Goal: Task Accomplishment & Management: Manage account settings

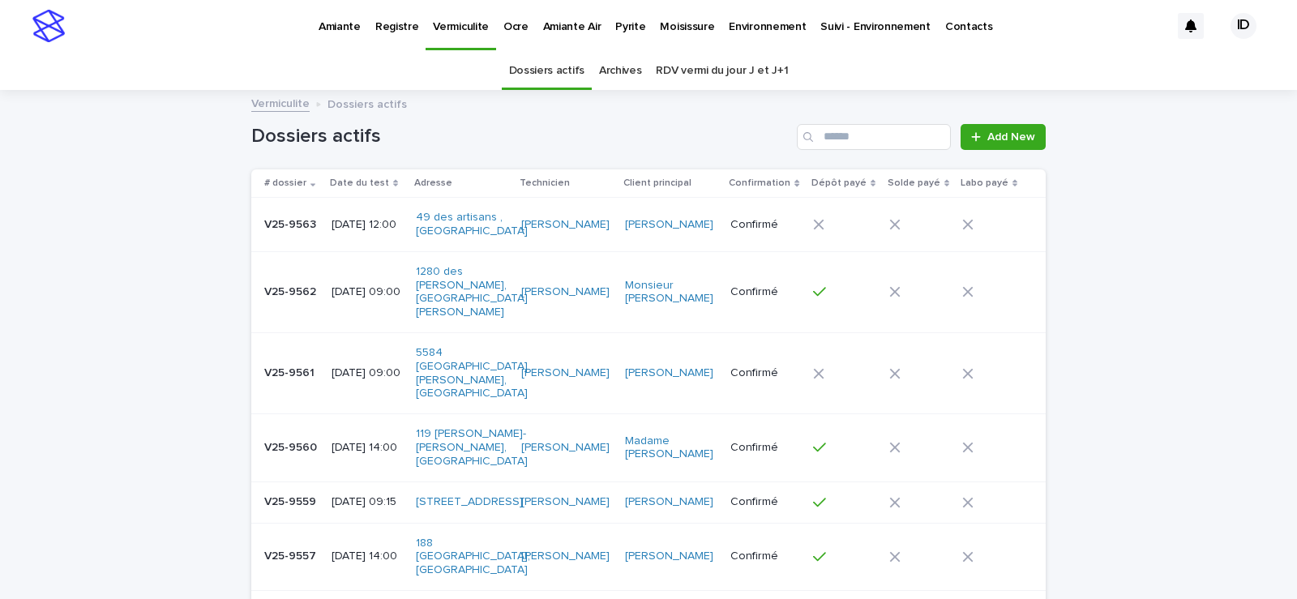
click at [625, 24] on p "Pyrite" at bounding box center [630, 17] width 30 height 34
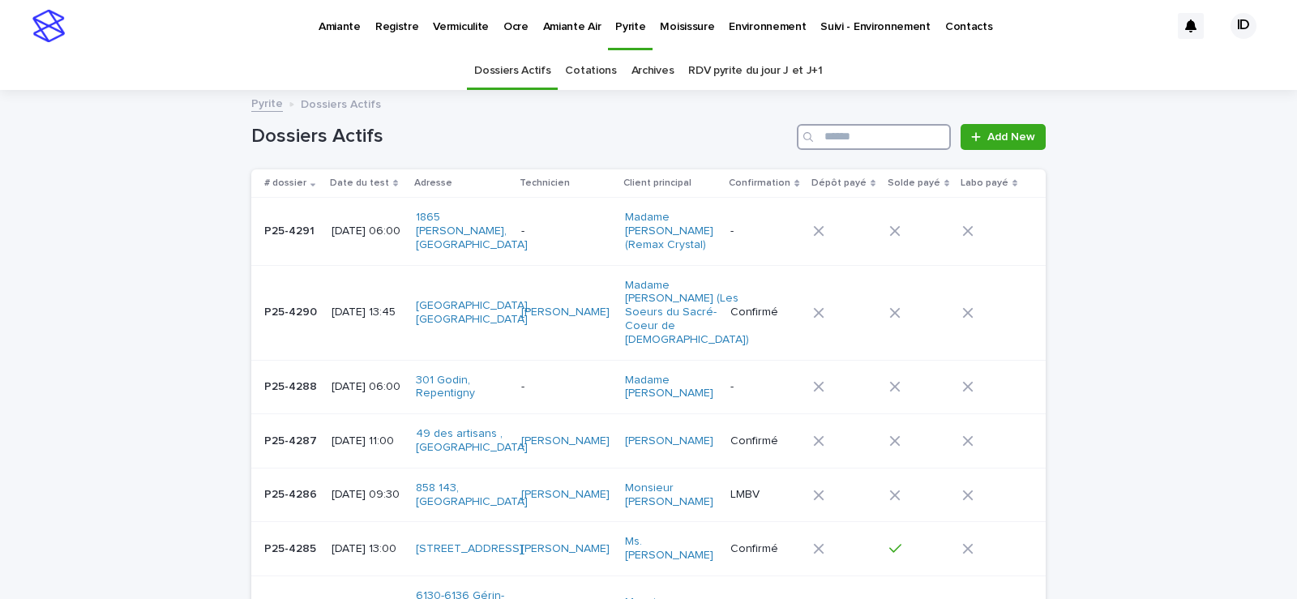
click at [846, 131] on input "Search" at bounding box center [874, 137] width 154 height 26
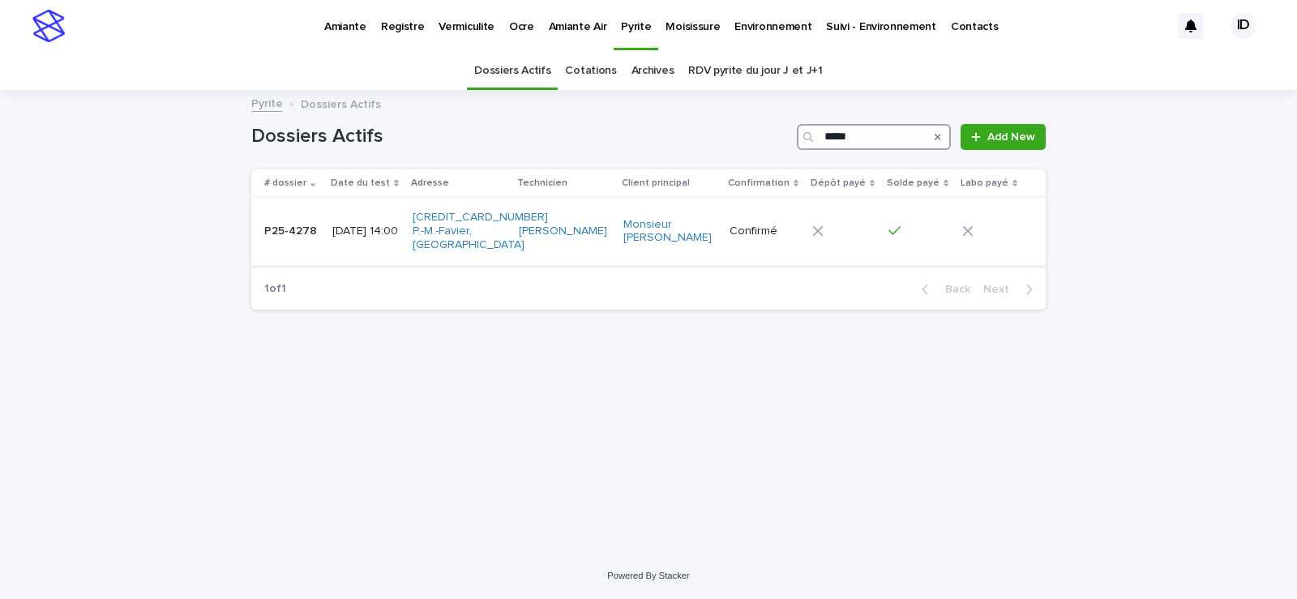
type input "*****"
click at [580, 259] on td "[PERSON_NAME]" at bounding box center [564, 231] width 105 height 67
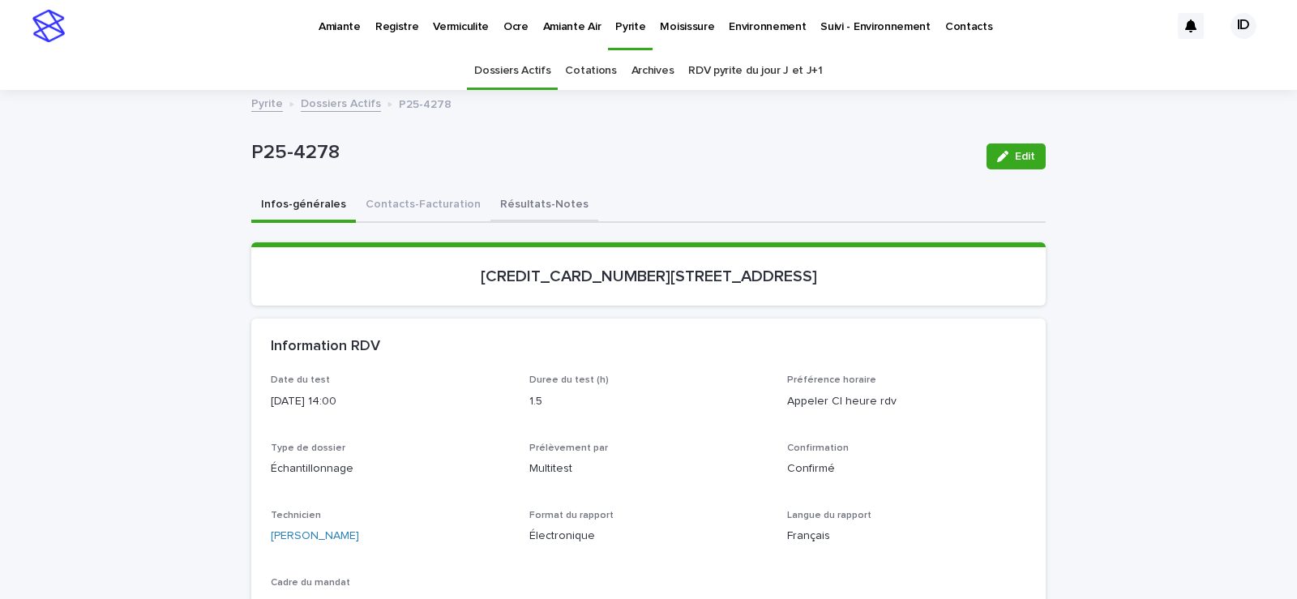
click at [521, 207] on button "Résultats-Notes" at bounding box center [545, 206] width 108 height 34
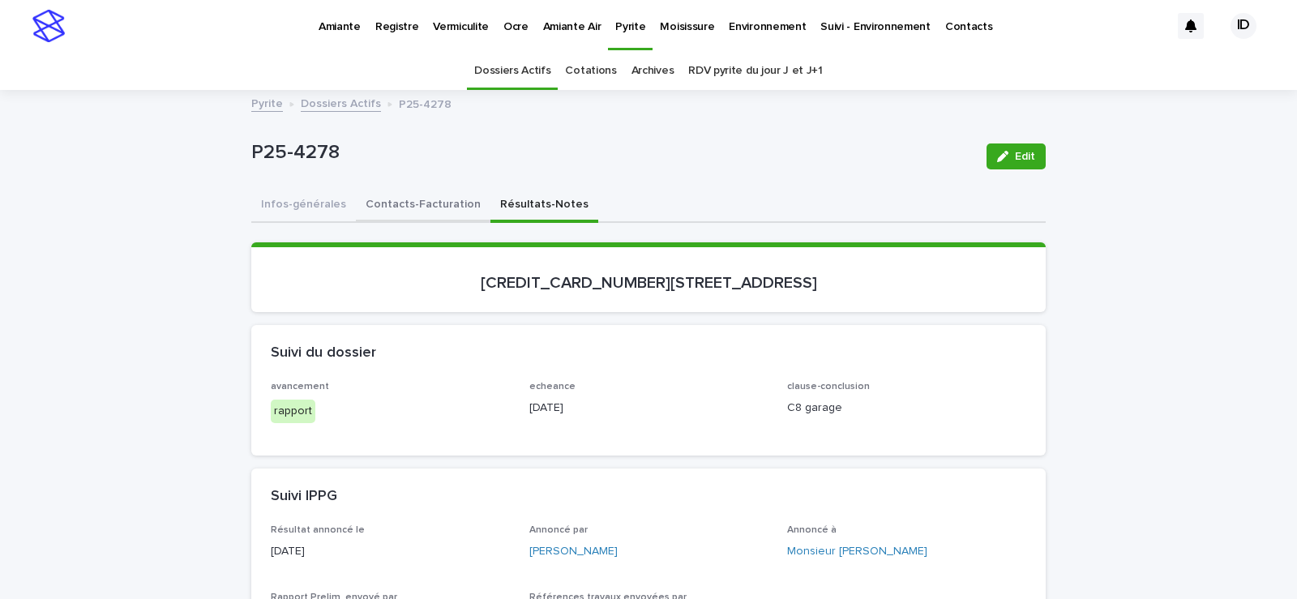
click at [405, 201] on button "Contacts-Facturation" at bounding box center [423, 206] width 135 height 34
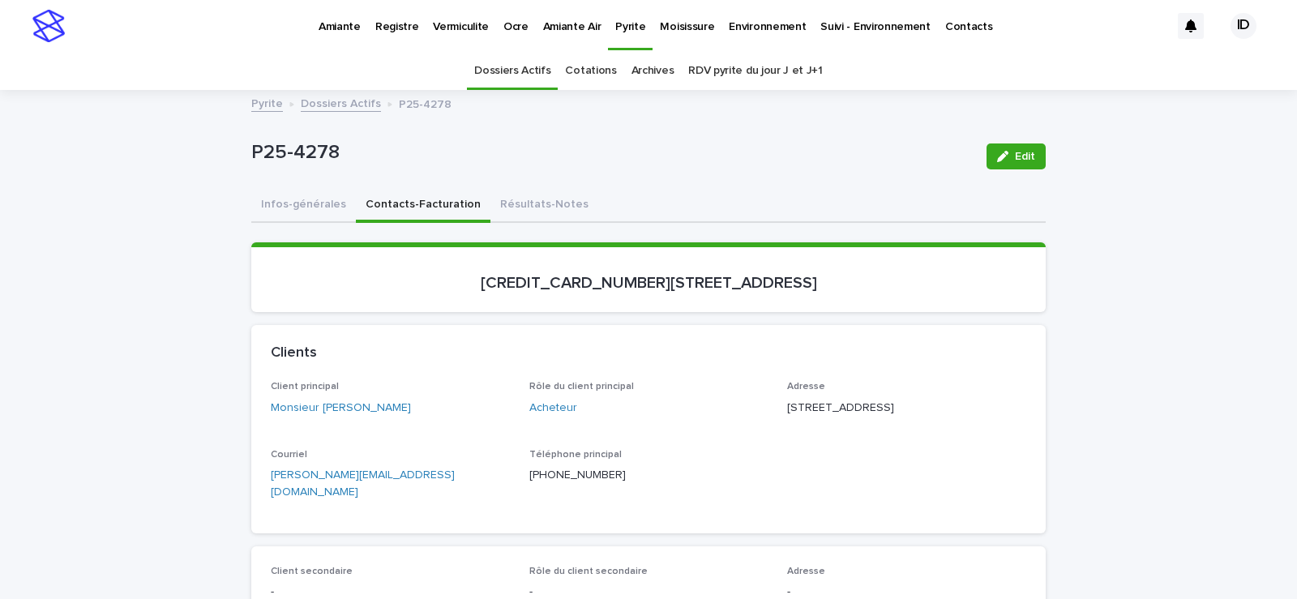
click at [623, 19] on p "Pyrite" at bounding box center [630, 17] width 30 height 34
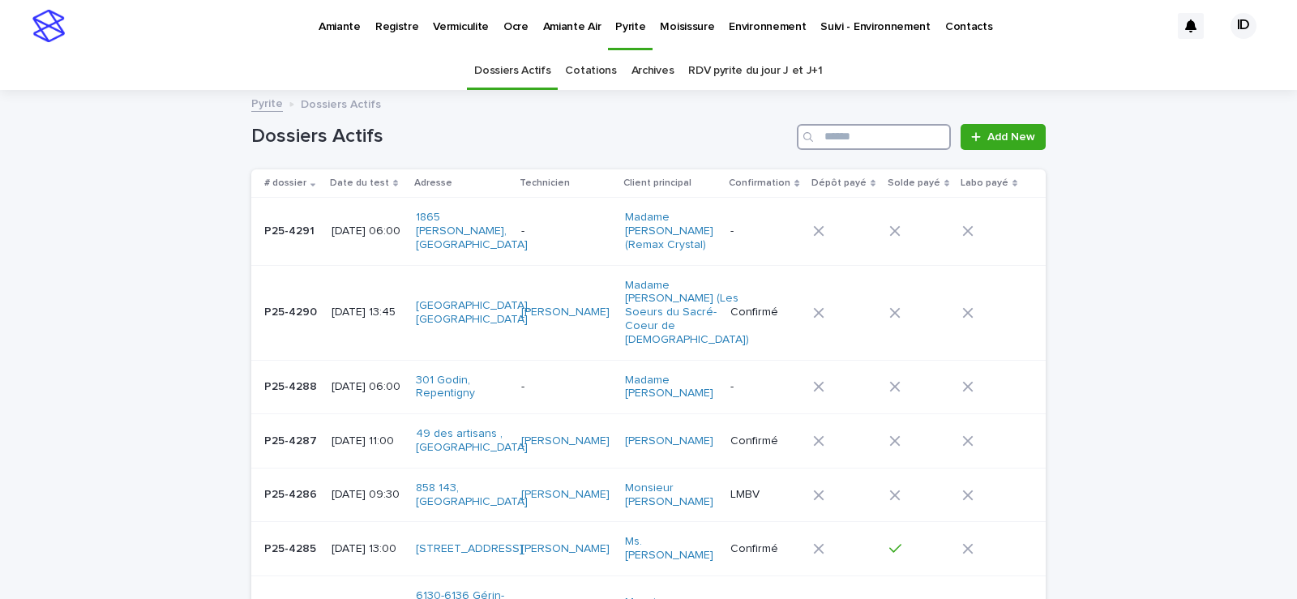
click at [844, 135] on input "Search" at bounding box center [874, 137] width 154 height 26
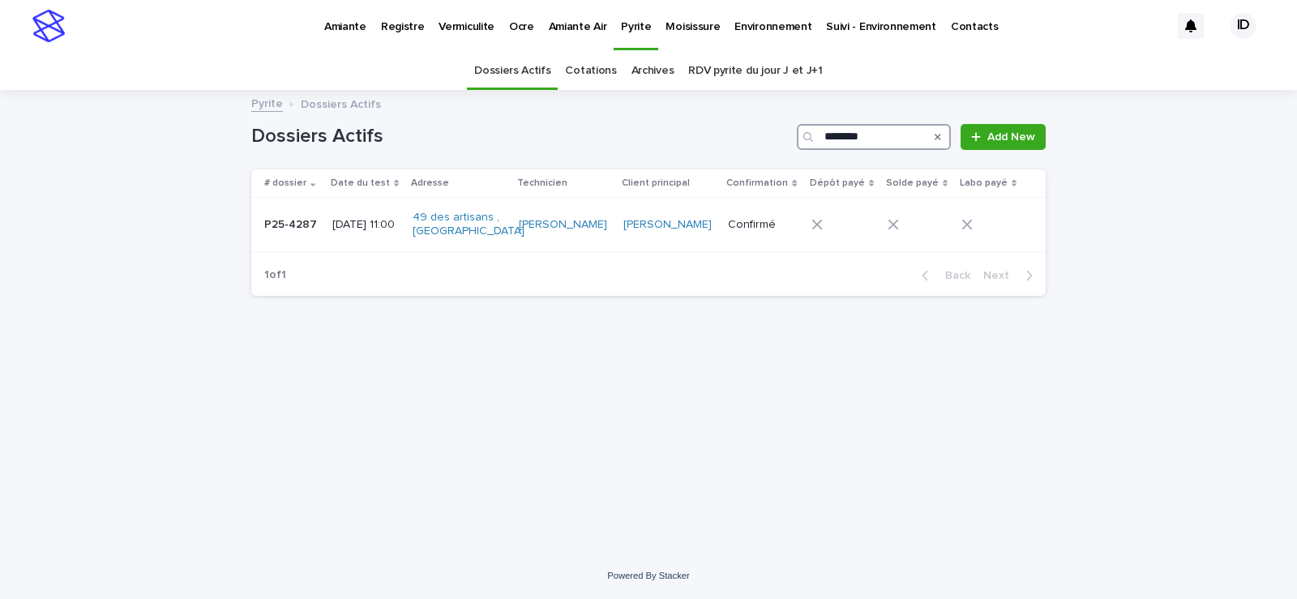
type input "********"
click at [333, 27] on p "Amiante" at bounding box center [345, 17] width 42 height 34
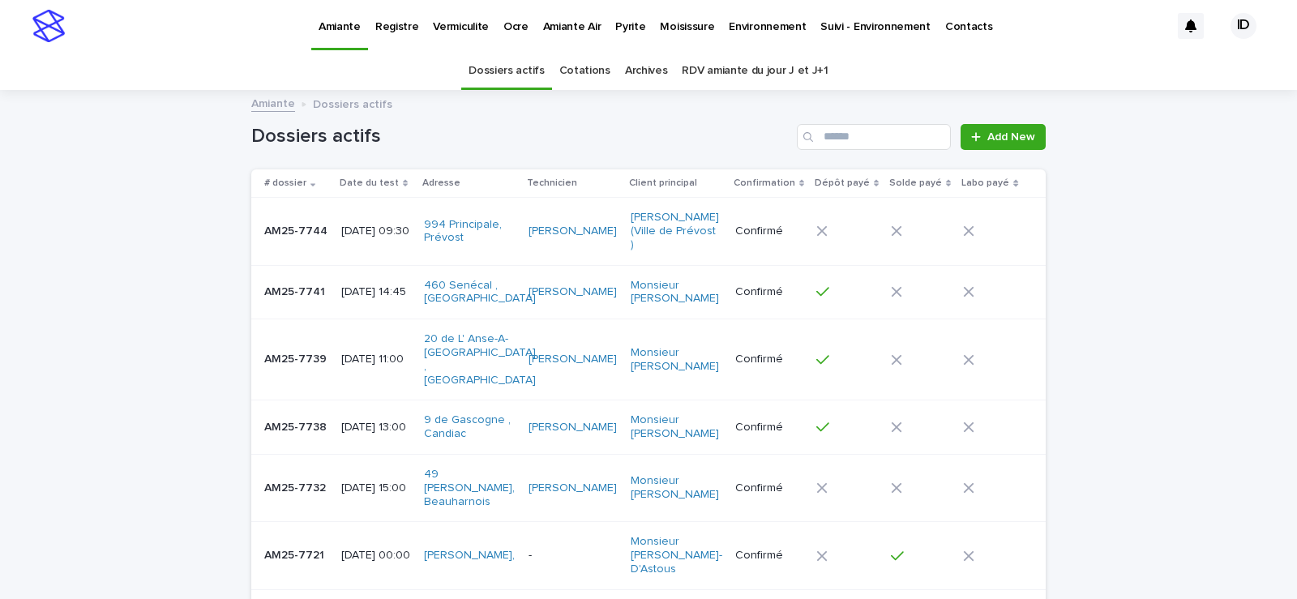
click at [626, 24] on p "Pyrite" at bounding box center [630, 17] width 30 height 34
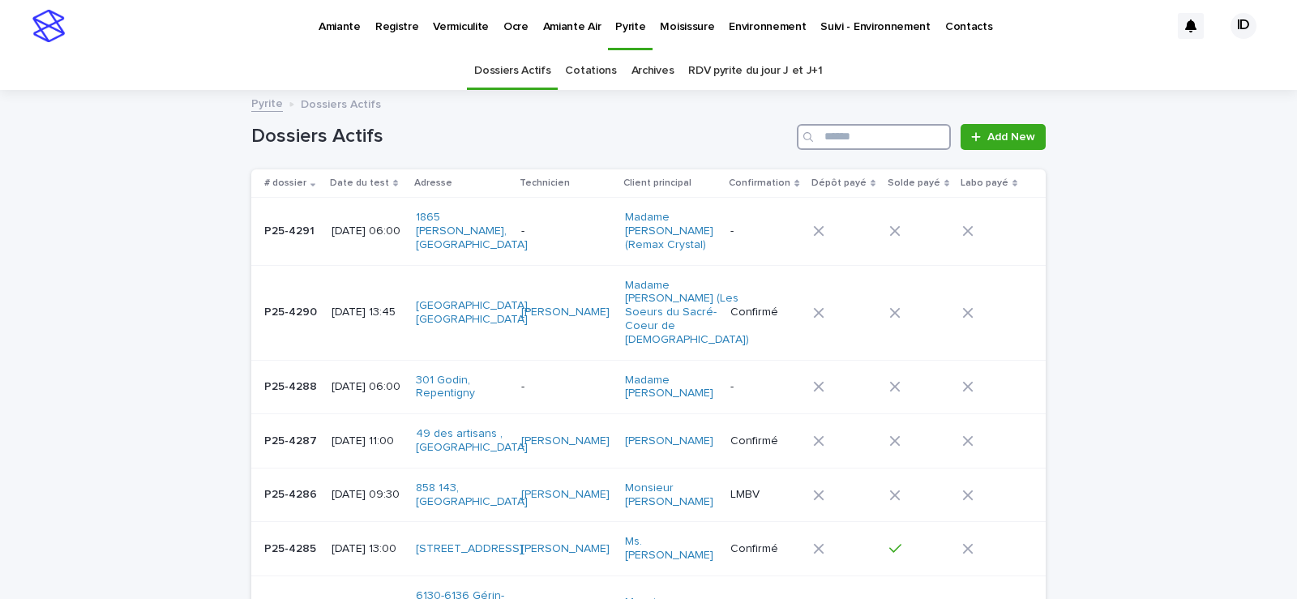
click at [831, 140] on input "Search" at bounding box center [874, 137] width 154 height 26
type input "****"
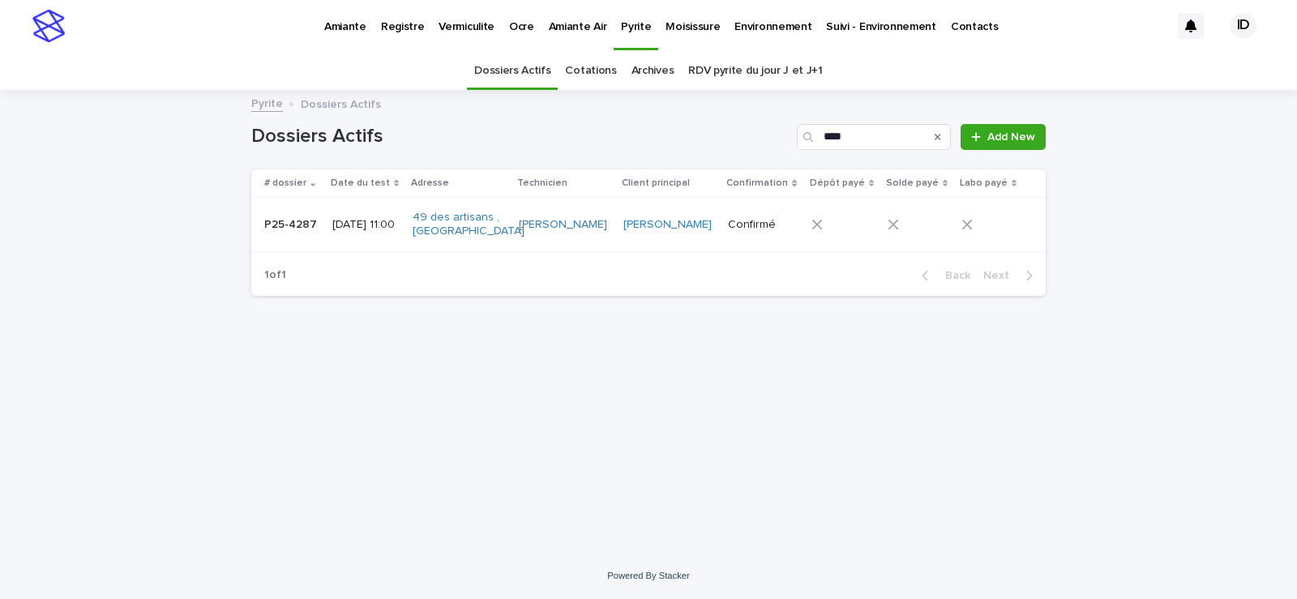
click at [346, 26] on p "Amiante" at bounding box center [345, 17] width 42 height 34
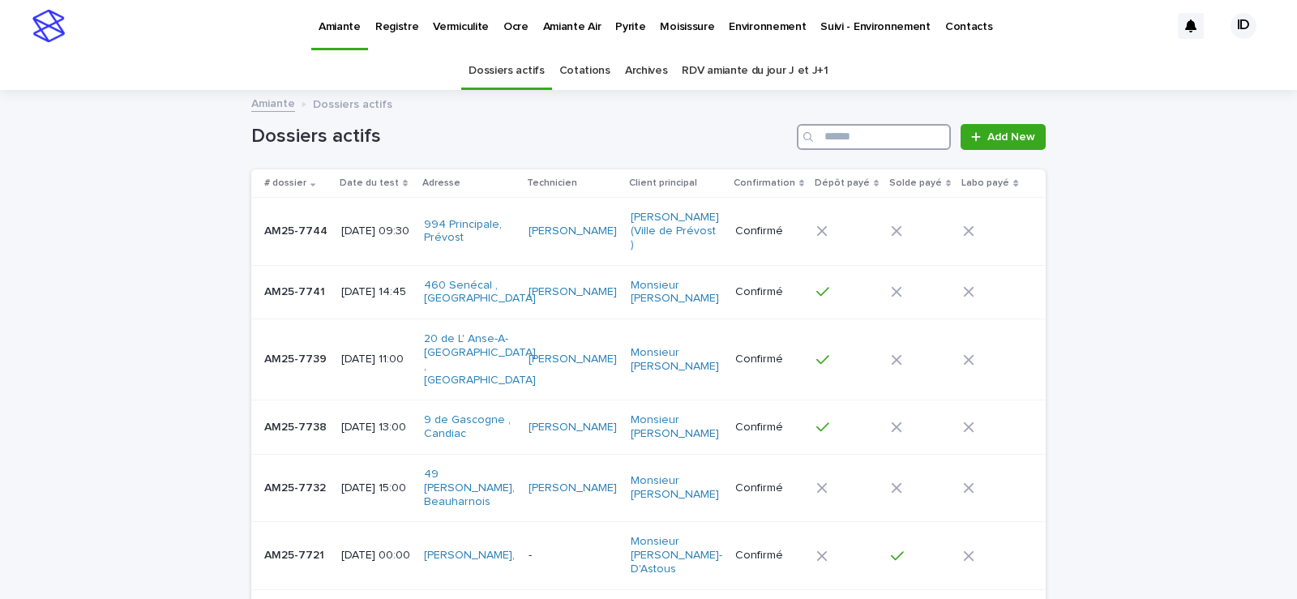
click at [839, 133] on input "Search" at bounding box center [874, 137] width 154 height 26
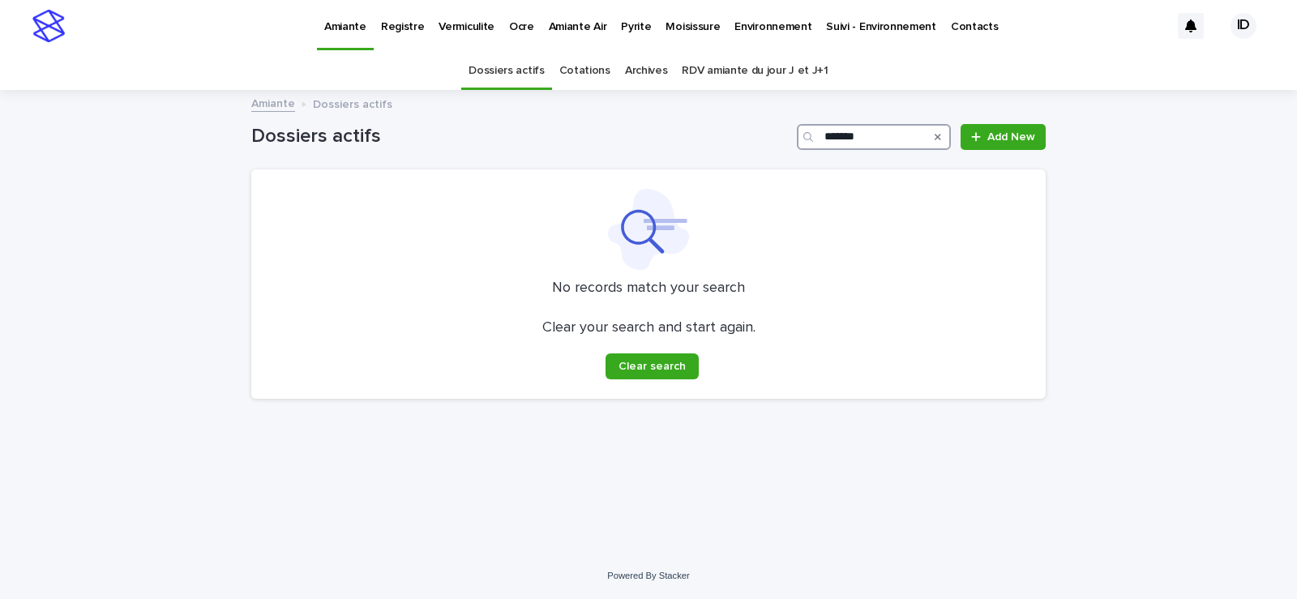
type input "*******"
click at [469, 22] on p "Vermiculite" at bounding box center [467, 17] width 56 height 34
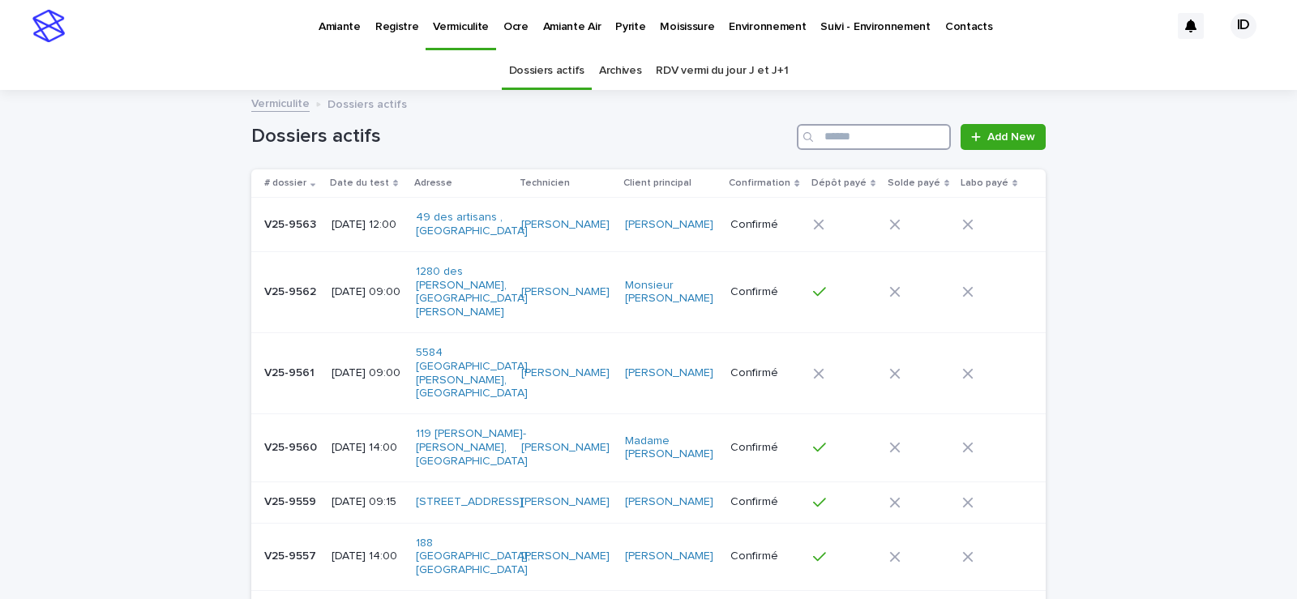
click at [842, 135] on input "Search" at bounding box center [874, 137] width 154 height 26
click at [372, 250] on td "[DATE] 12:00" at bounding box center [367, 225] width 84 height 54
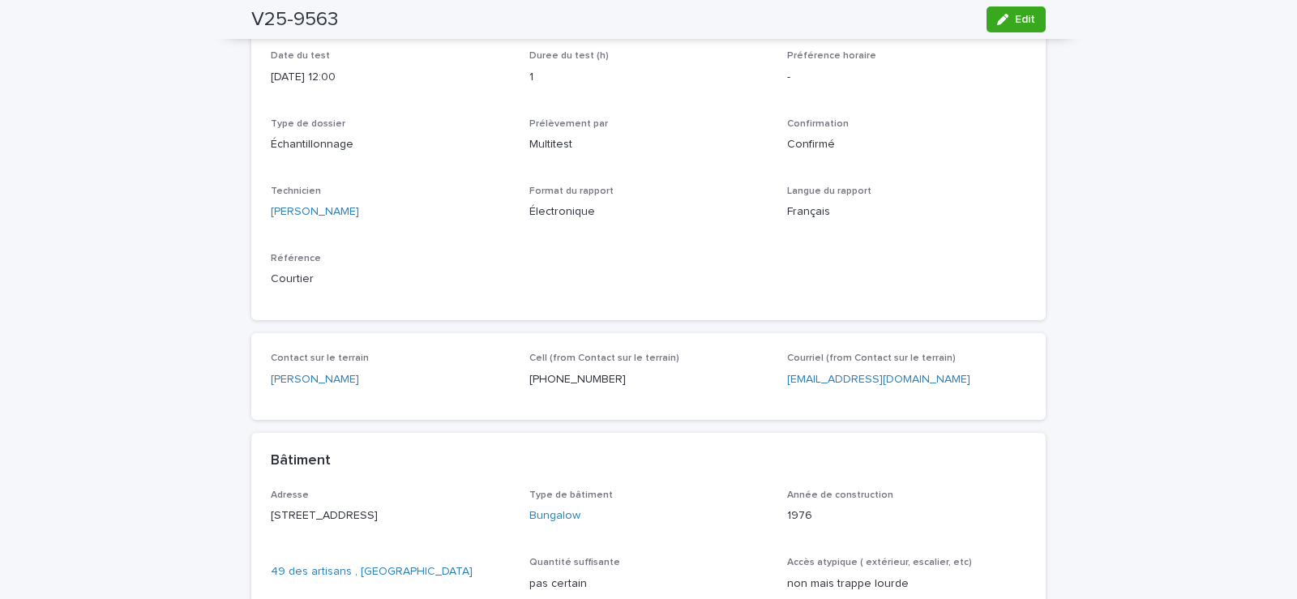
scroll to position [81, 0]
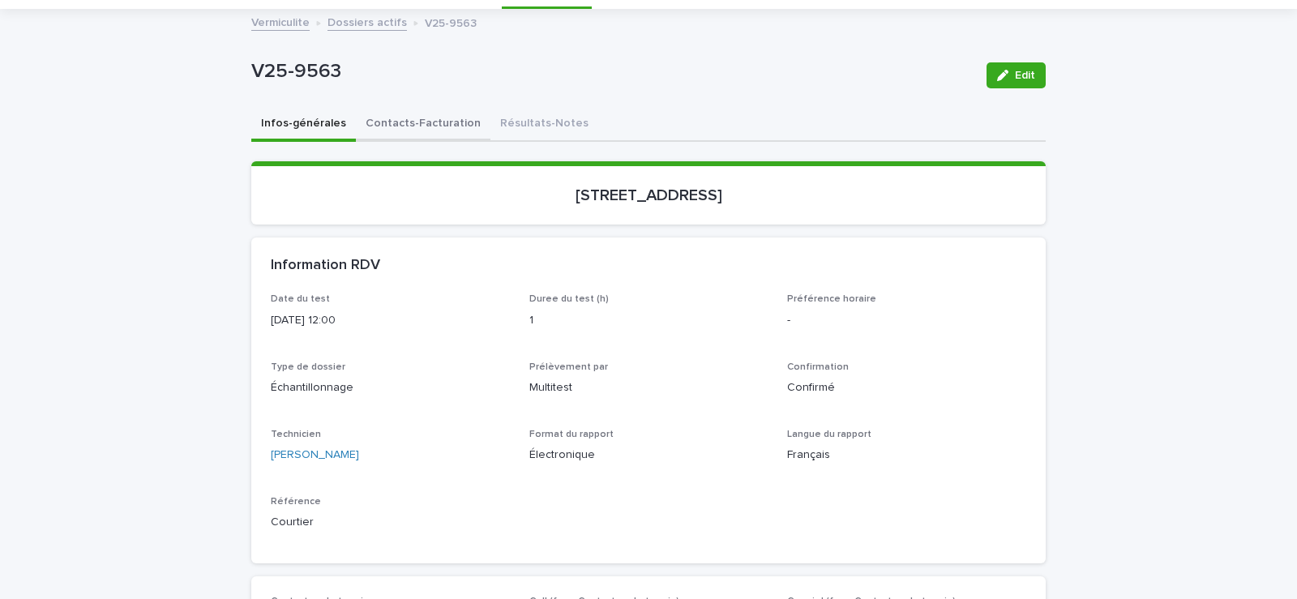
click at [405, 119] on button "Contacts-Facturation" at bounding box center [423, 125] width 135 height 34
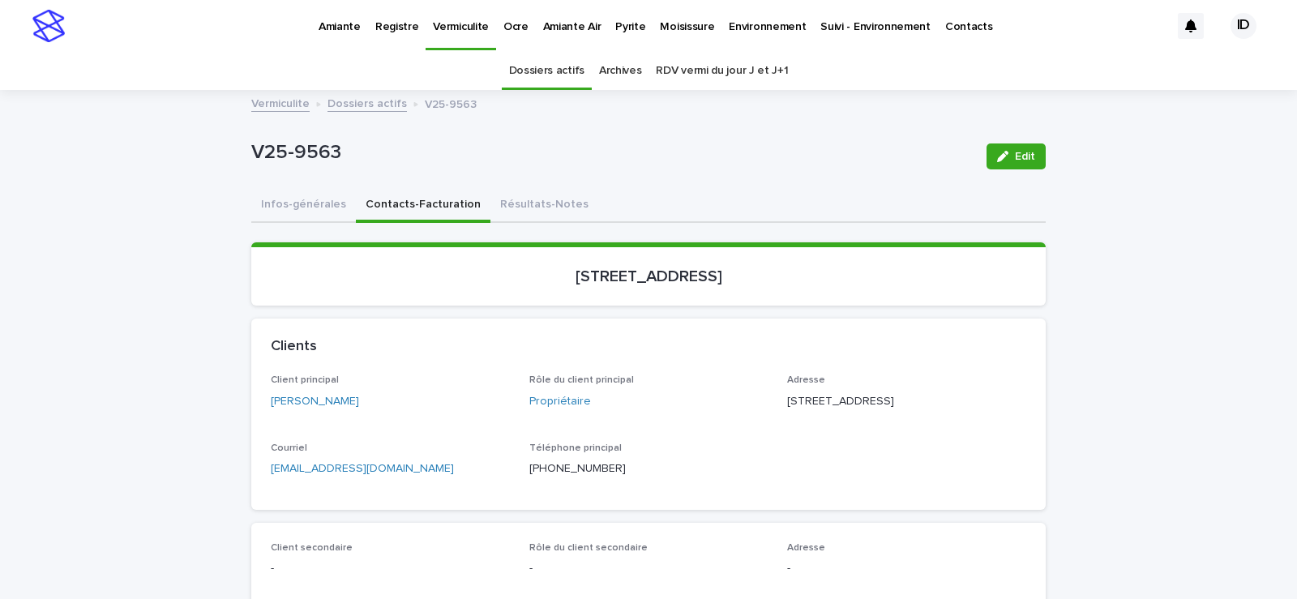
click at [625, 27] on p "Pyrite" at bounding box center [630, 17] width 30 height 34
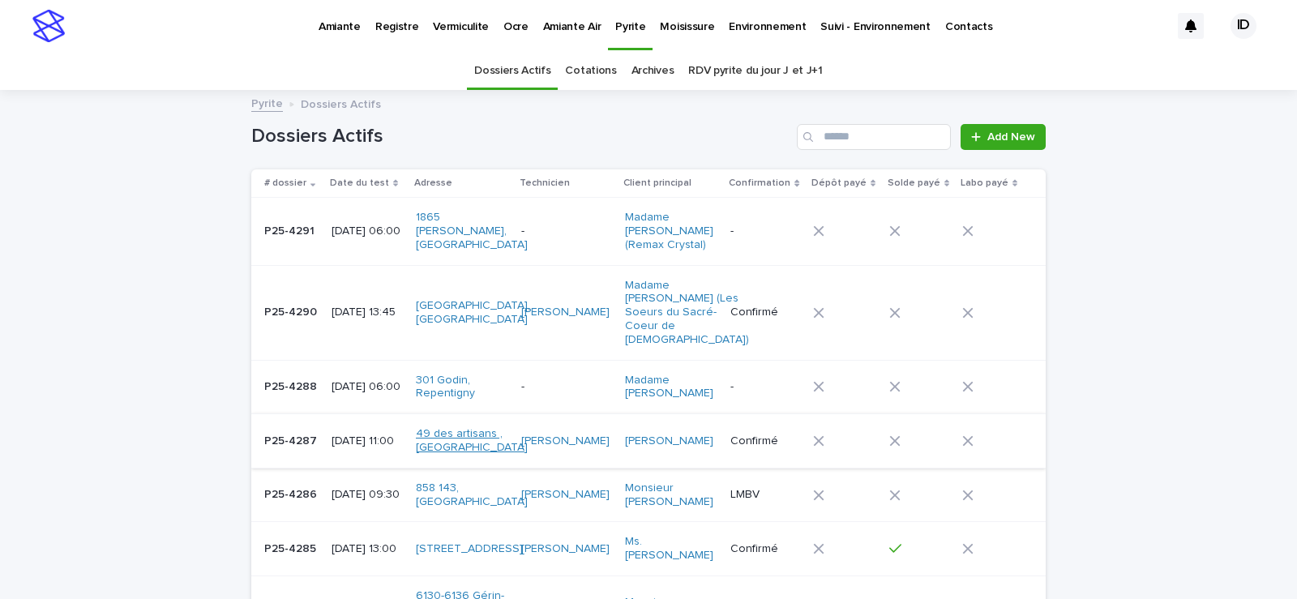
click at [493, 427] on link "49 des artisans , [GEOGRAPHIC_DATA]" at bounding box center [472, 441] width 112 height 28
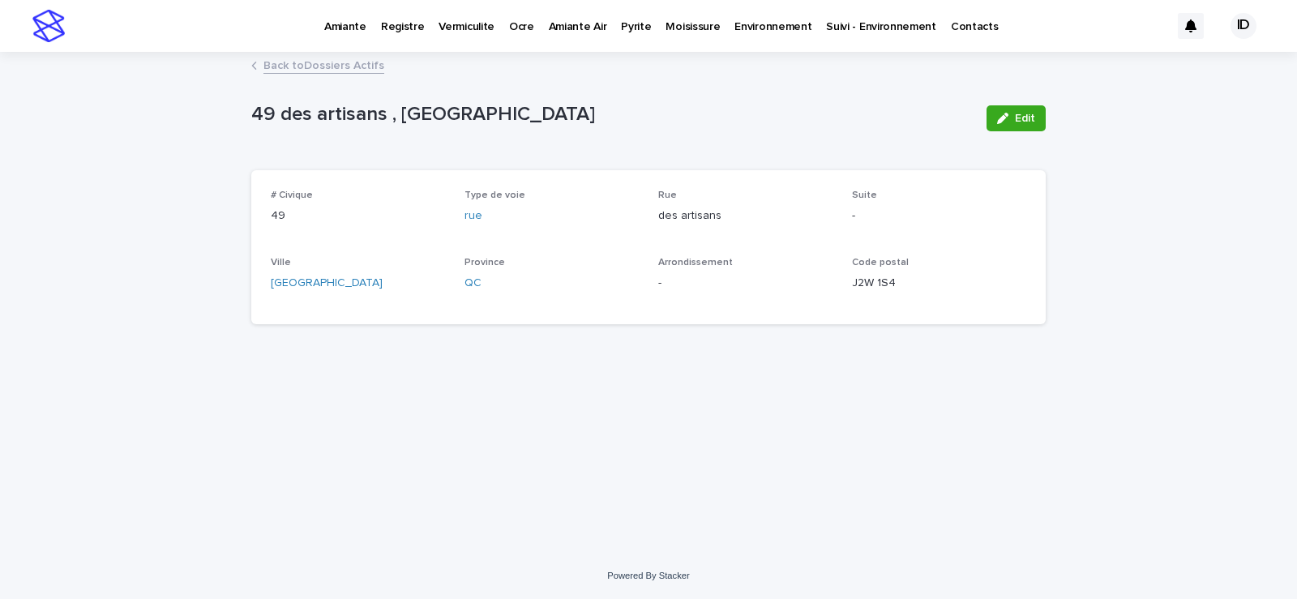
click at [375, 67] on link "Back to Dossiers Actifs" at bounding box center [324, 64] width 121 height 19
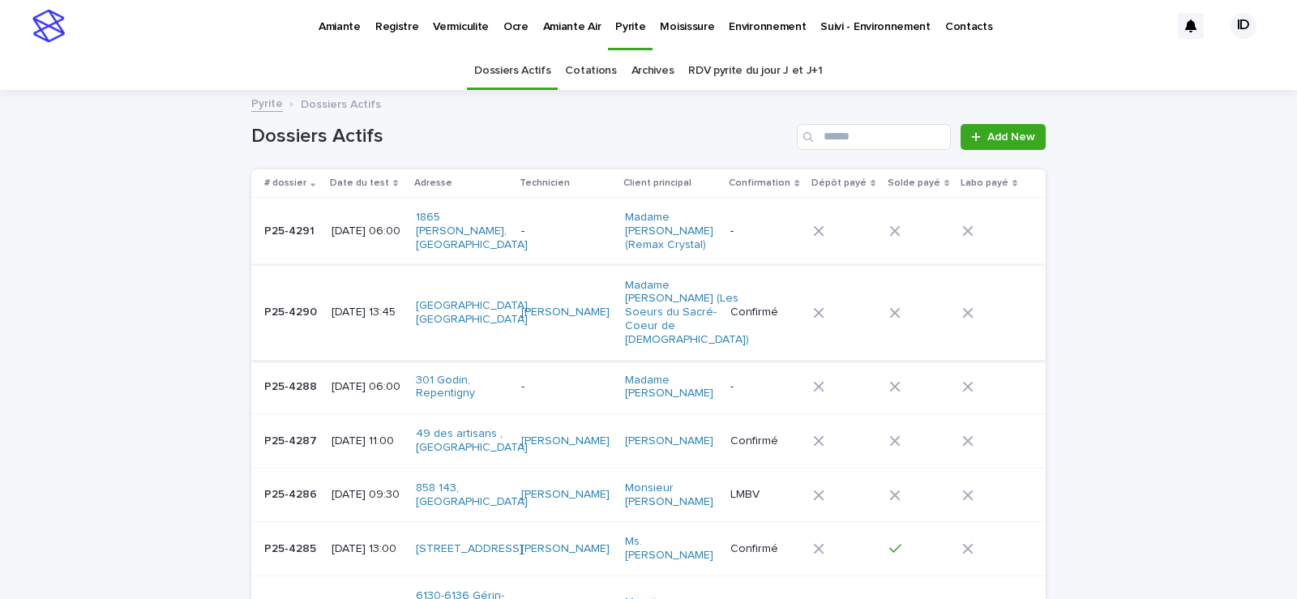
scroll to position [52, 0]
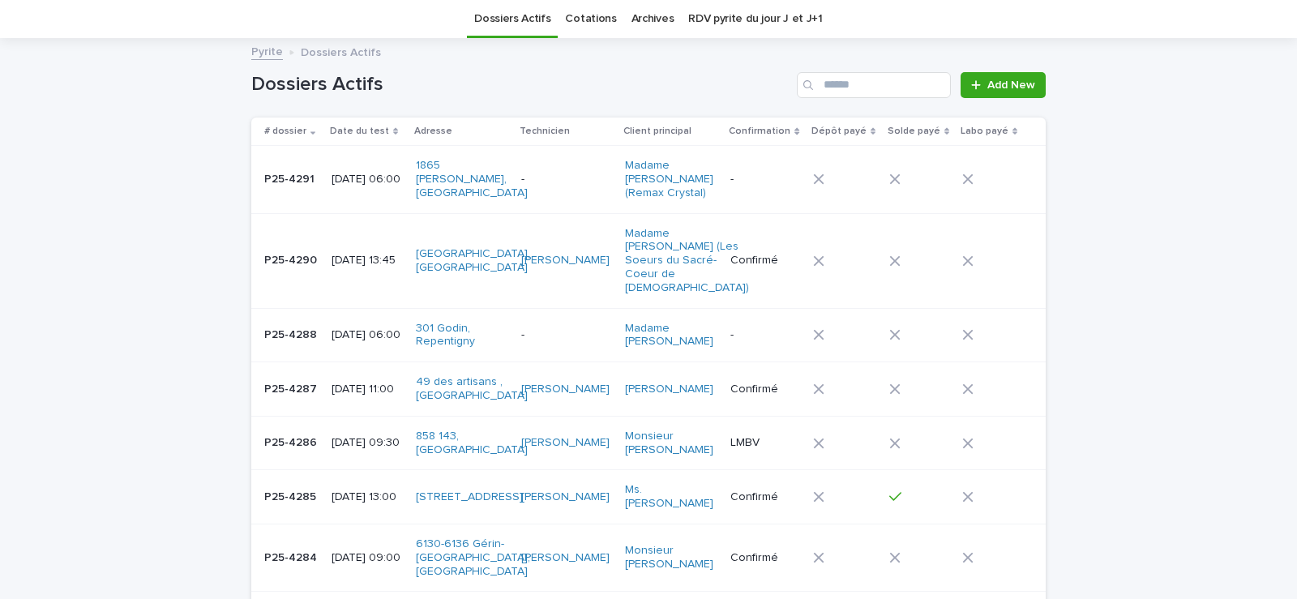
click at [409, 407] on td "[DATE] 11:00" at bounding box center [367, 389] width 84 height 54
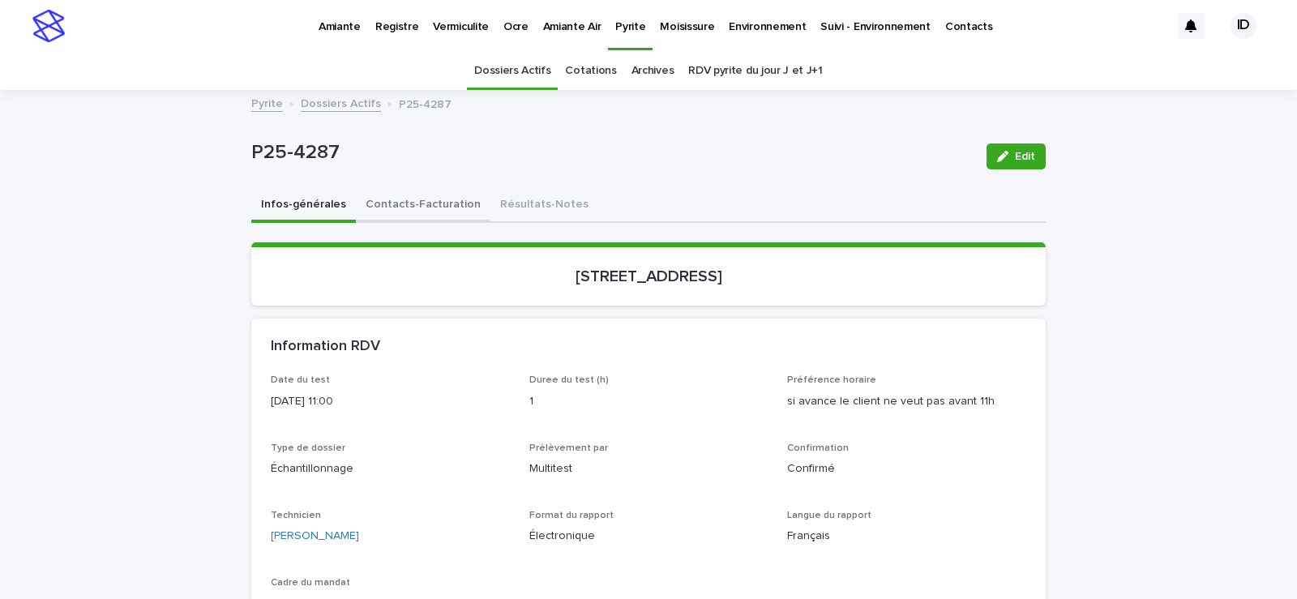
click at [431, 201] on button "Contacts-Facturation" at bounding box center [423, 206] width 135 height 34
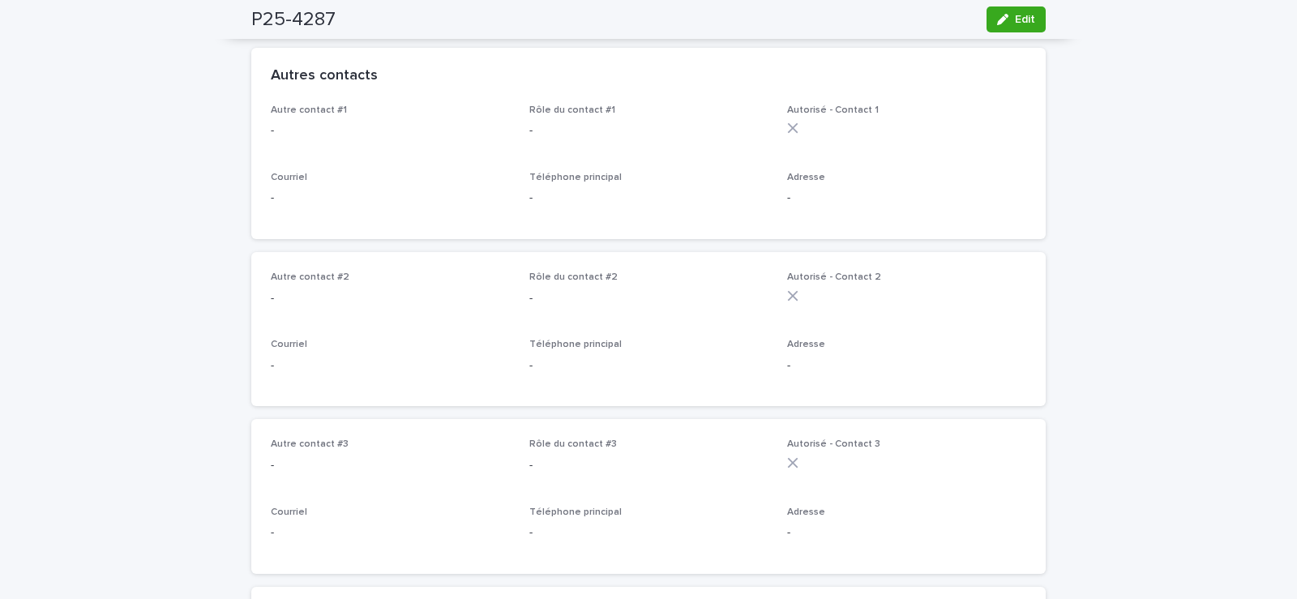
scroll to position [162, 0]
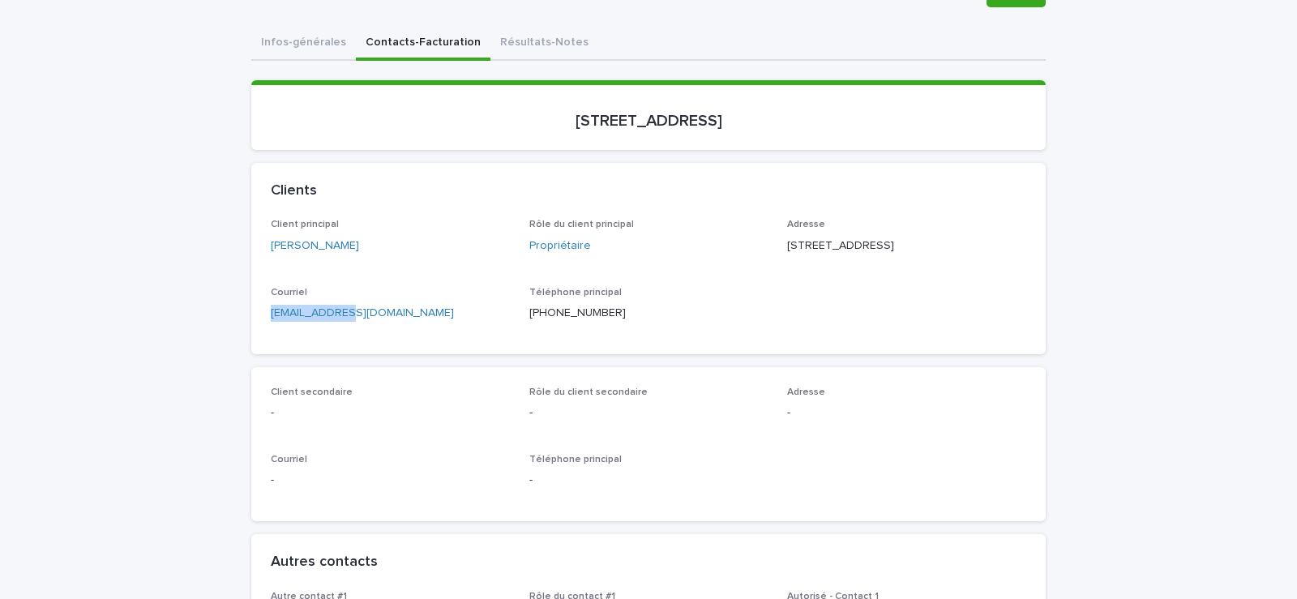
drag, startPoint x: 359, startPoint y: 324, endPoint x: 259, endPoint y: 328, distance: 99.8
click at [259, 328] on div "Client principal [PERSON_NAME] Rôle du client principal Propriétaire Adresse [S…" at bounding box center [648, 286] width 795 height 135
copy link "[EMAIL_ADDRESS][DOMAIN_NAME]"
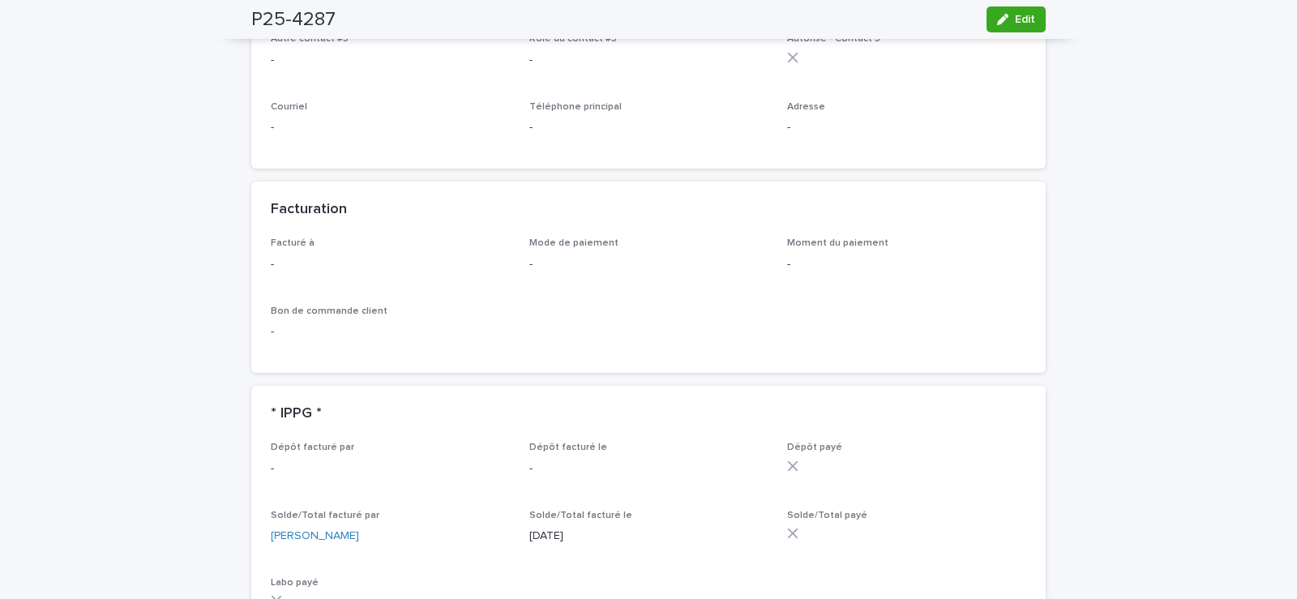
scroll to position [1135, 0]
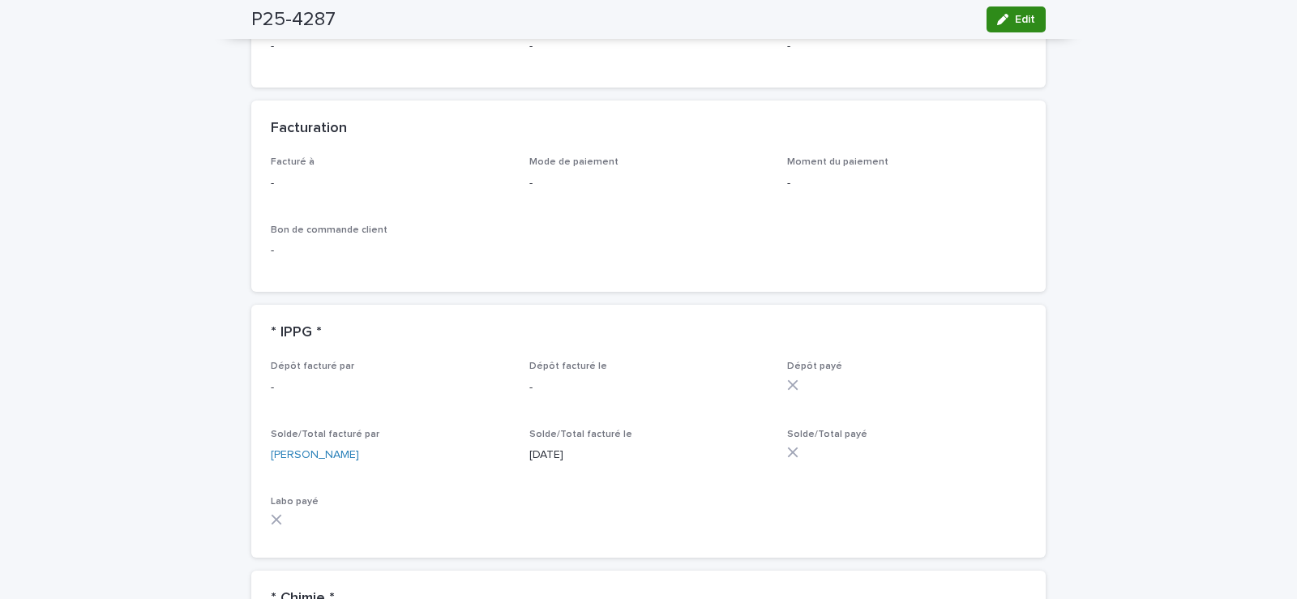
click at [1015, 18] on span "Edit" at bounding box center [1025, 19] width 20 height 11
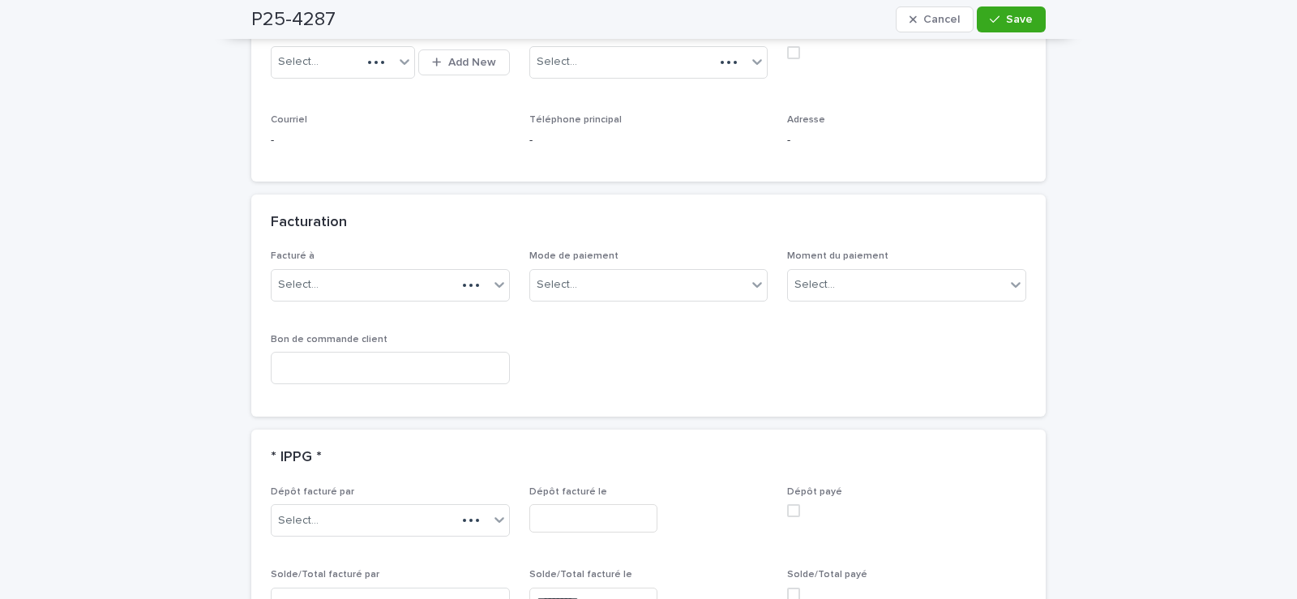
scroll to position [1245, 0]
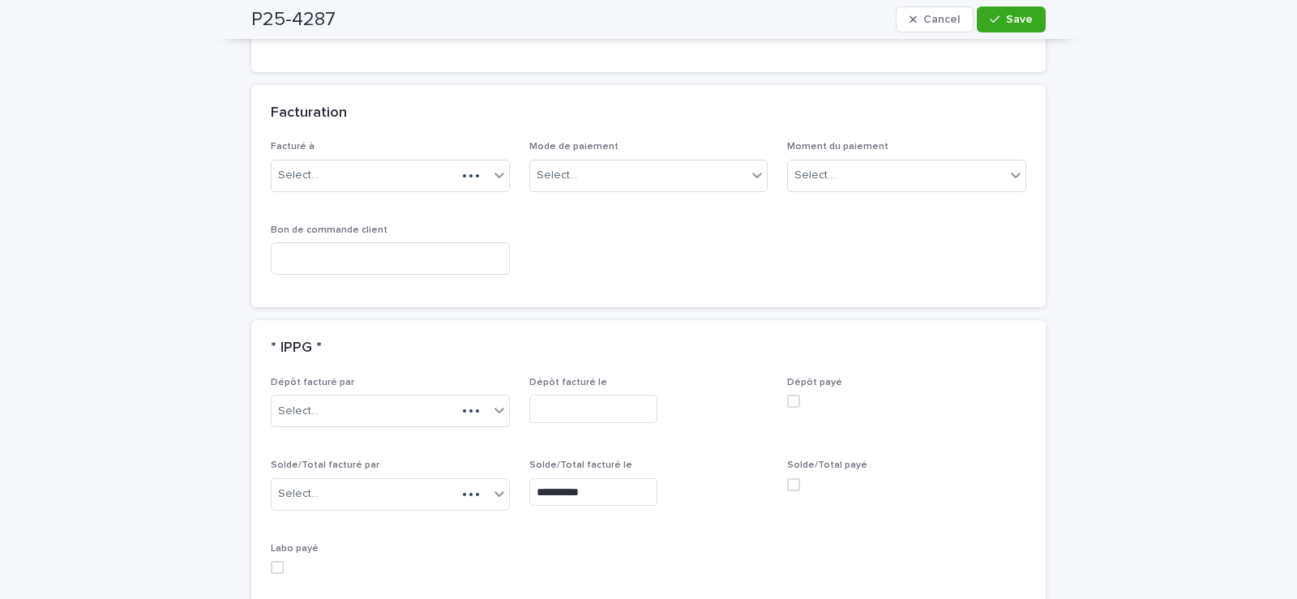
click at [787, 488] on span at bounding box center [793, 484] width 13 height 13
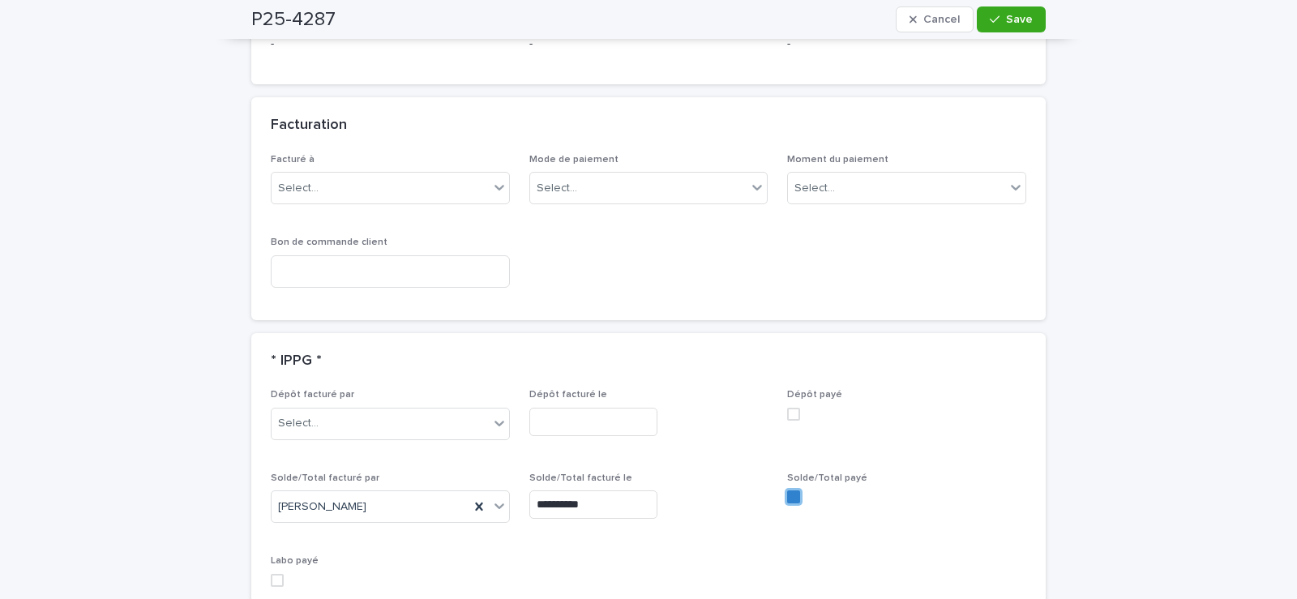
scroll to position [1260, 0]
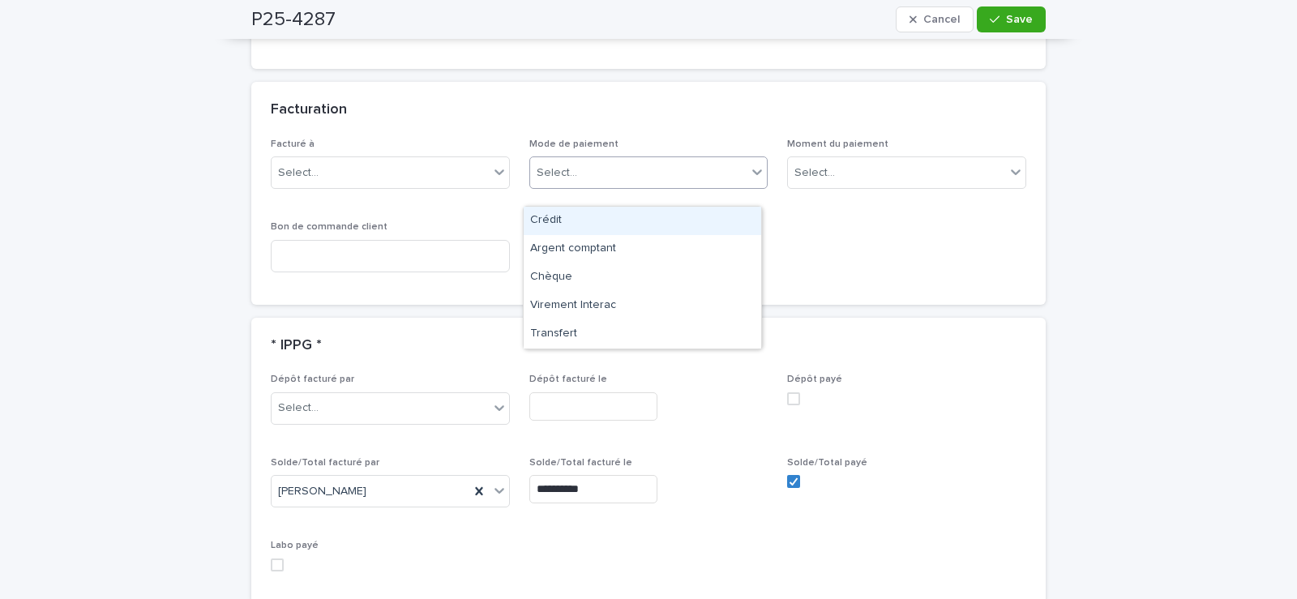
drag, startPoint x: 589, startPoint y: 194, endPoint x: 589, endPoint y: 206, distance: 12.2
click at [589, 186] on div "Select..." at bounding box center [638, 173] width 217 height 27
click at [571, 217] on div "Crédit" at bounding box center [643, 221] width 238 height 28
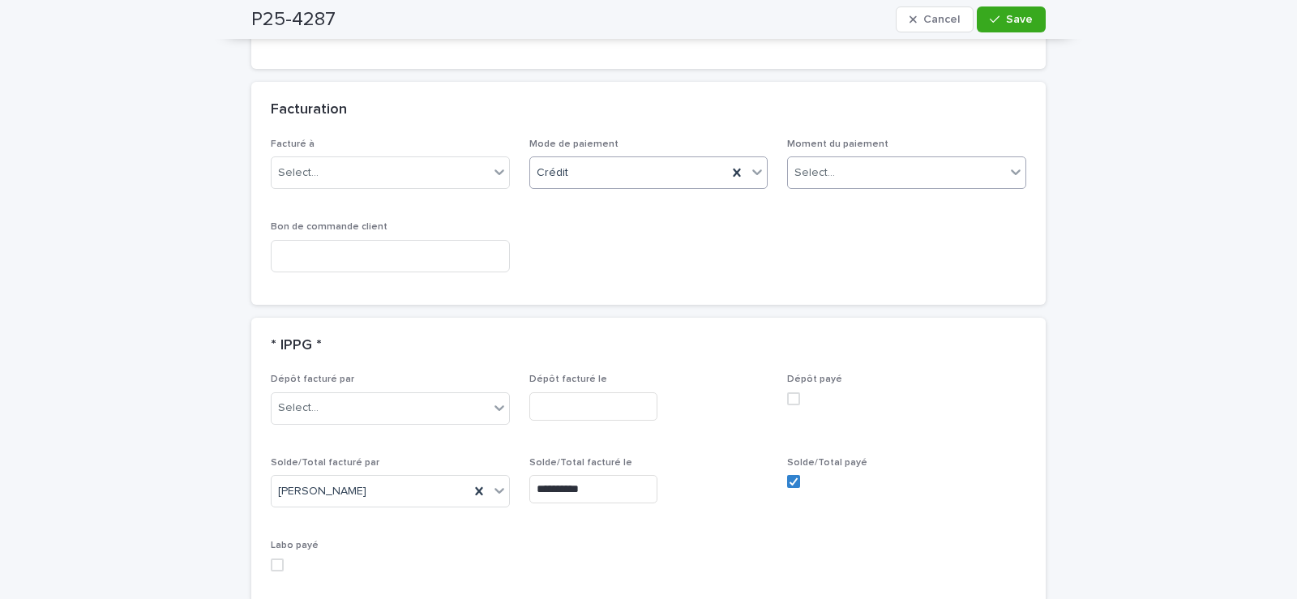
drag, startPoint x: 994, startPoint y: 19, endPoint x: 804, endPoint y: 175, distance: 245.4
click at [995, 19] on icon "button" at bounding box center [995, 19] width 10 height 11
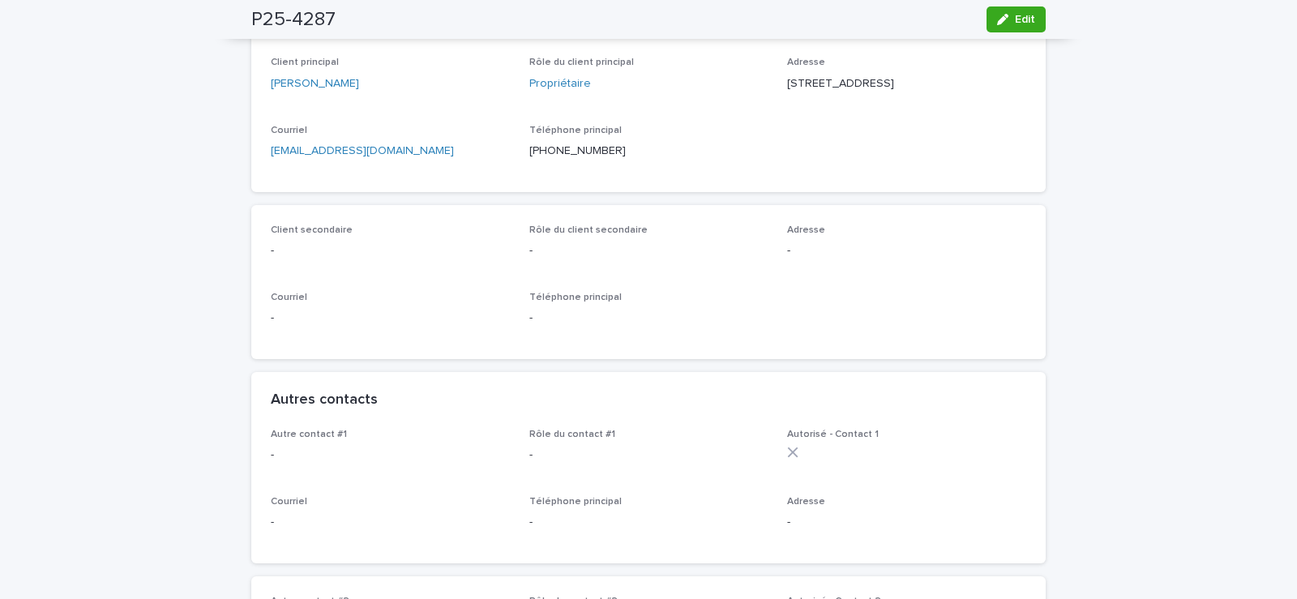
scroll to position [0, 0]
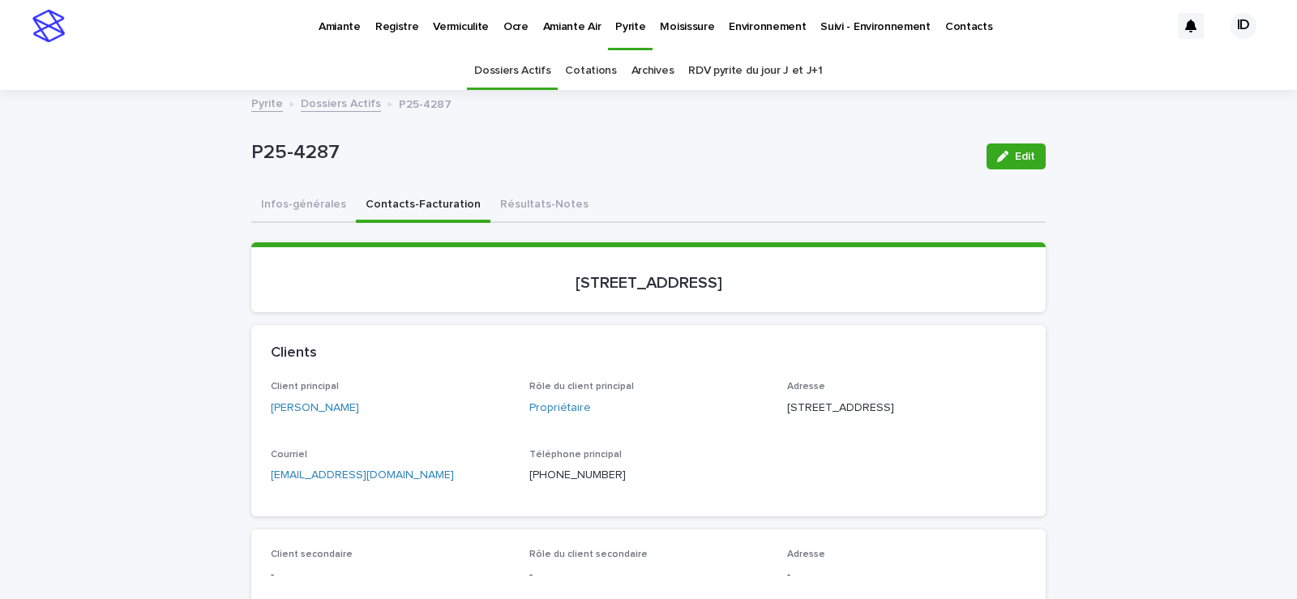
click at [448, 24] on p "Vermiculite" at bounding box center [461, 17] width 56 height 34
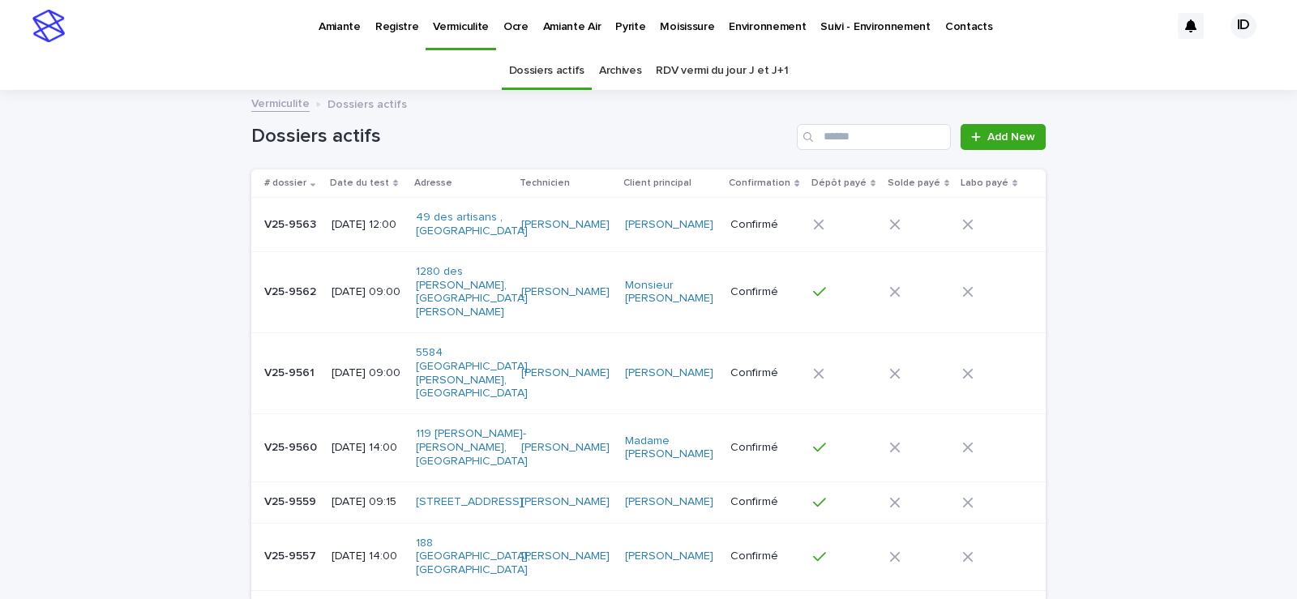
click at [398, 252] on td "[DATE] 12:00" at bounding box center [367, 225] width 84 height 54
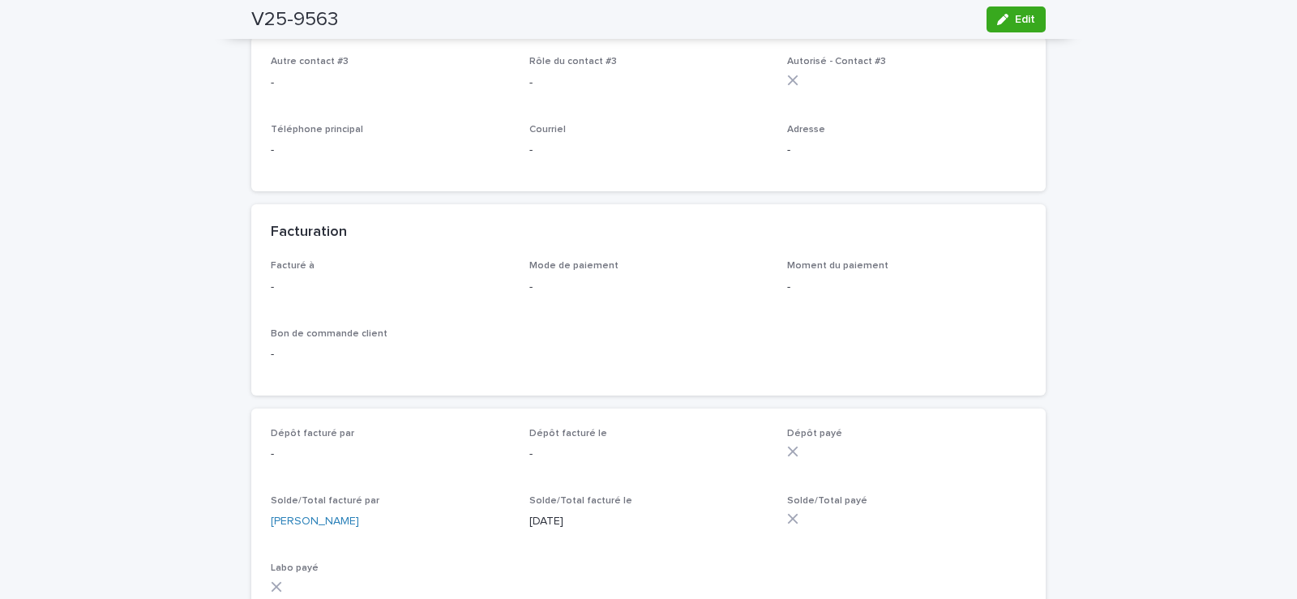
scroll to position [1106, 0]
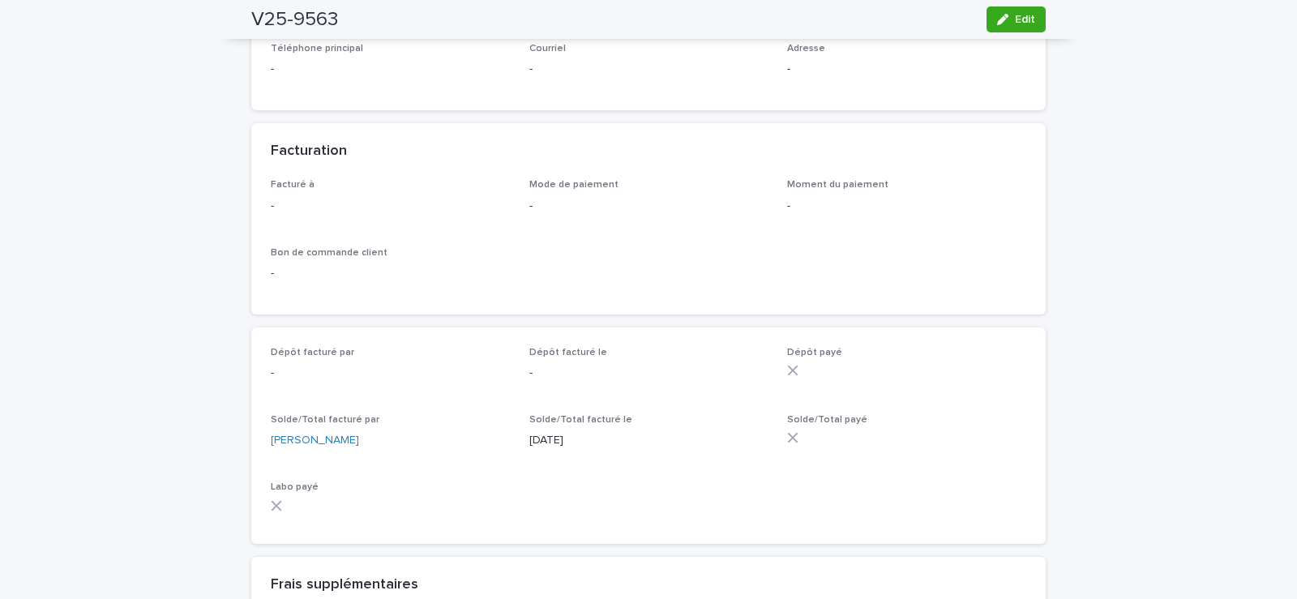
drag, startPoint x: 1001, startPoint y: 15, endPoint x: 861, endPoint y: 391, distance: 400.5
click at [1001, 16] on icon "button" at bounding box center [1002, 19] width 11 height 11
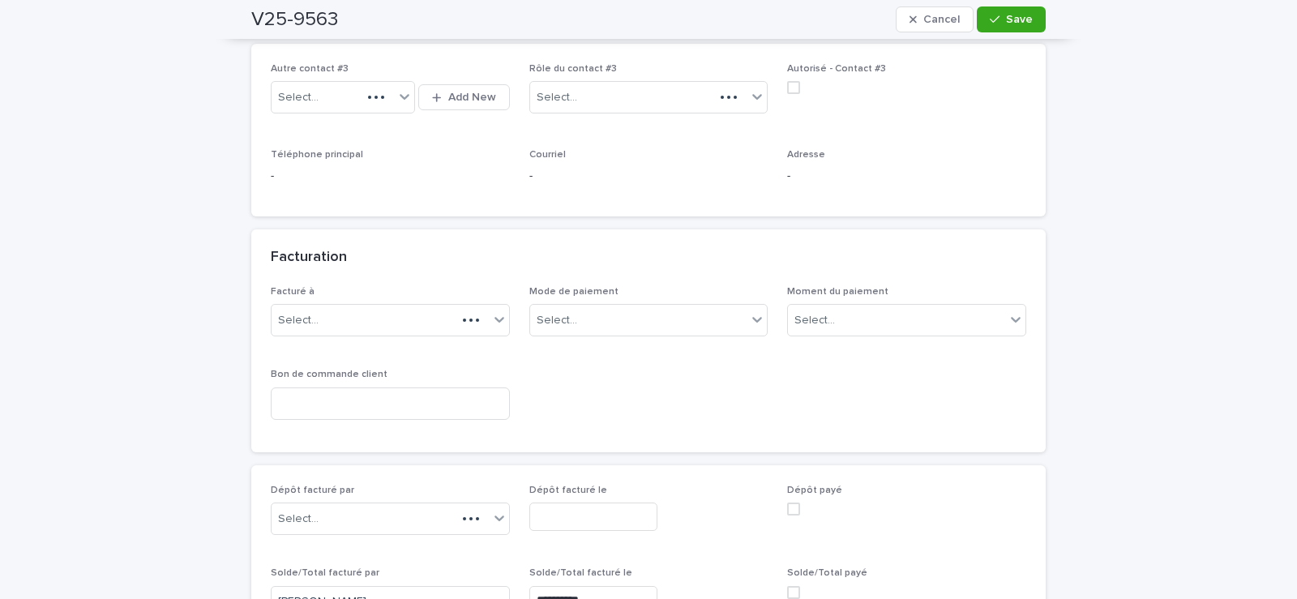
scroll to position [1234, 0]
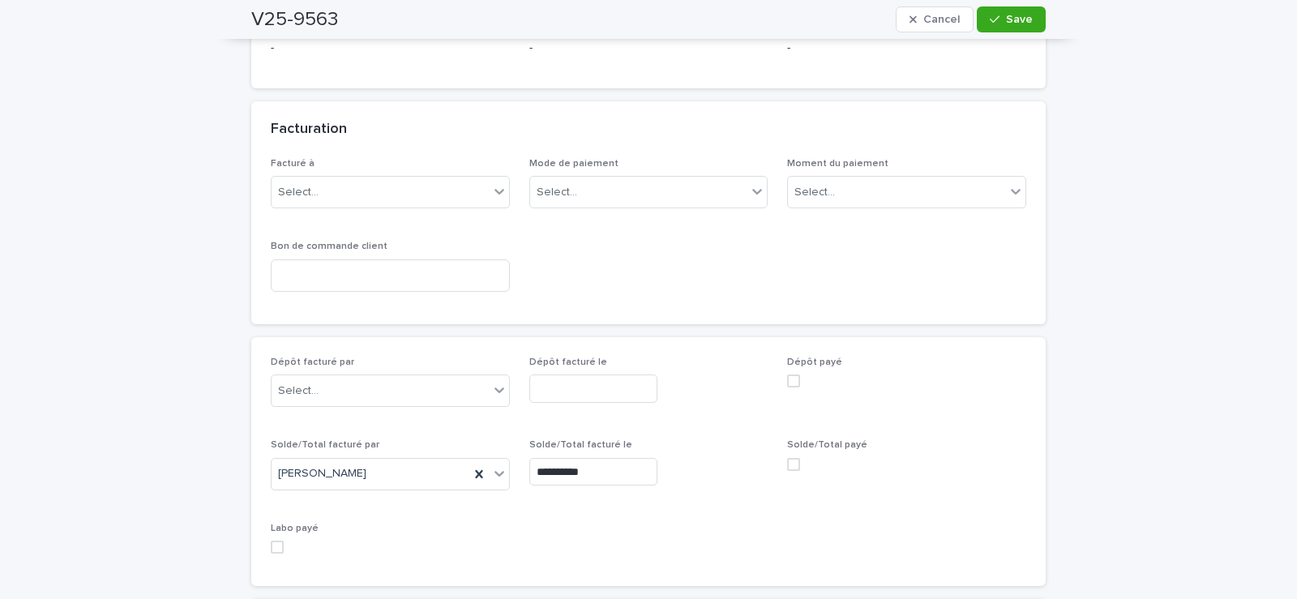
click at [787, 471] on span at bounding box center [793, 464] width 13 height 13
click at [559, 201] on div "Select..." at bounding box center [557, 192] width 41 height 17
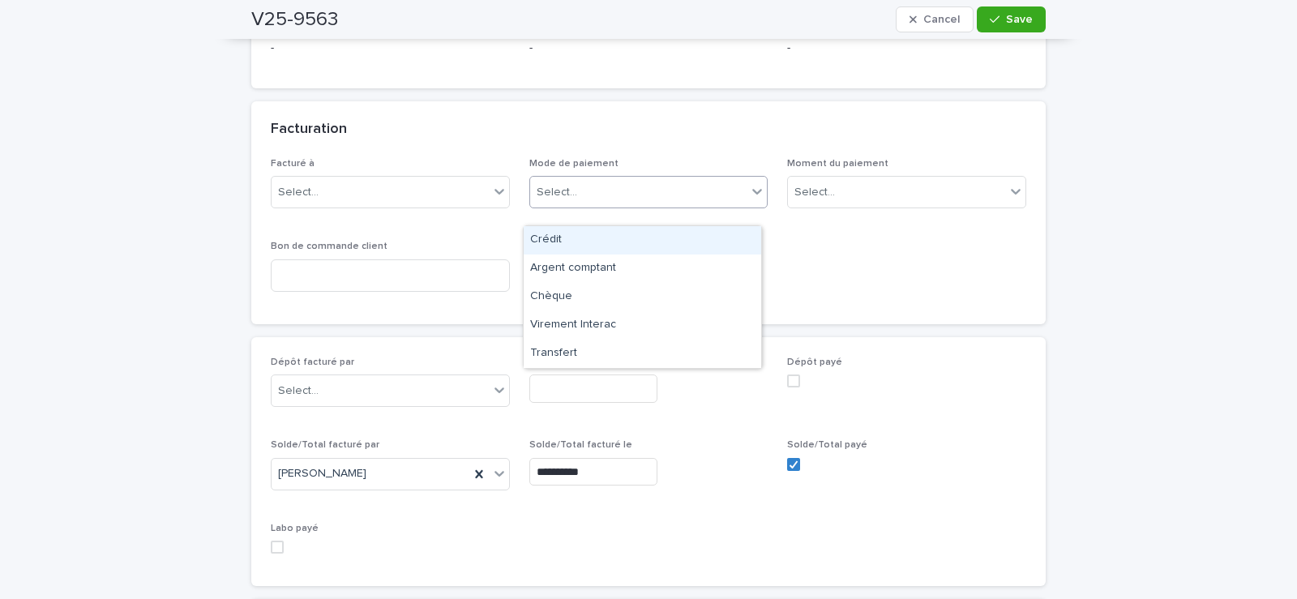
click at [555, 242] on div "Crédit" at bounding box center [643, 240] width 238 height 28
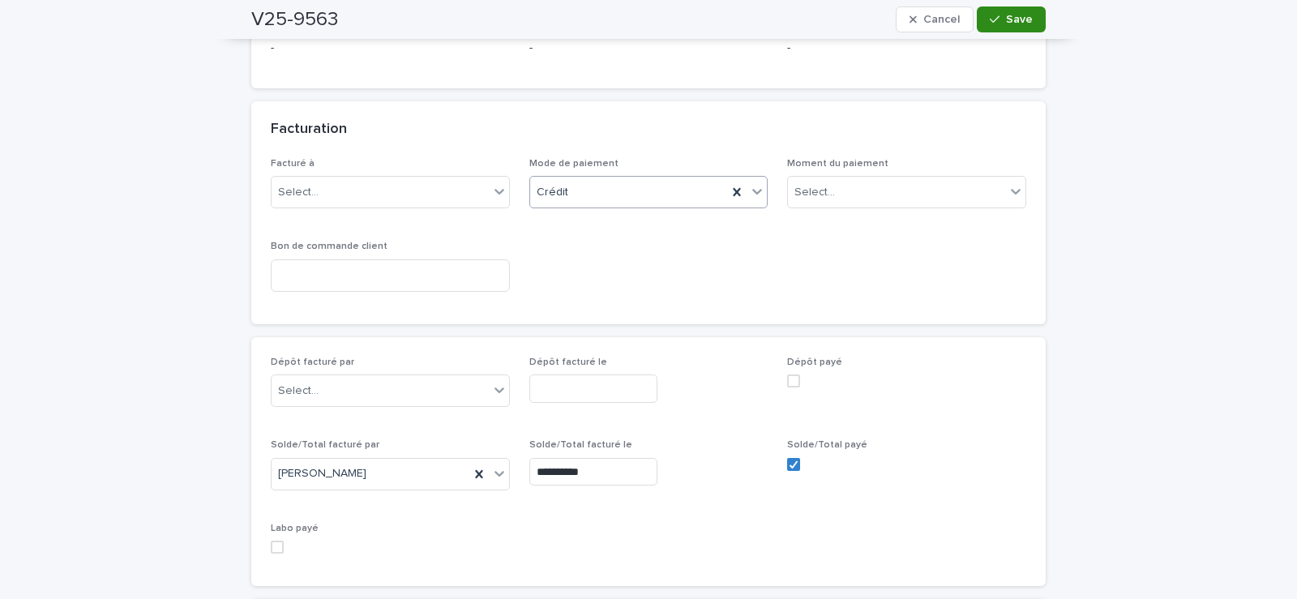
click at [1004, 13] on button "Save" at bounding box center [1011, 19] width 69 height 26
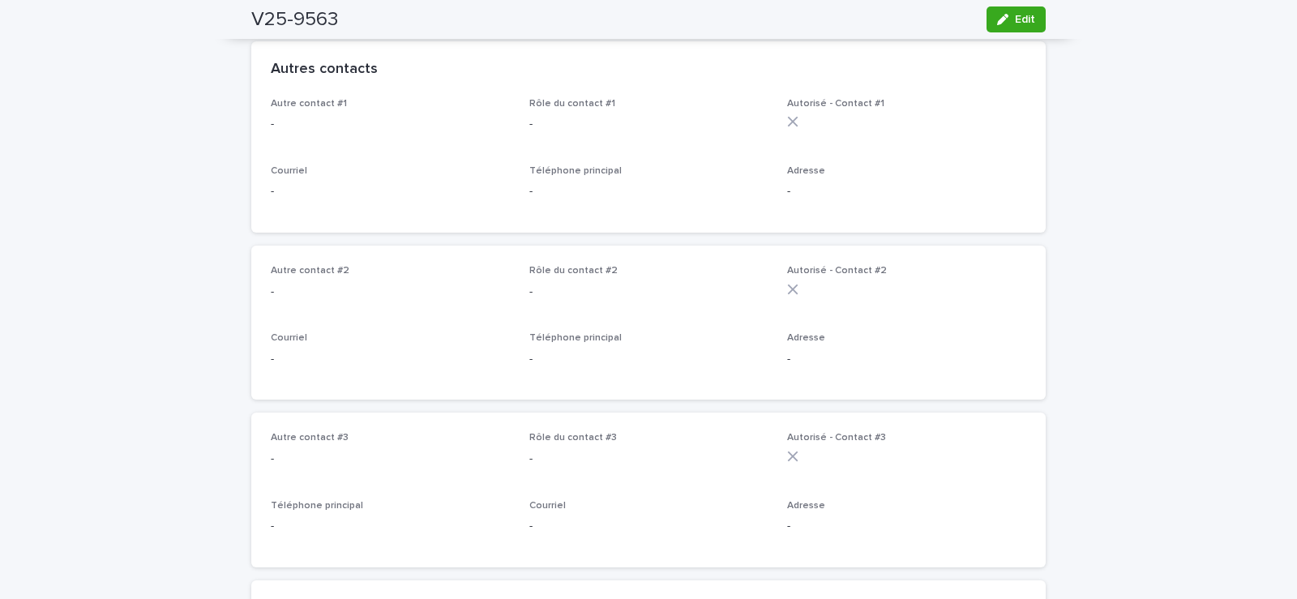
scroll to position [162, 0]
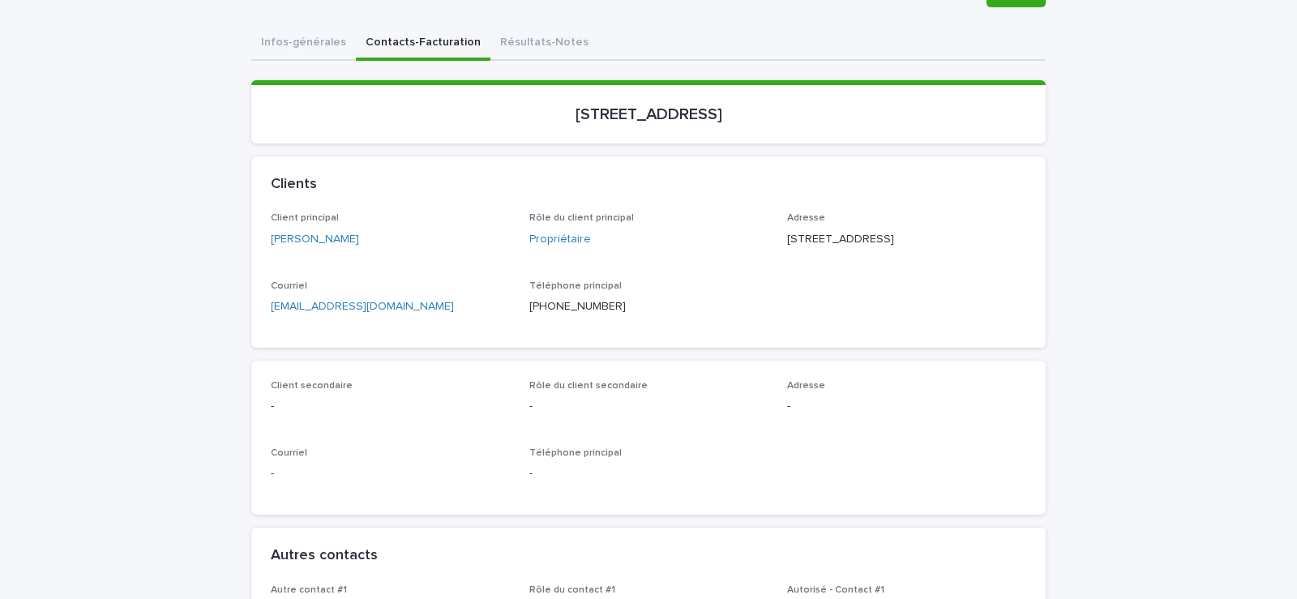
click at [297, 312] on link "[EMAIL_ADDRESS][DOMAIN_NAME]" at bounding box center [362, 306] width 183 height 11
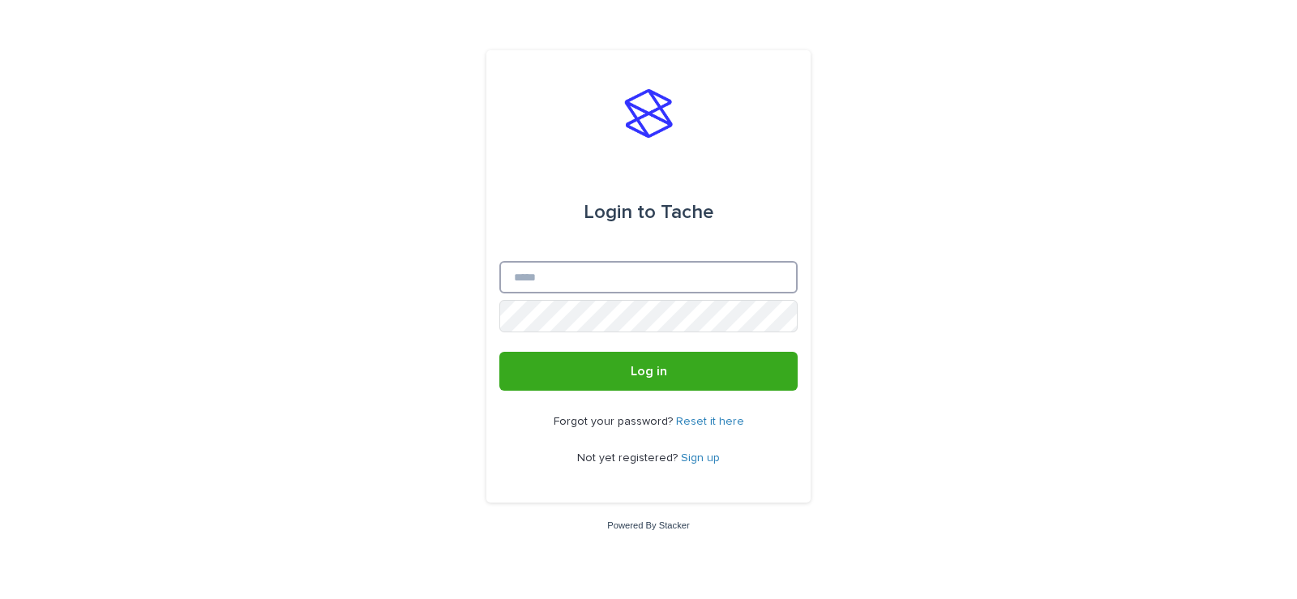
click at [532, 276] on input "Email" at bounding box center [648, 277] width 298 height 32
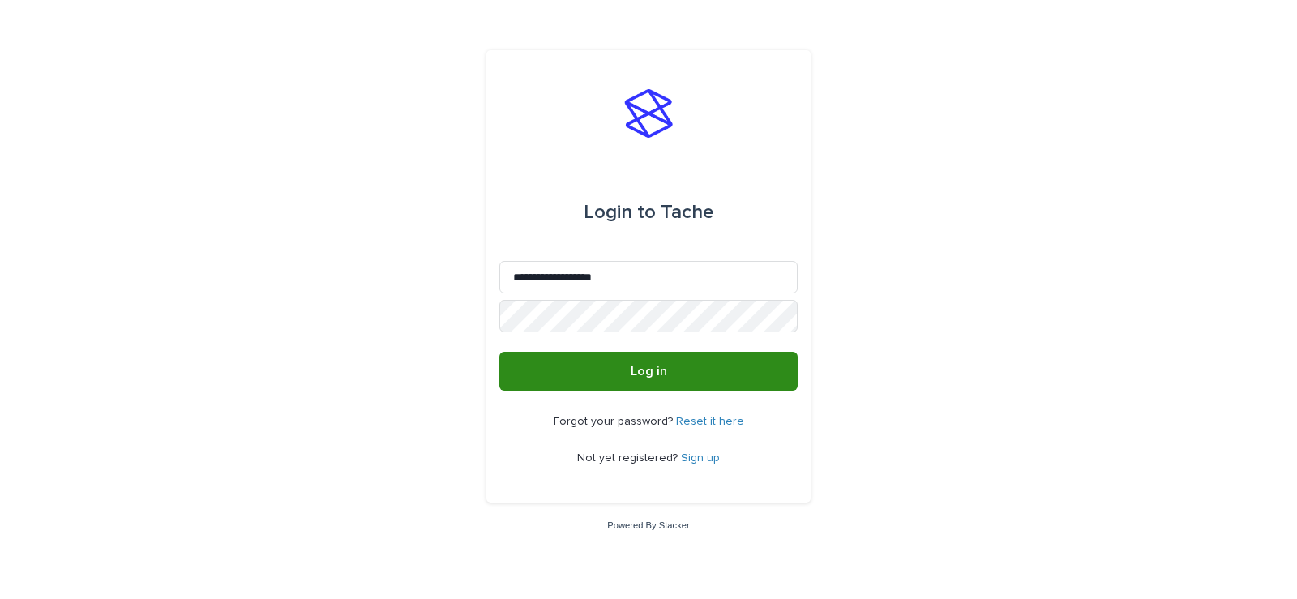
click at [695, 379] on button "Log in" at bounding box center [648, 371] width 298 height 39
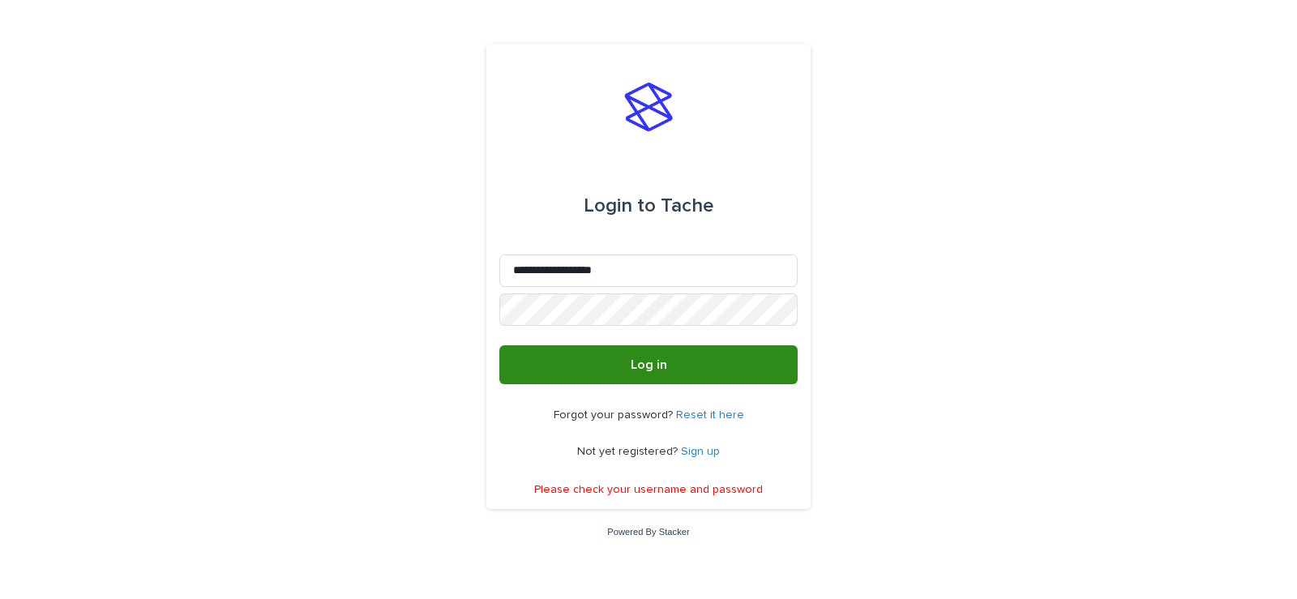
click at [627, 362] on button "Log in" at bounding box center [648, 364] width 298 height 39
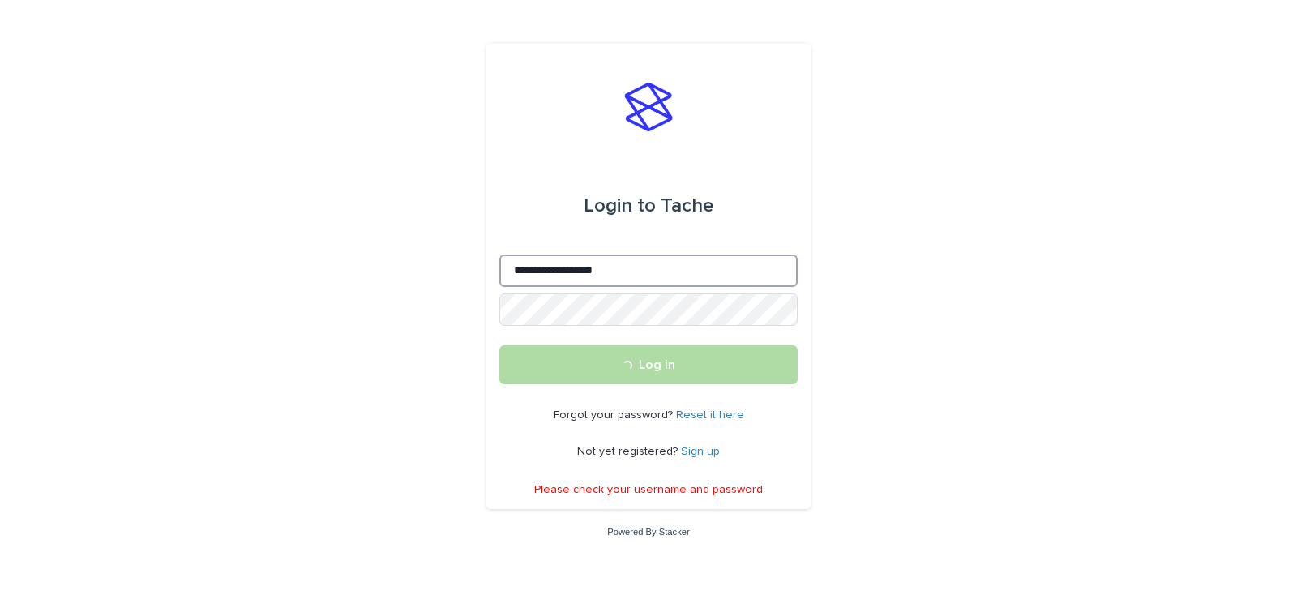
click at [642, 269] on input "**********" at bounding box center [648, 271] width 298 height 32
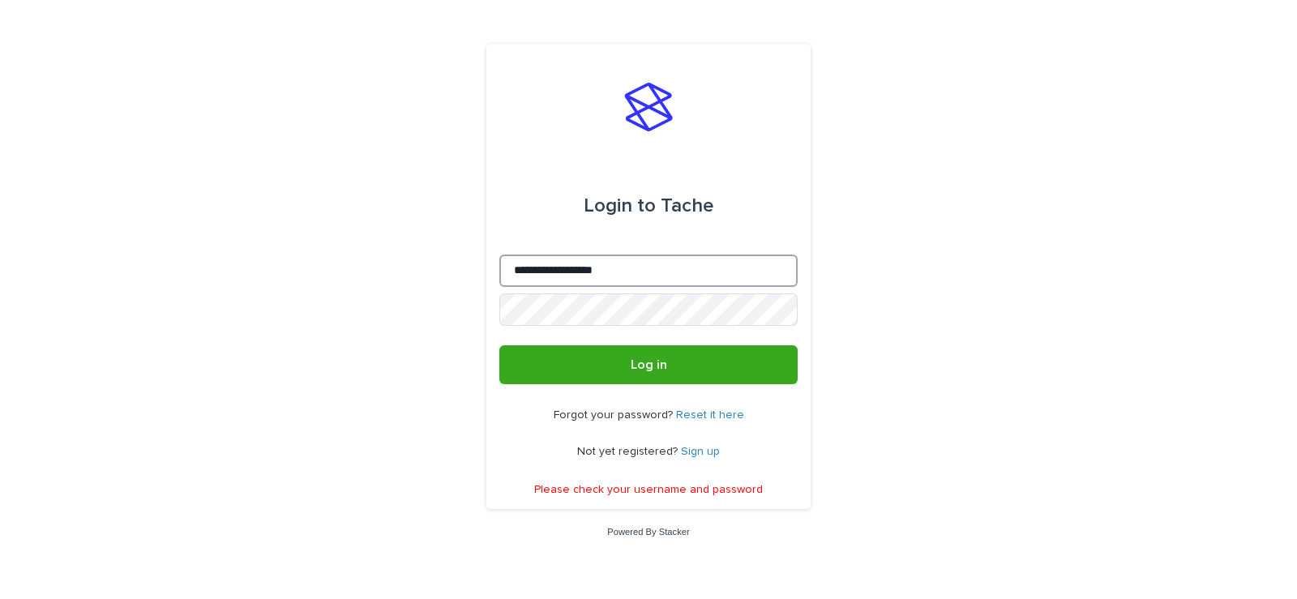
type input "*******"
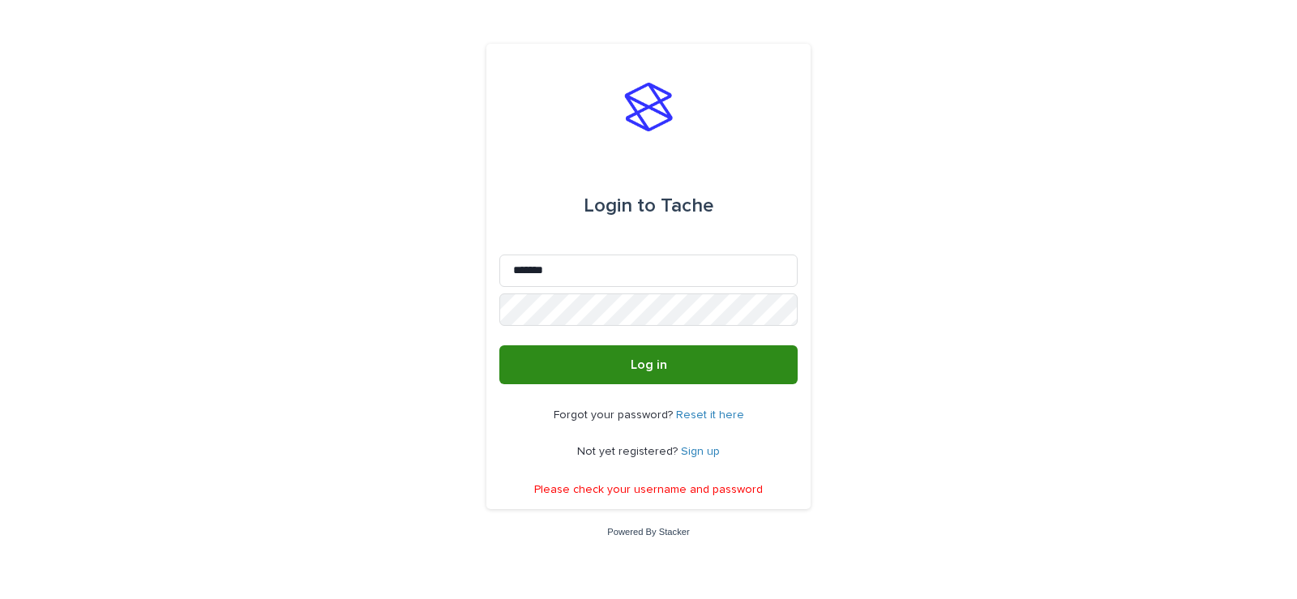
click at [664, 372] on button "Log in" at bounding box center [648, 364] width 298 height 39
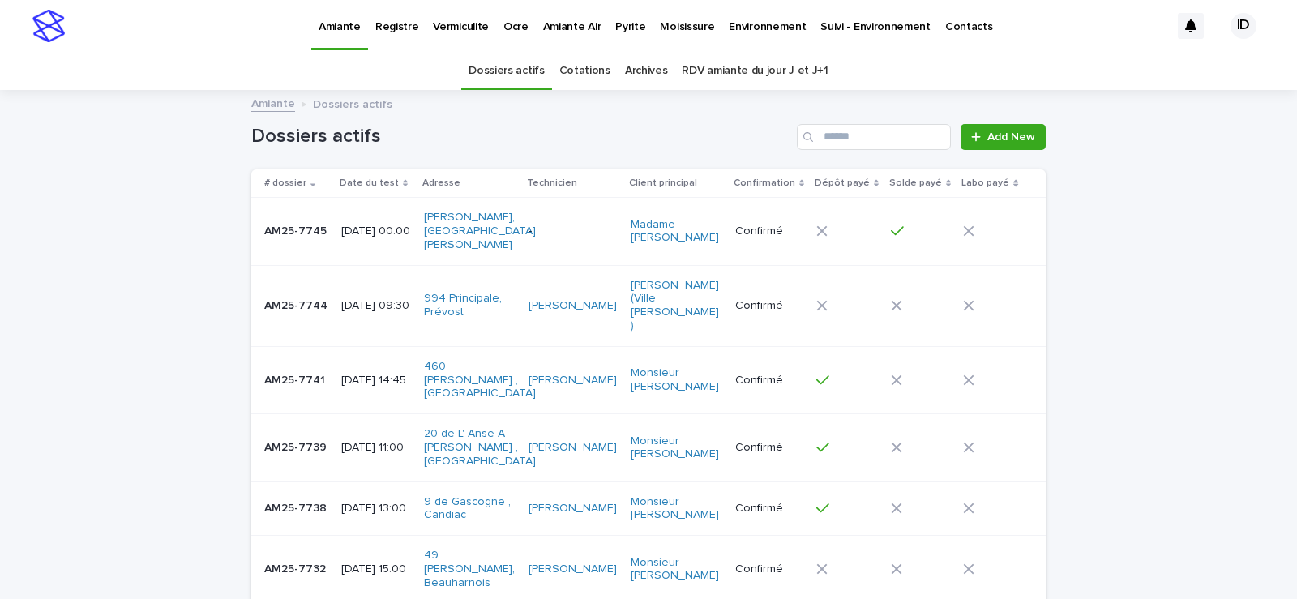
click at [750, 23] on p "Environnement" at bounding box center [767, 17] width 77 height 34
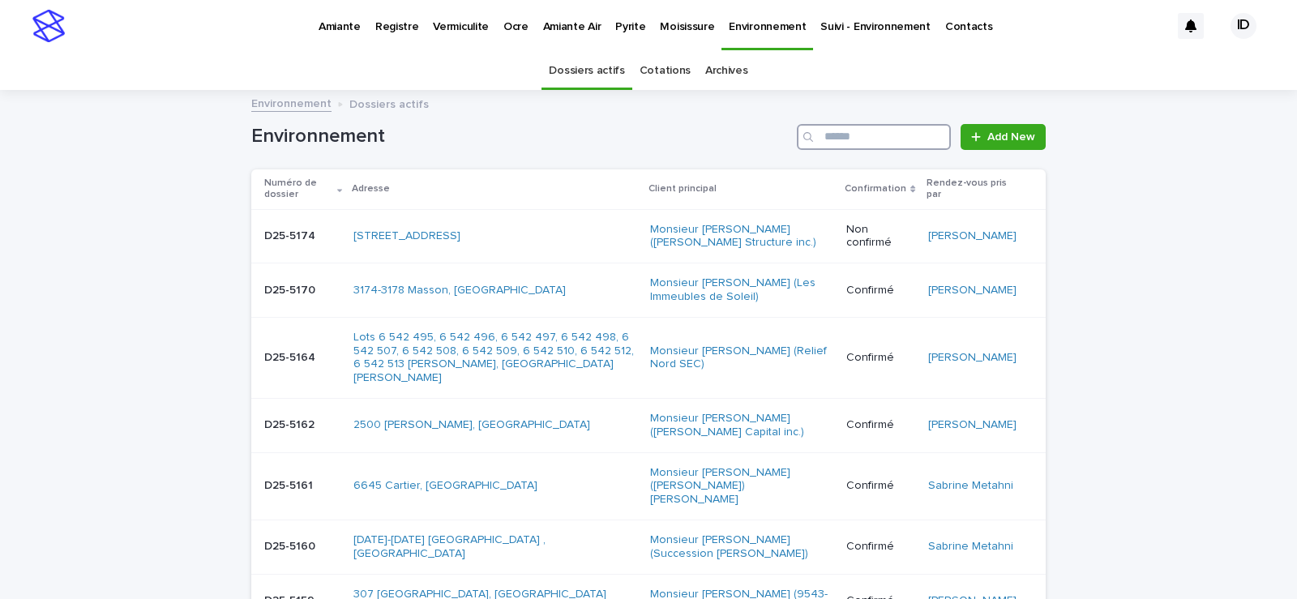
click at [875, 133] on input "Search" at bounding box center [874, 137] width 154 height 26
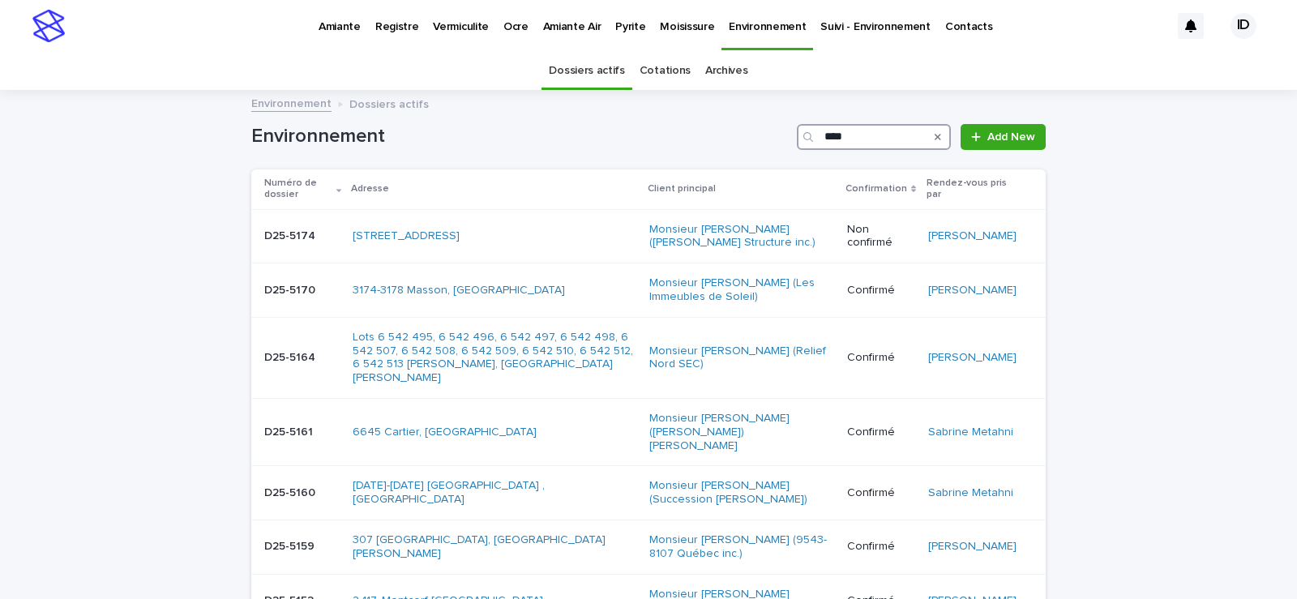
type input "****"
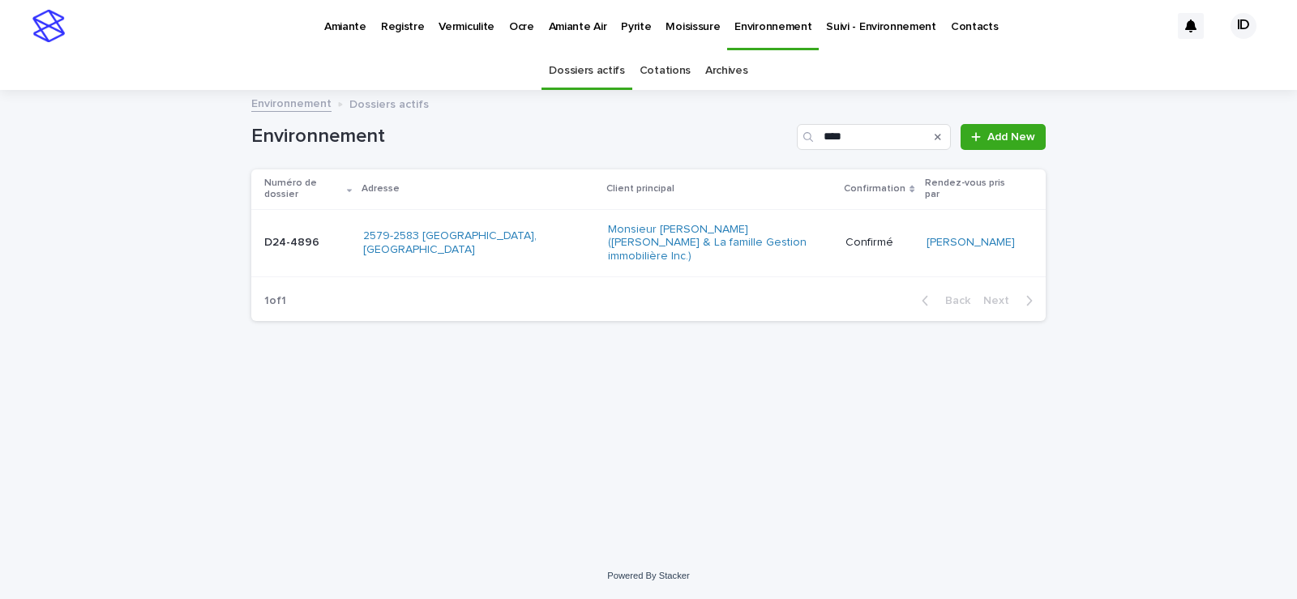
click at [732, 246] on td "Monsieur Shakif Mikhail (Mikhail & La famille Gestion immobilière Inc.)" at bounding box center [721, 242] width 238 height 67
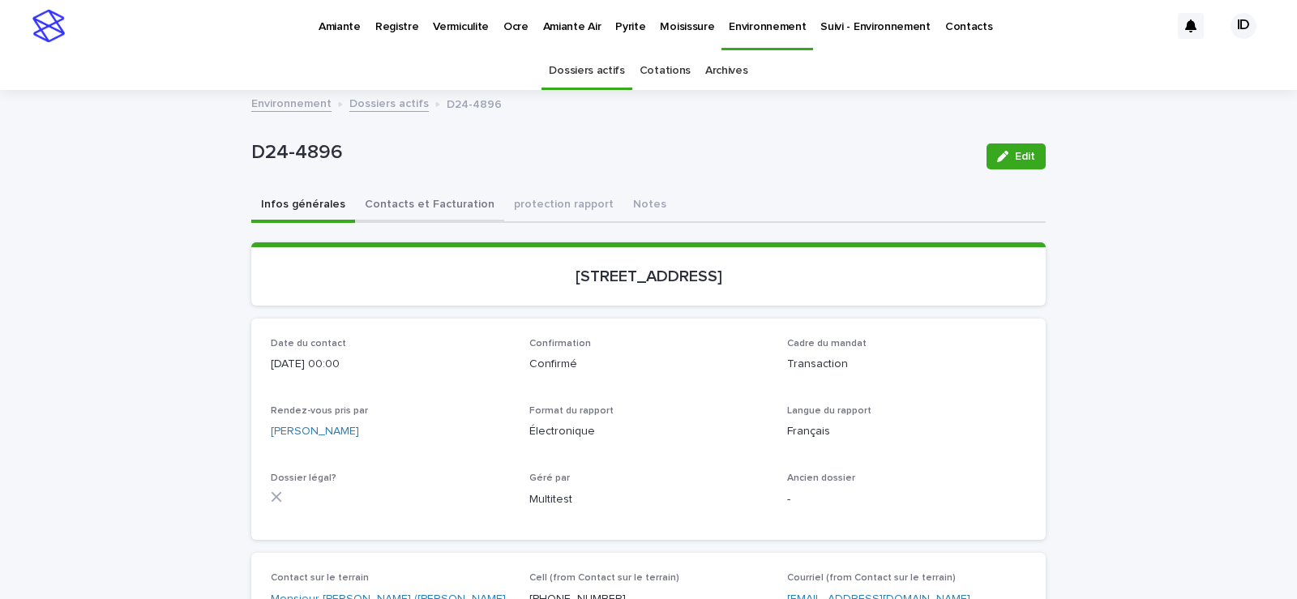
click at [435, 202] on button "Contacts et Facturation" at bounding box center [429, 206] width 149 height 34
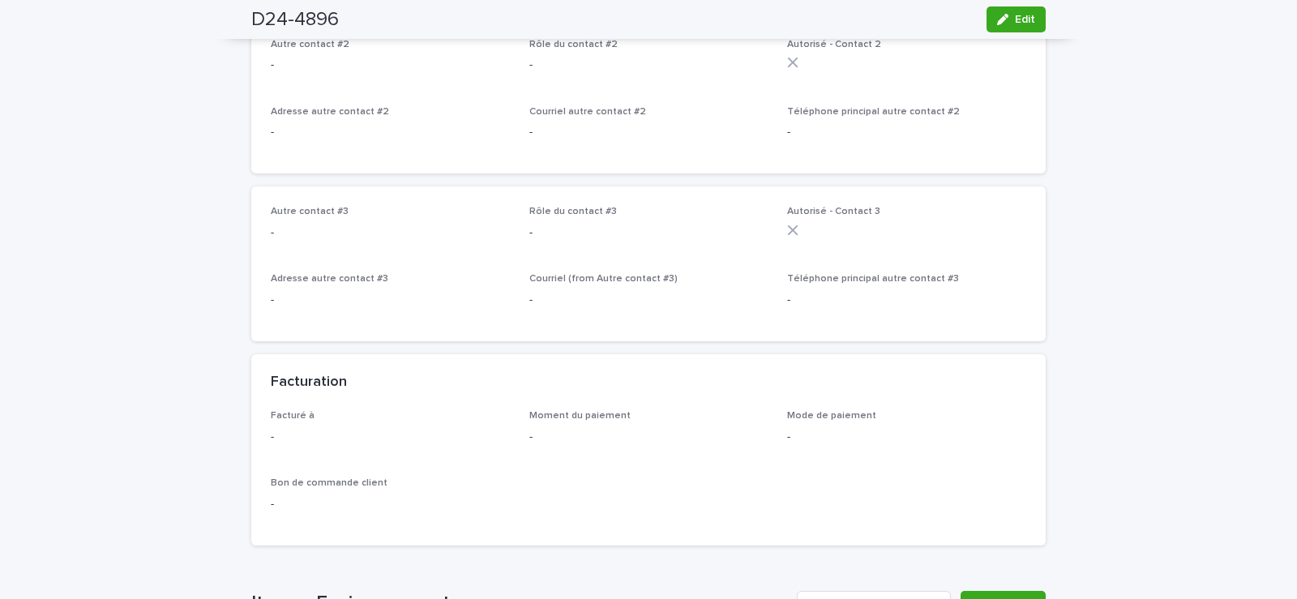
scroll to position [1216, 0]
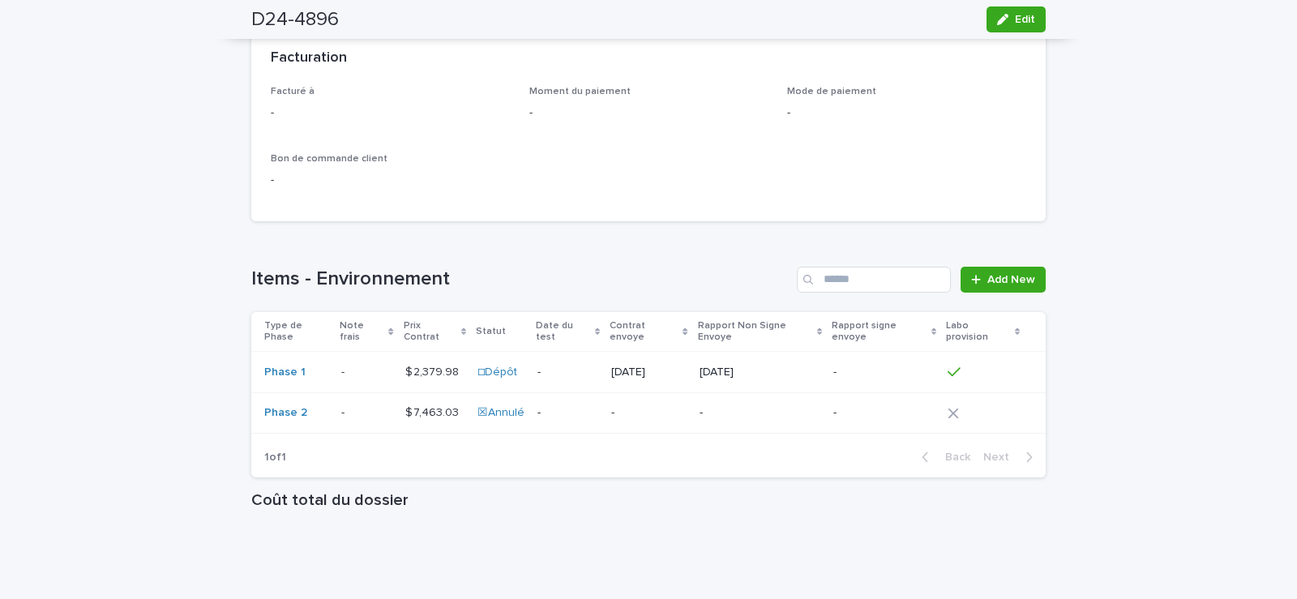
click at [458, 371] on td "$ 2,379.98 $ 2,379.98" at bounding box center [435, 372] width 72 height 41
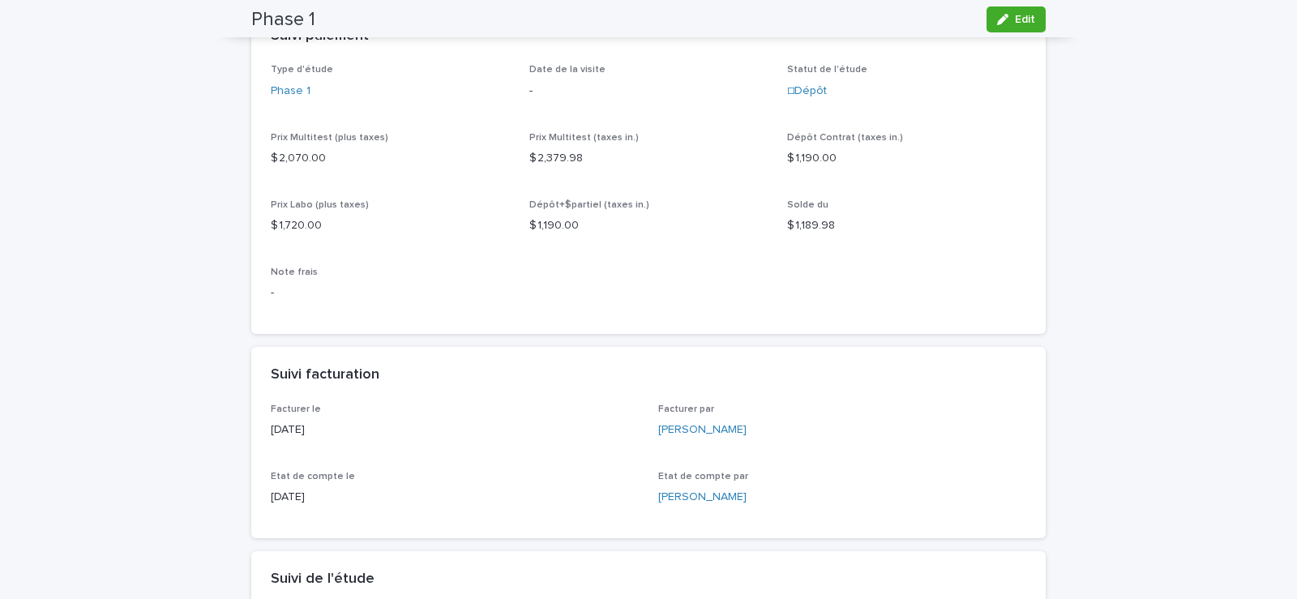
scroll to position [81, 0]
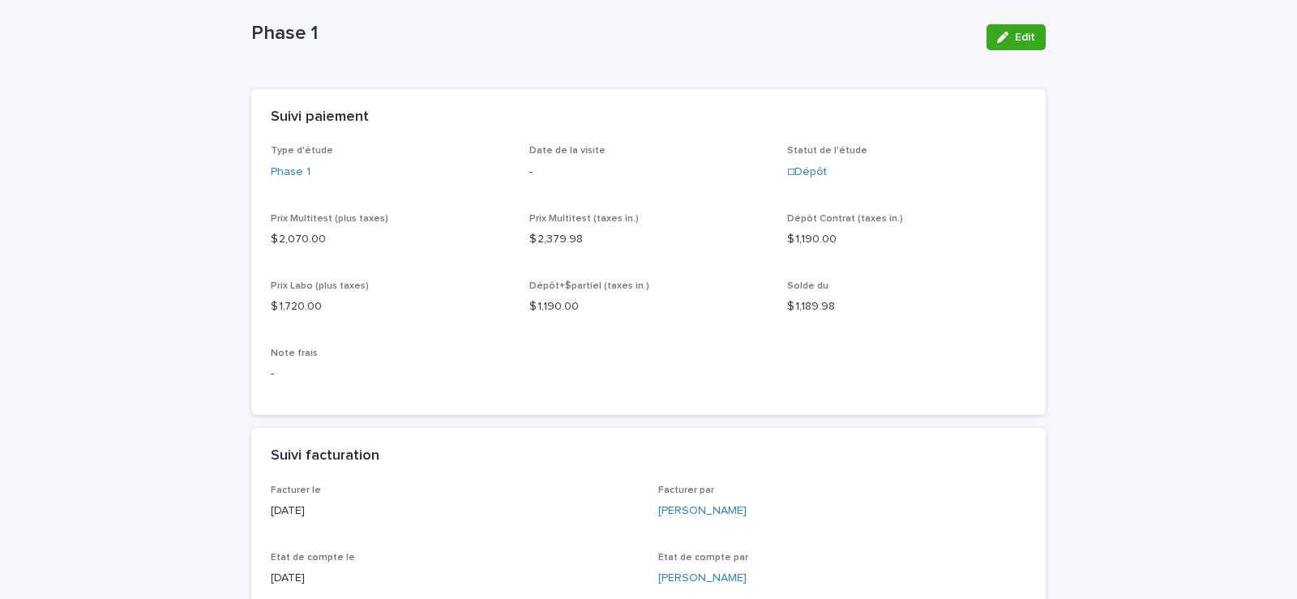
drag, startPoint x: 1025, startPoint y: 35, endPoint x: 1011, endPoint y: 118, distance: 84.6
click at [1024, 35] on span "Edit" at bounding box center [1025, 37] width 20 height 11
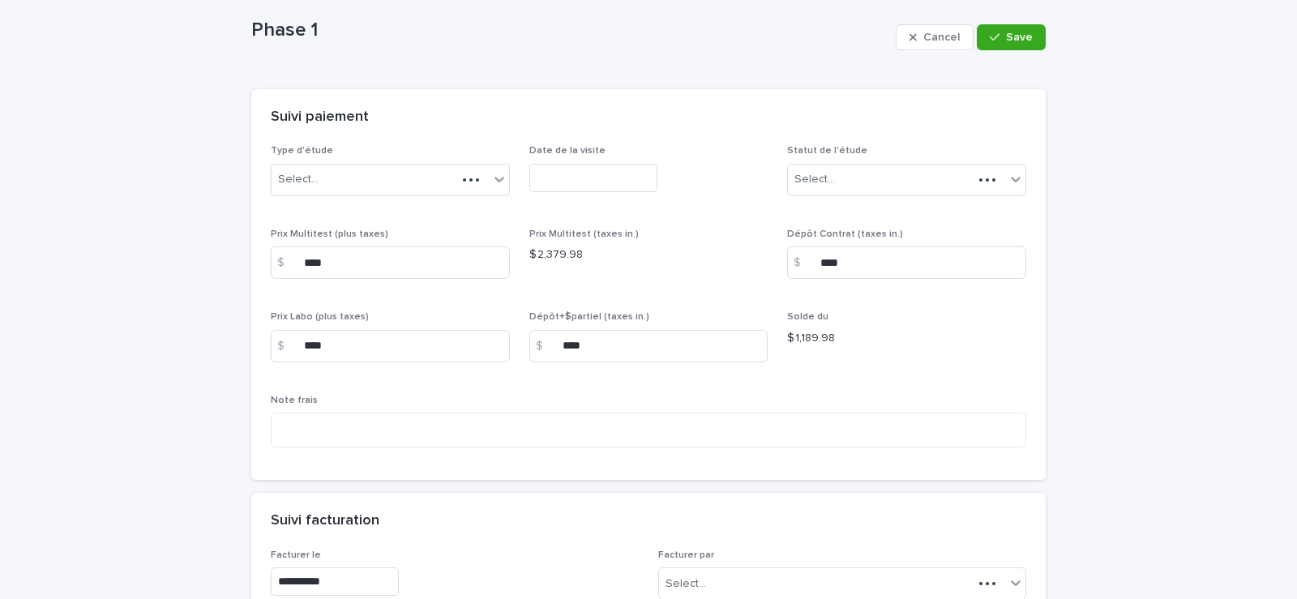
scroll to position [159, 0]
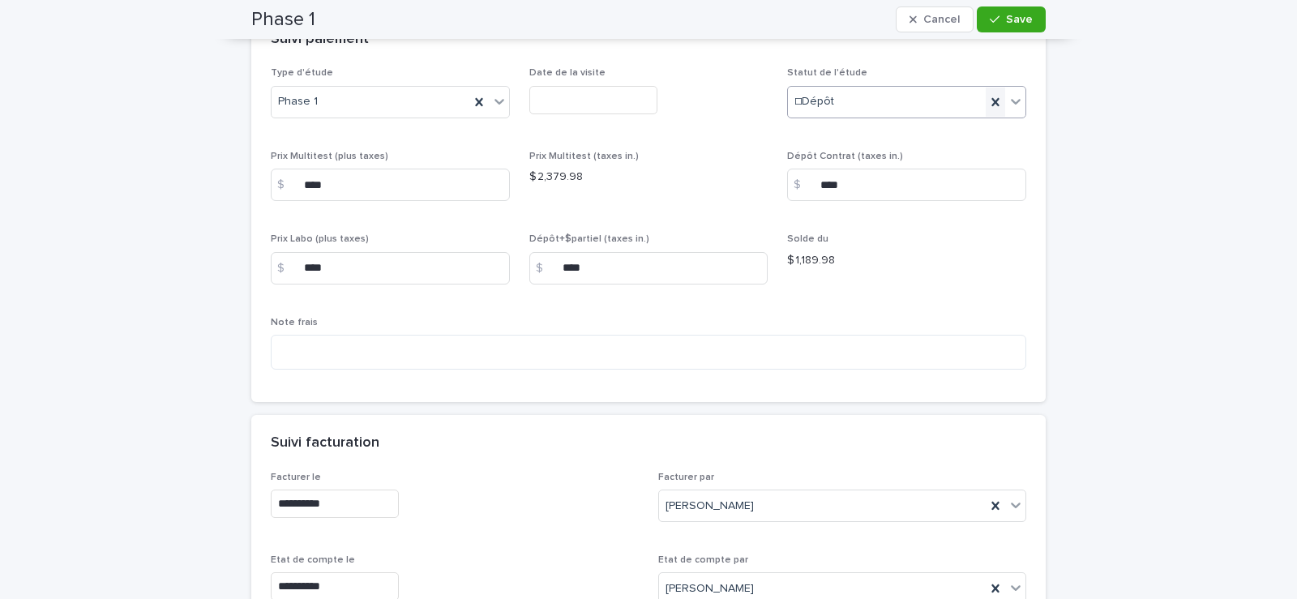
click at [1010, 101] on icon at bounding box center [1016, 101] width 16 height 16
click at [811, 249] on div "☑Payé" at bounding box center [901, 247] width 238 height 28
click at [1008, 17] on span "Save" at bounding box center [1019, 19] width 27 height 11
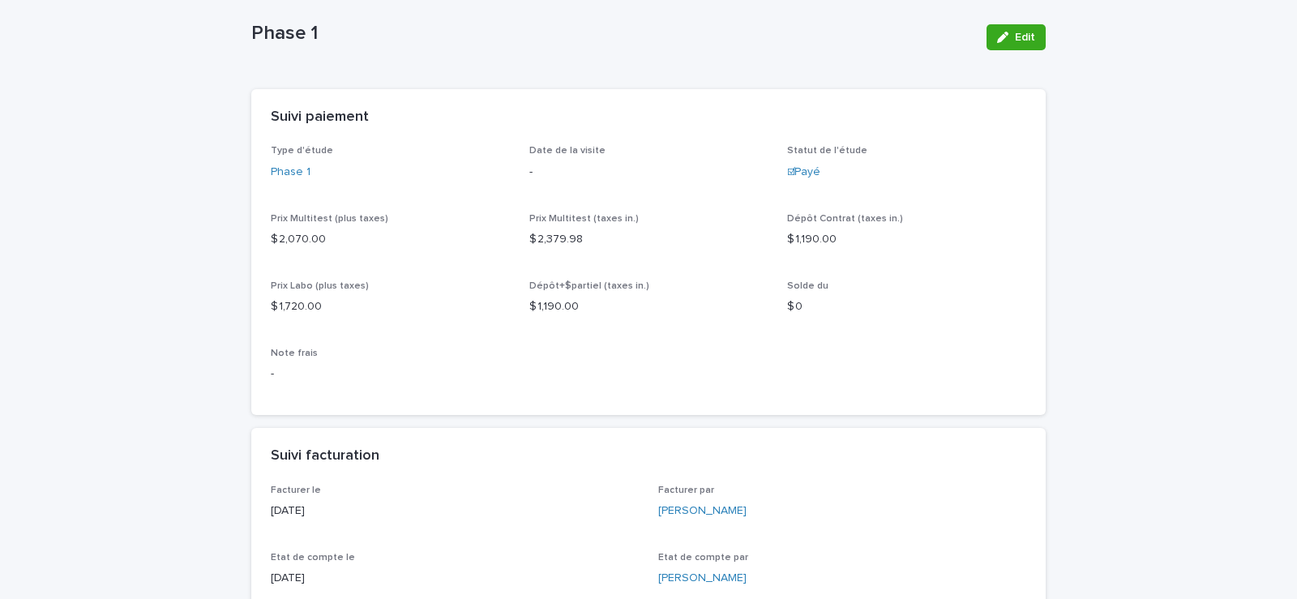
scroll to position [0, 0]
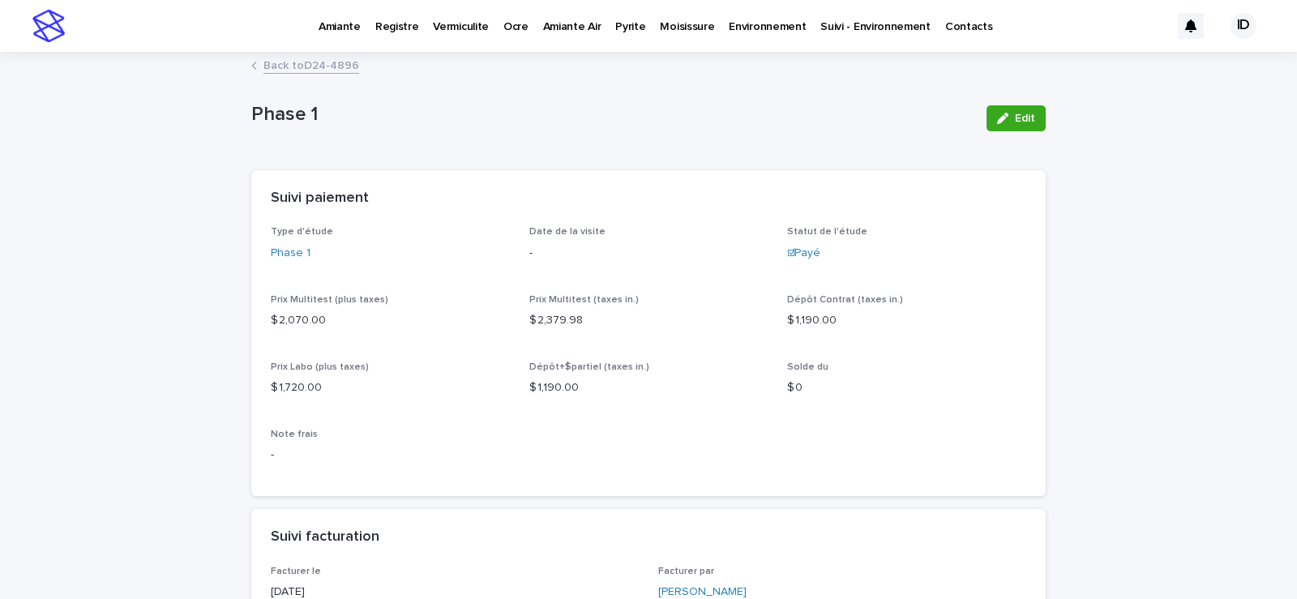
click at [320, 64] on link "Back to D24-4896" at bounding box center [312, 64] width 96 height 19
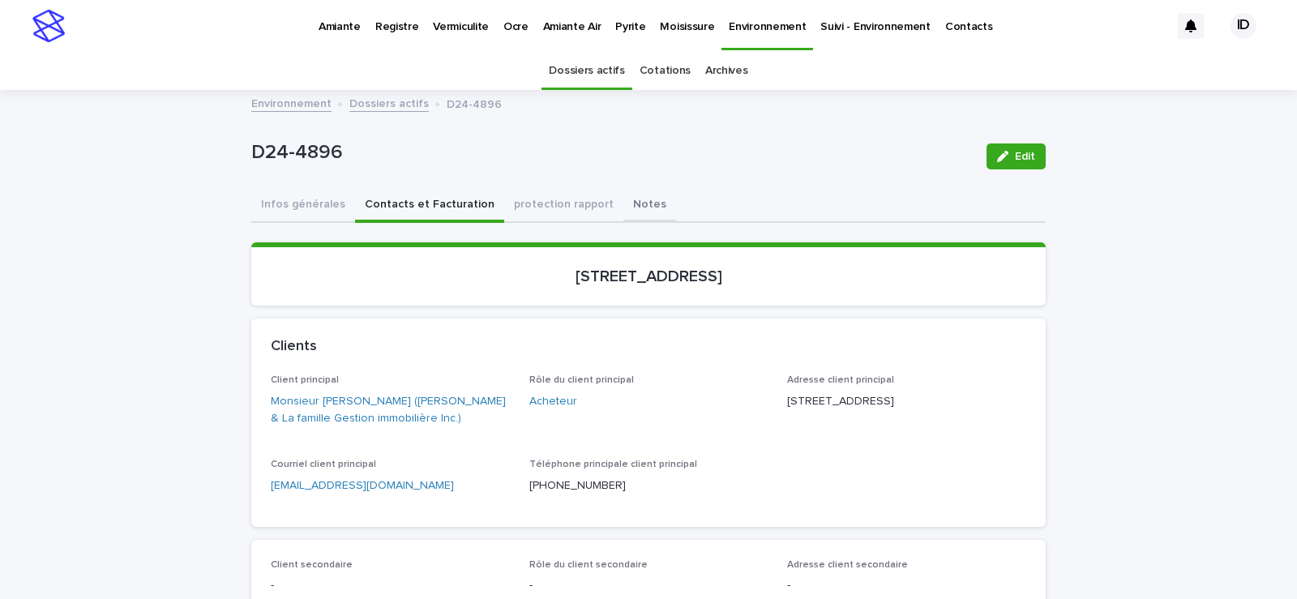
click at [624, 200] on button "Notes" at bounding box center [650, 206] width 53 height 34
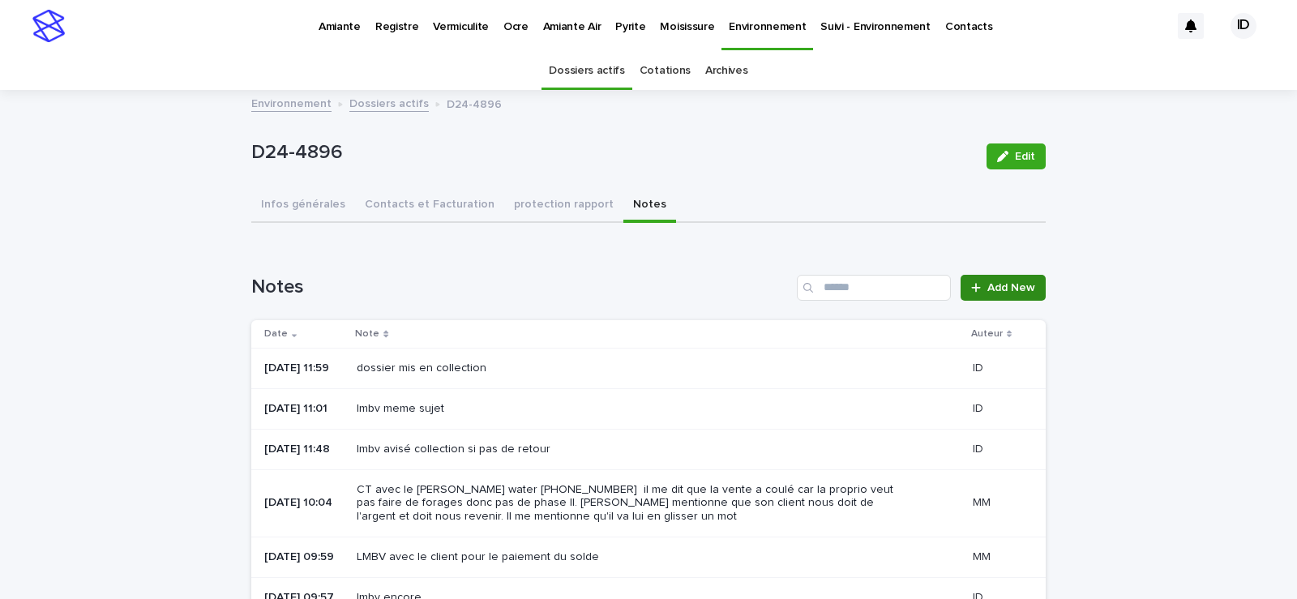
click at [1015, 288] on span "Add New" at bounding box center [1012, 287] width 48 height 11
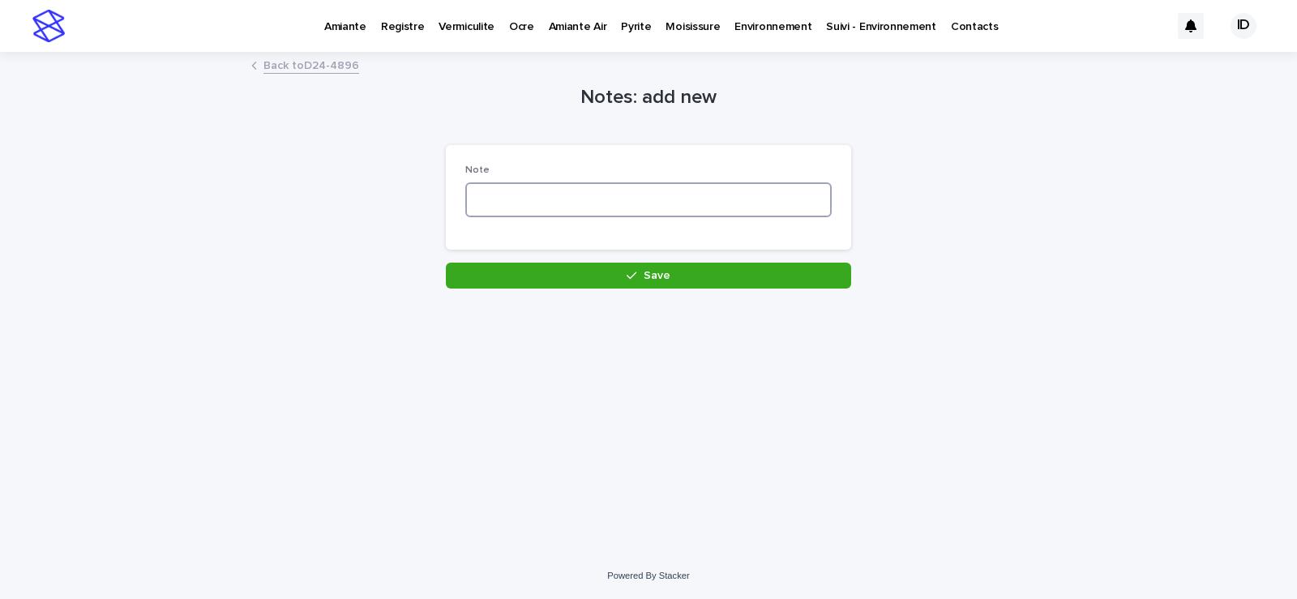
click at [491, 196] on textarea at bounding box center [648, 199] width 366 height 35
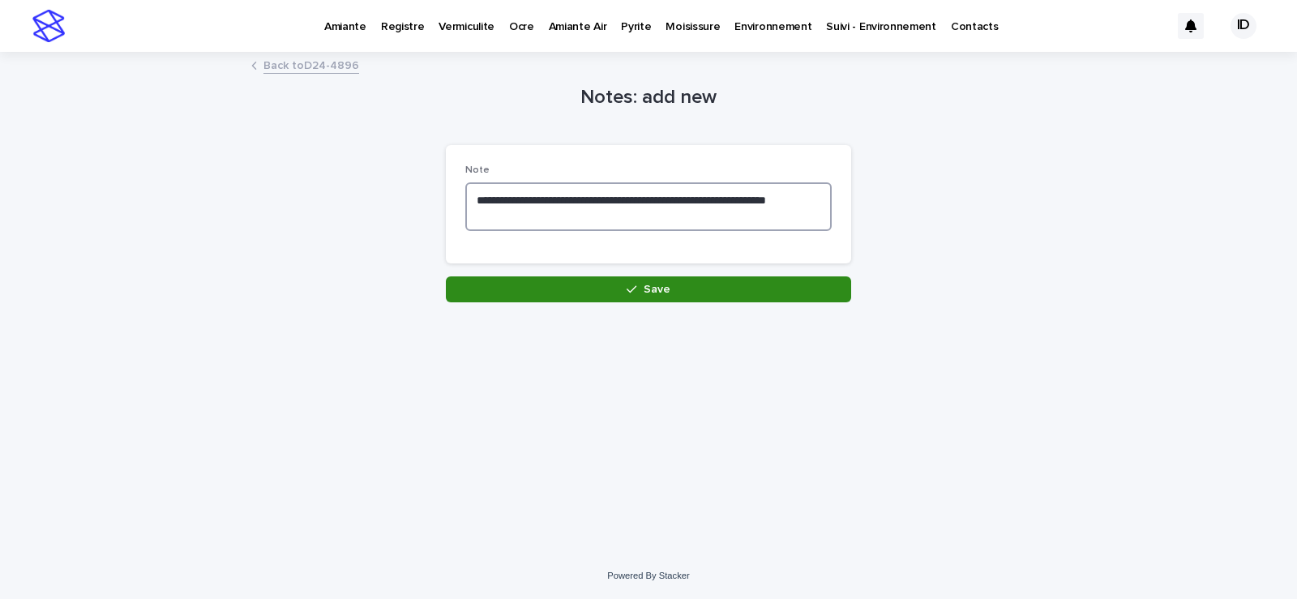
type textarea "**********"
click at [601, 295] on button "Save" at bounding box center [648, 289] width 405 height 26
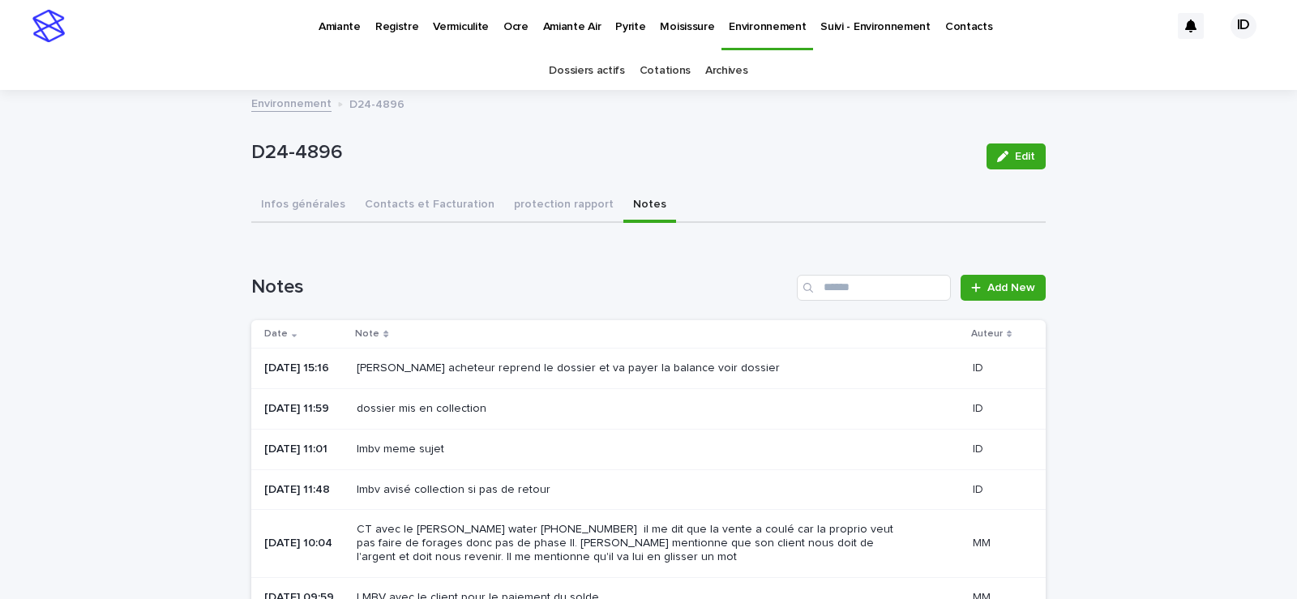
click at [729, 27] on p "Environnement" at bounding box center [767, 17] width 77 height 34
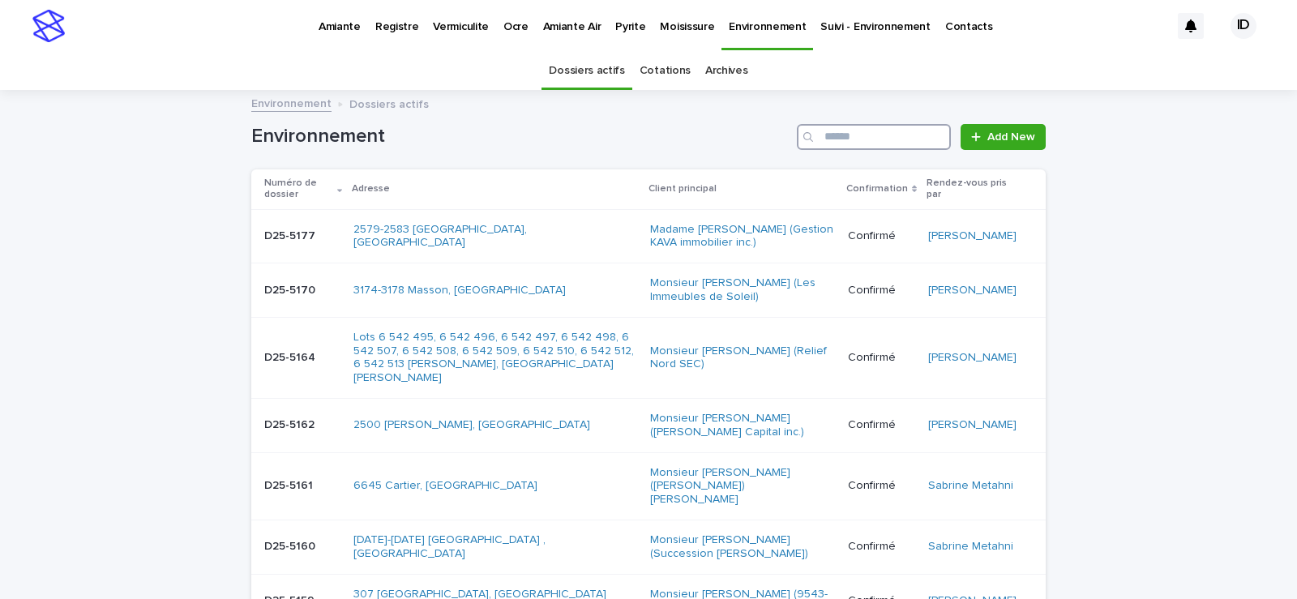
click at [864, 135] on input "Search" at bounding box center [874, 137] width 154 height 26
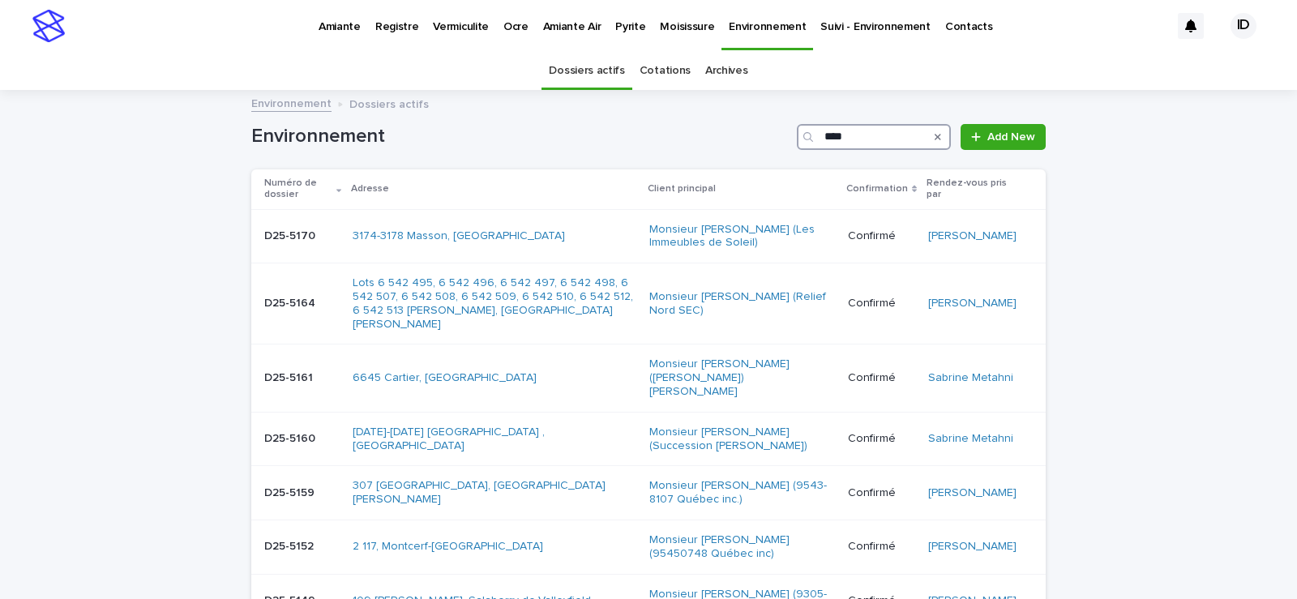
type input "****"
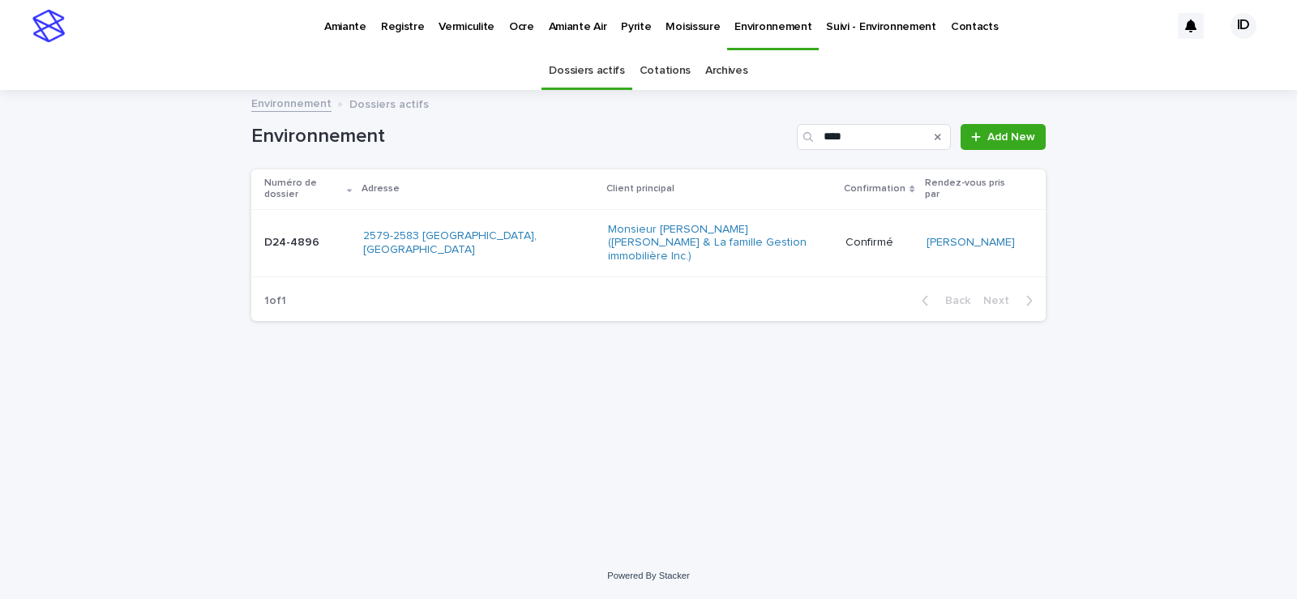
click at [675, 249] on td "Monsieur Shakif Mikhail (Mikhail & La famille Gestion immobilière Inc.)" at bounding box center [721, 242] width 238 height 67
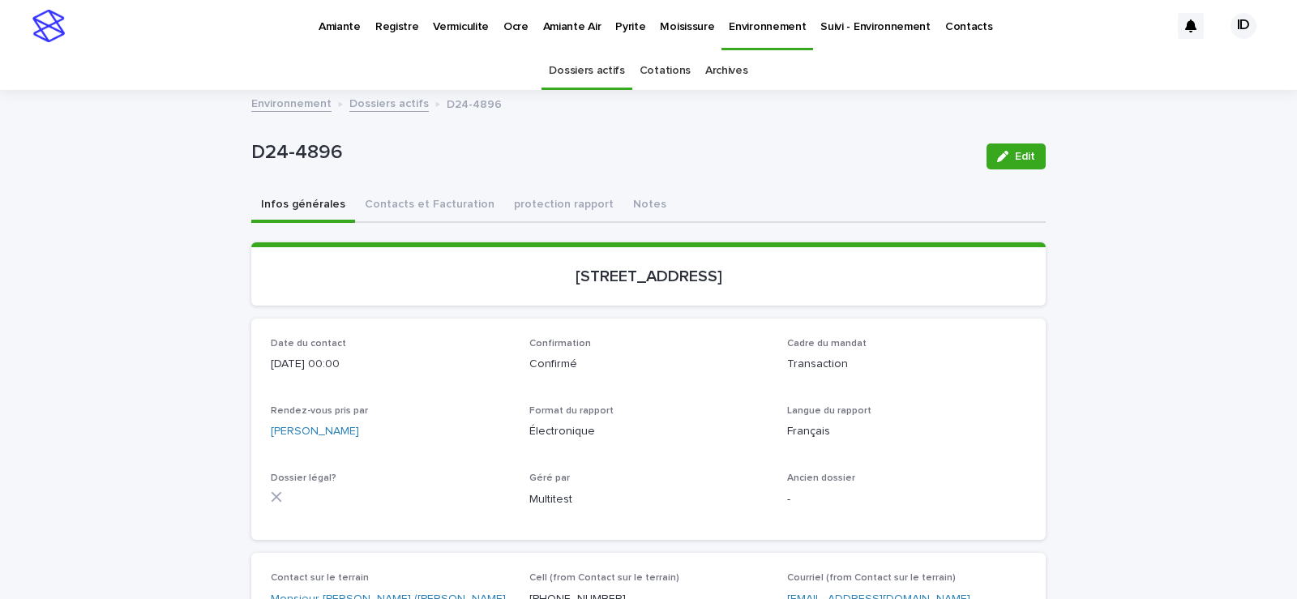
scroll to position [52, 0]
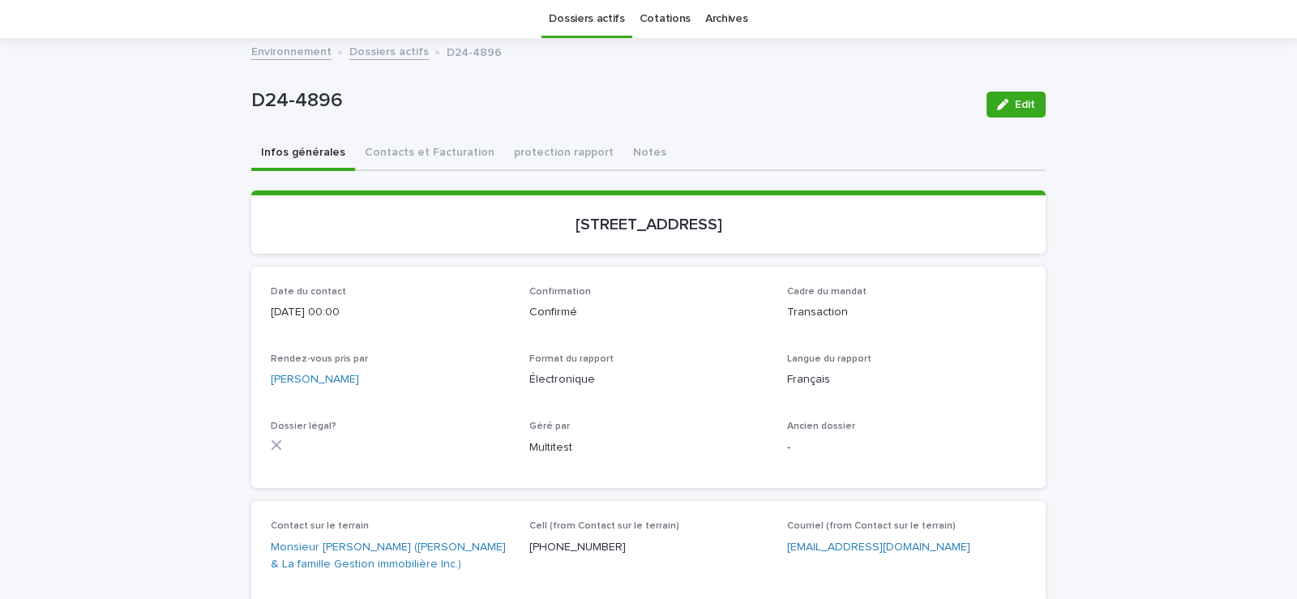
click at [626, 155] on div "D24-4896 Edit D24-4896 Edit Sorry, there was an error saving your record. Pleas…" at bounding box center [648, 517] width 795 height 955
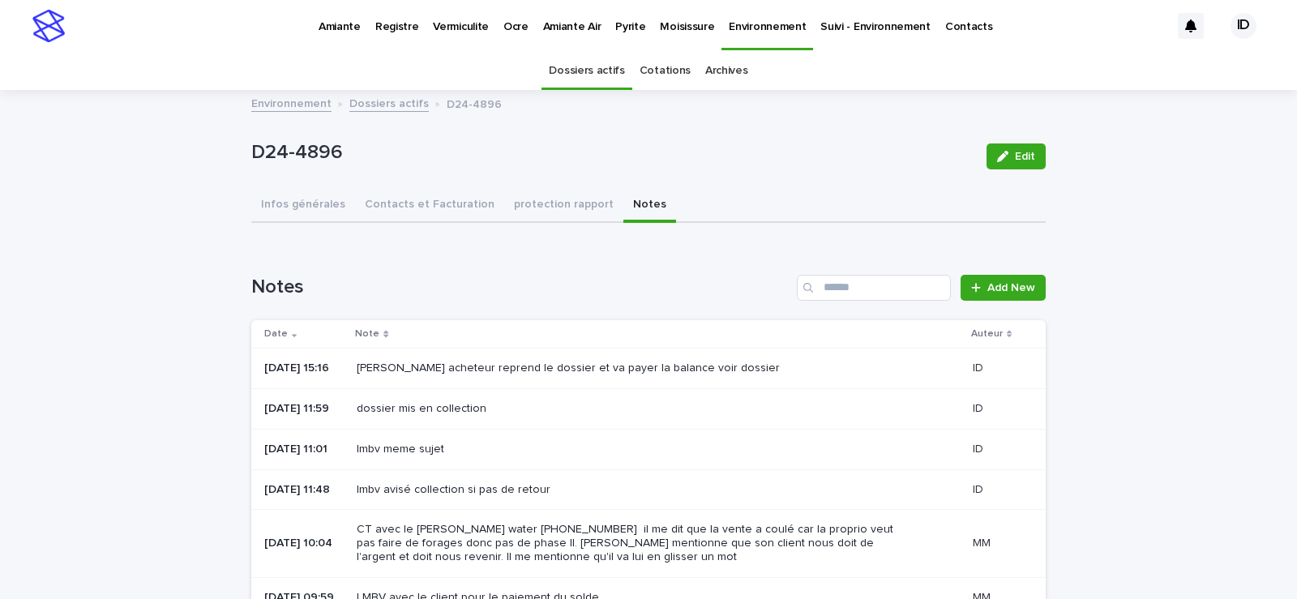
click at [698, 381] on div "Nouvel acheteur reprend le dossier et va payer la balance voir dossier" at bounding box center [658, 368] width 602 height 27
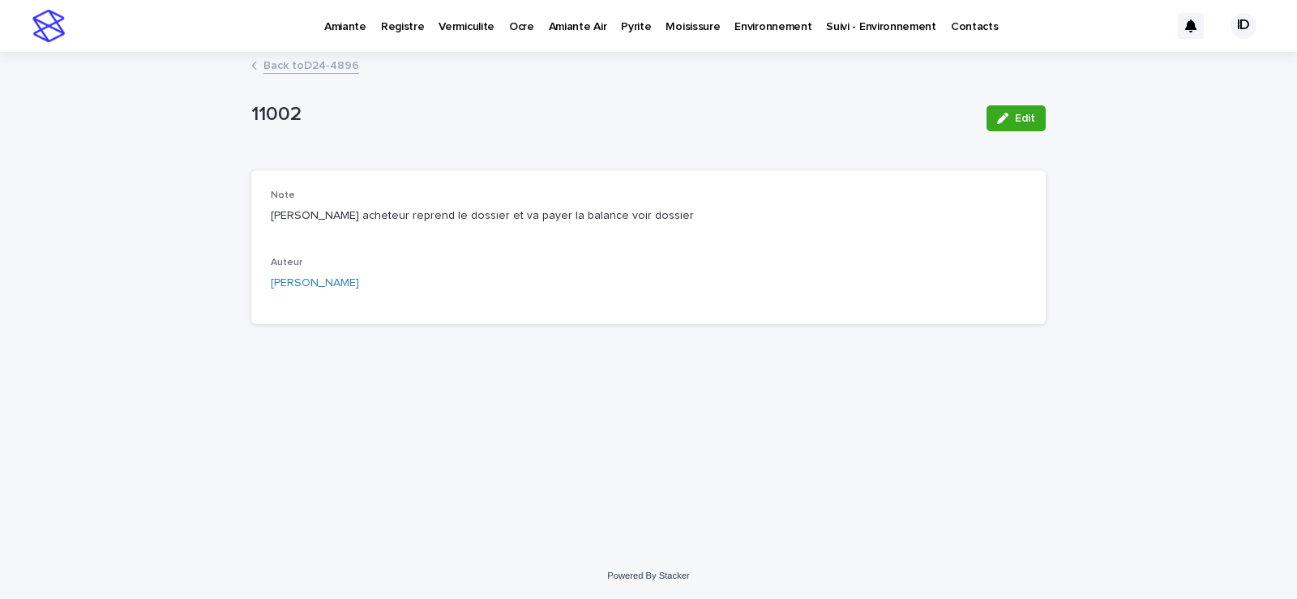
drag, startPoint x: 999, startPoint y: 120, endPoint x: 846, endPoint y: 169, distance: 161.0
click at [999, 121] on icon "button" at bounding box center [1002, 118] width 11 height 11
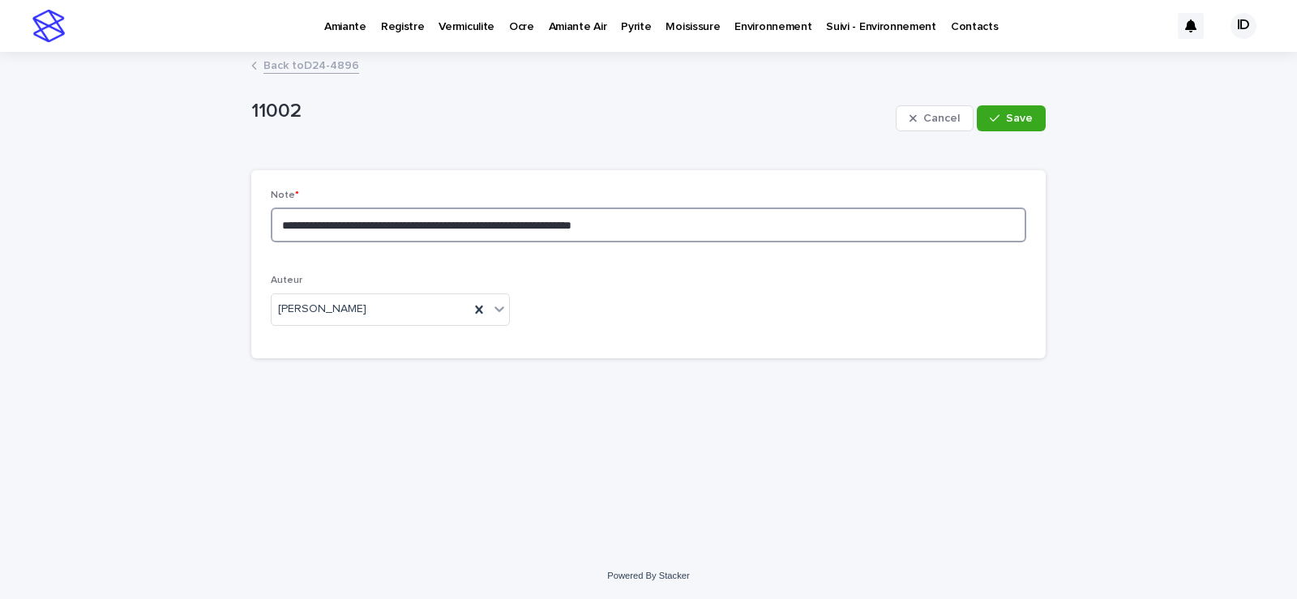
click at [652, 228] on textarea "**********" at bounding box center [649, 225] width 756 height 35
type textarea "**********"
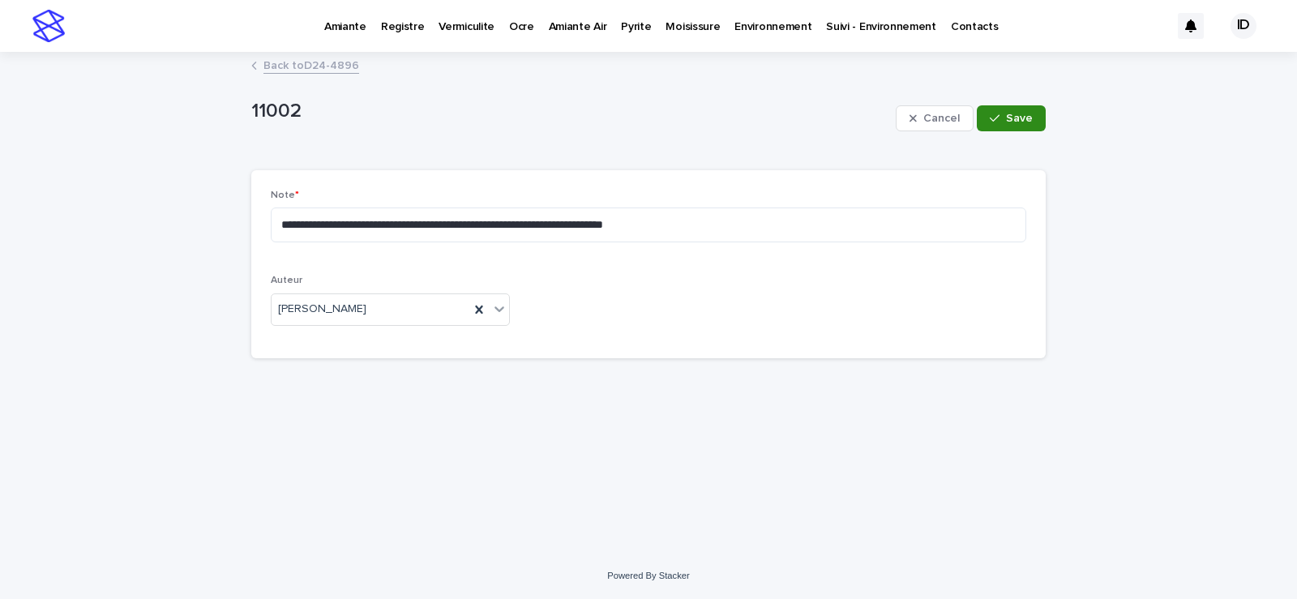
click at [995, 114] on icon "button" at bounding box center [995, 118] width 10 height 11
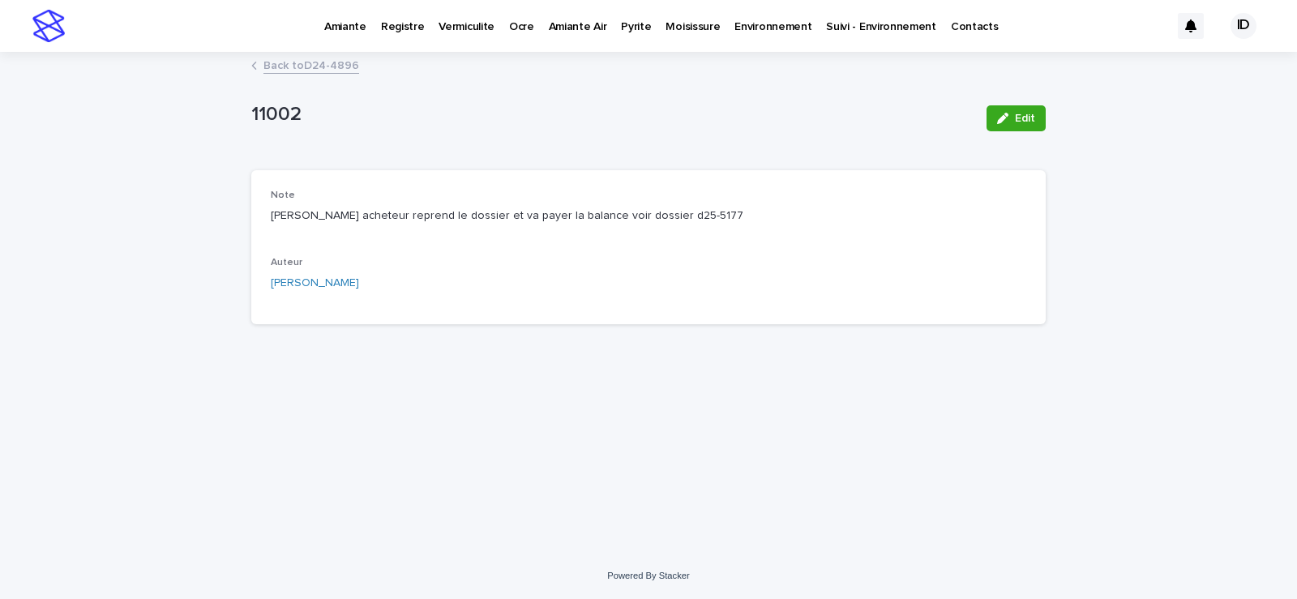
click at [320, 62] on link "Back to D24-4896" at bounding box center [312, 64] width 96 height 19
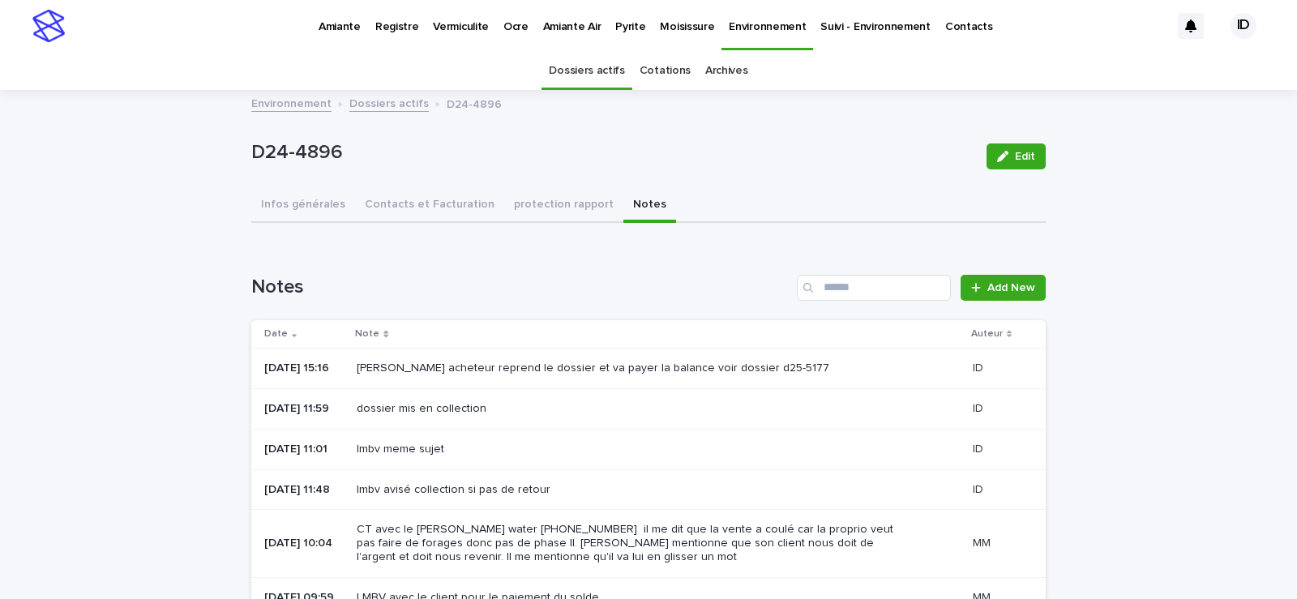
click at [602, 68] on link "Dossiers actifs" at bounding box center [586, 71] width 75 height 38
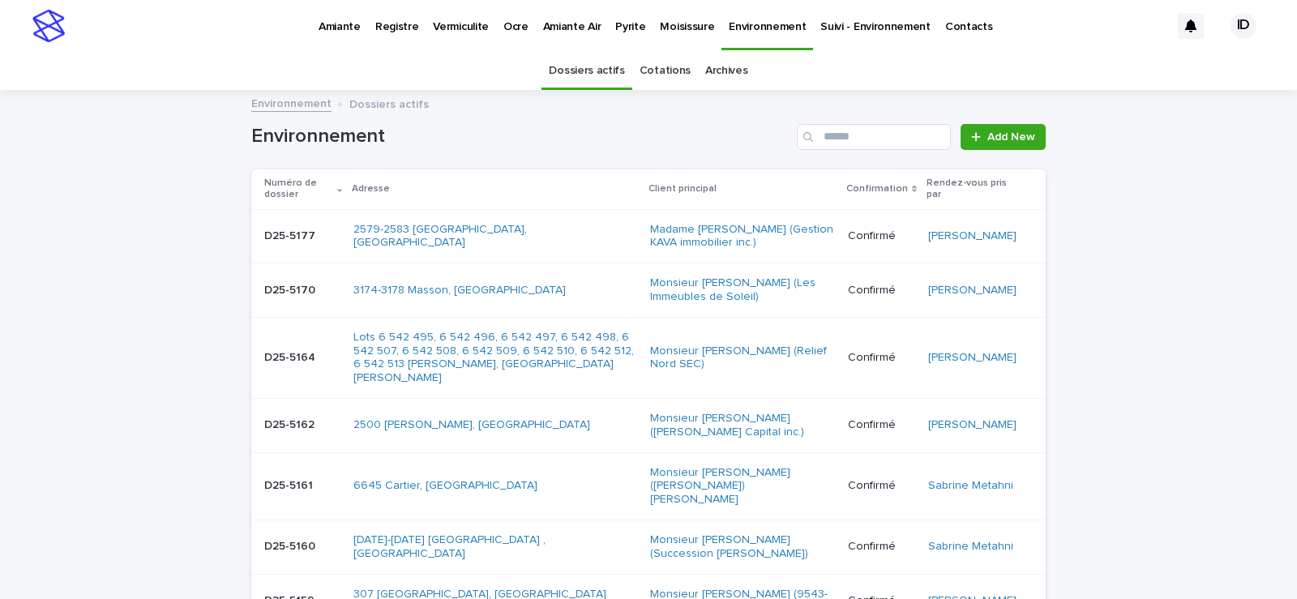
click at [396, 247] on div "2579-2583 Saint-Louis, Gatineau" at bounding box center [496, 236] width 284 height 41
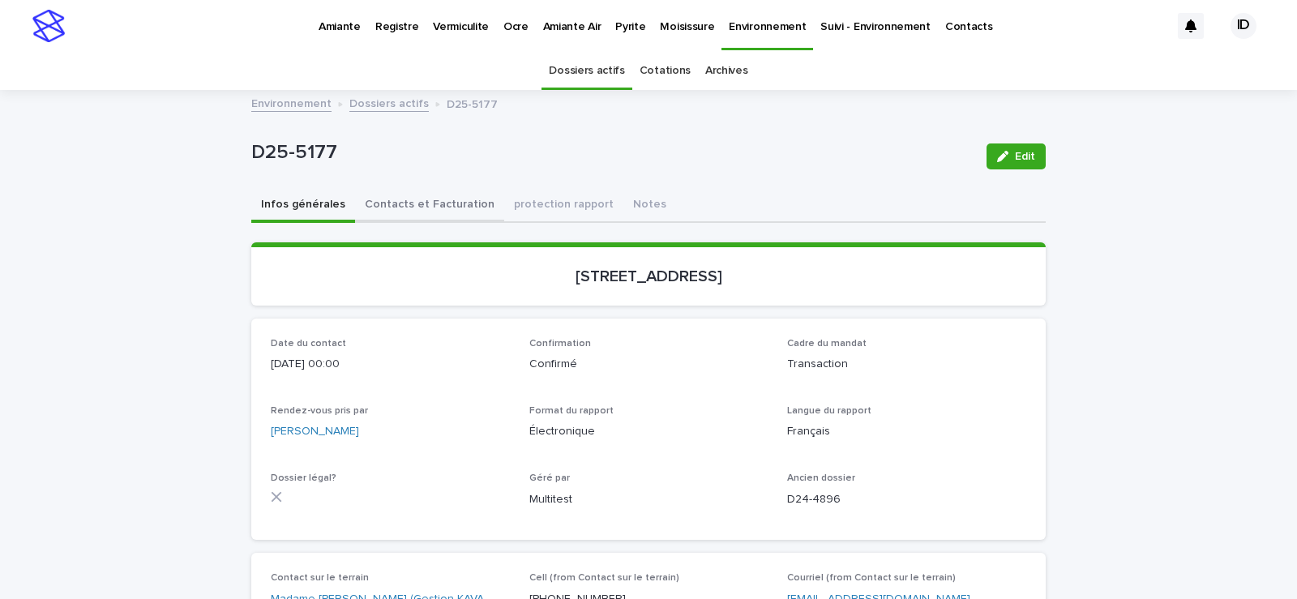
click at [446, 206] on button "Contacts et Facturation" at bounding box center [429, 206] width 149 height 34
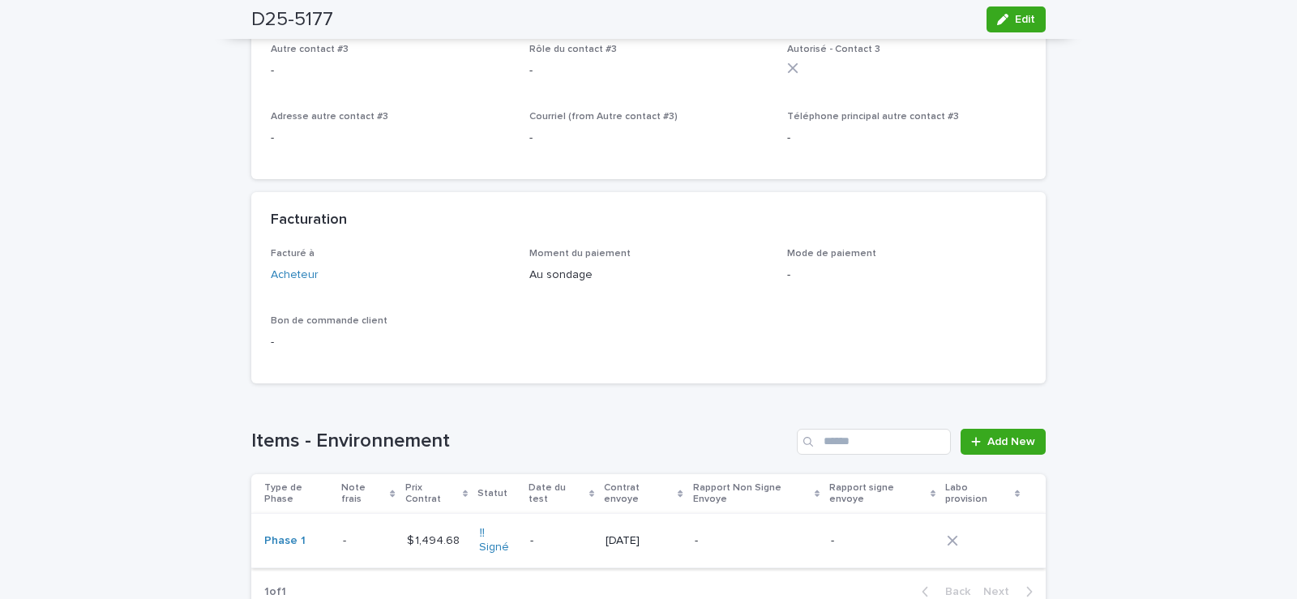
scroll to position [1216, 0]
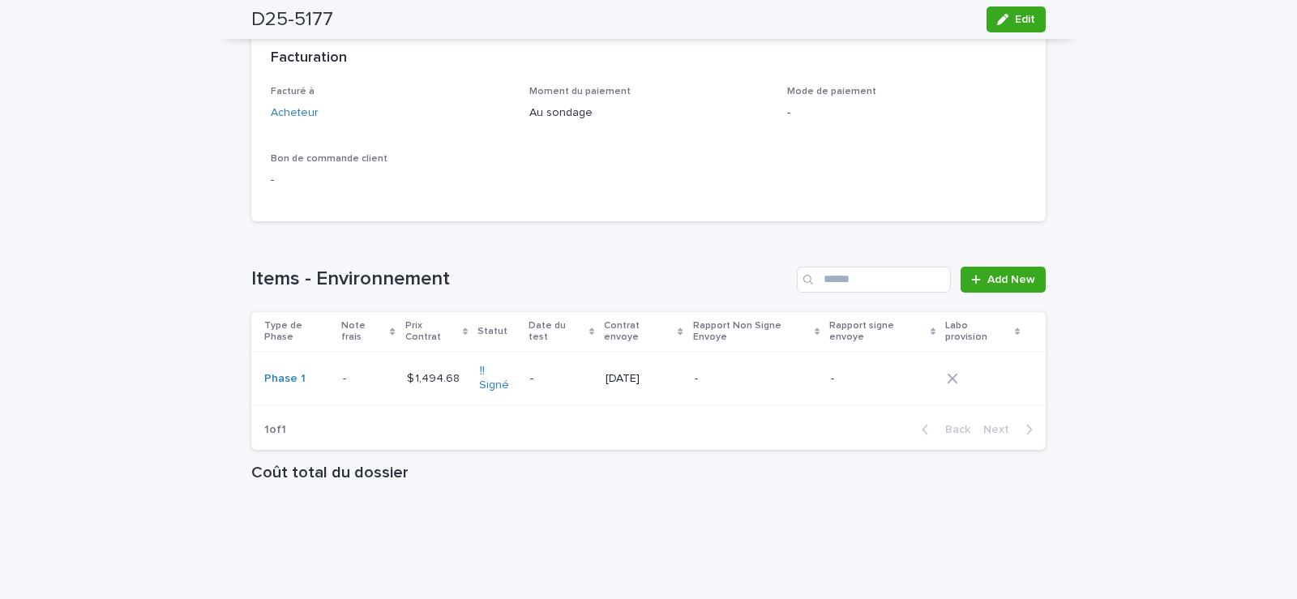
click at [463, 379] on td "$ 1,494.68 $ 1,494.68" at bounding box center [437, 379] width 73 height 54
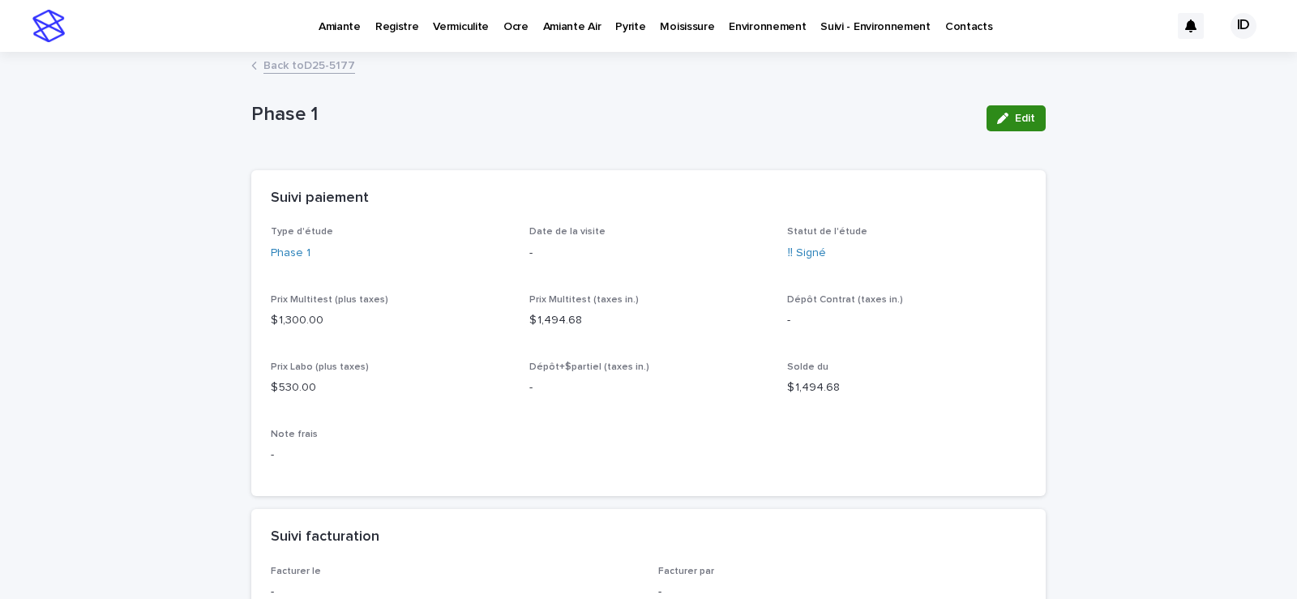
drag, startPoint x: 1005, startPoint y: 118, endPoint x: 371, endPoint y: 306, distance: 661.1
click at [1005, 120] on div "button" at bounding box center [1006, 118] width 18 height 11
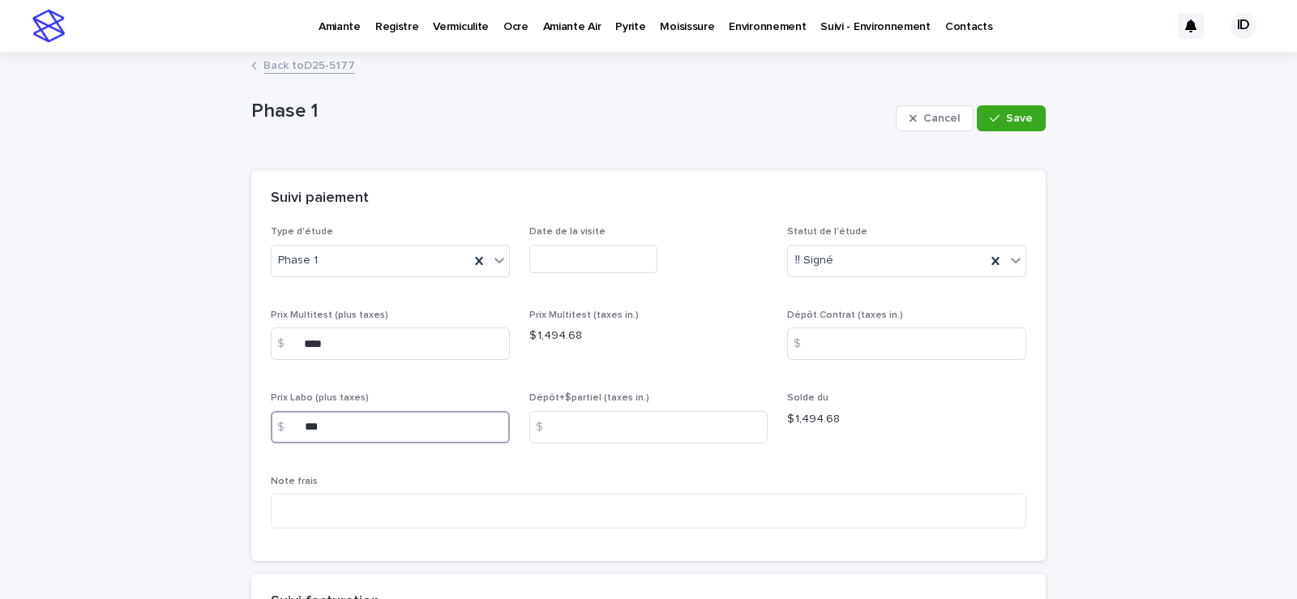
click at [328, 426] on input "***" at bounding box center [390, 427] width 239 height 32
type input "*"
type input "******"
drag, startPoint x: 1014, startPoint y: 119, endPoint x: 1032, endPoint y: 152, distance: 37.4
click at [1014, 121] on span "Save" at bounding box center [1019, 118] width 27 height 11
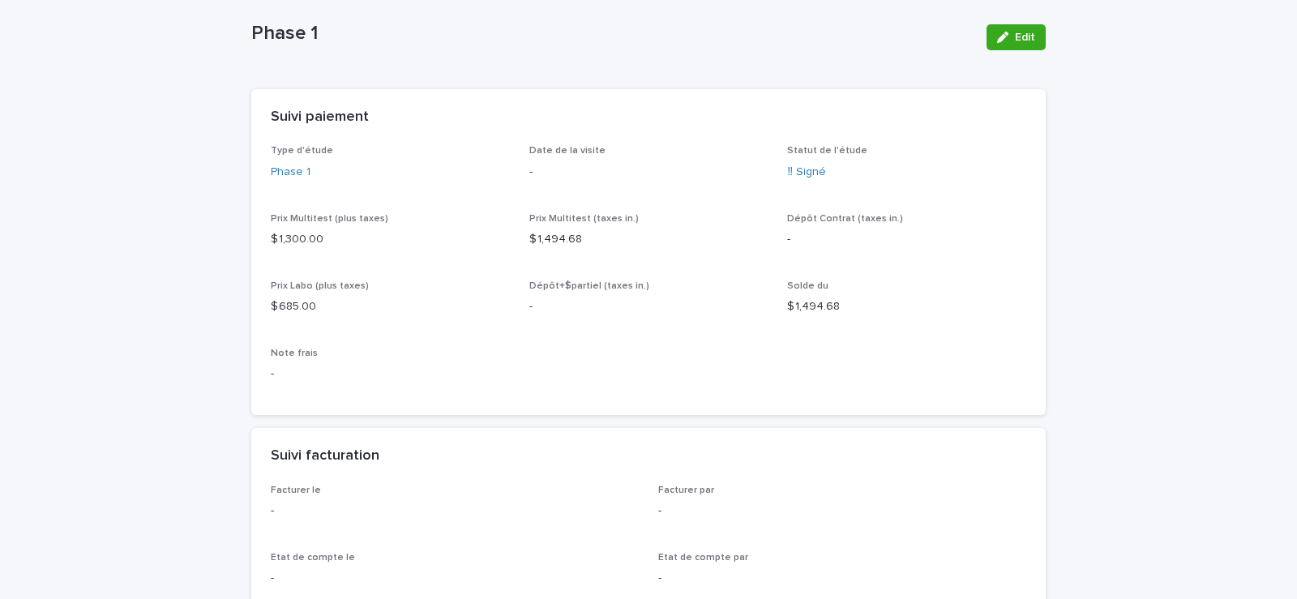
scroll to position [162, 0]
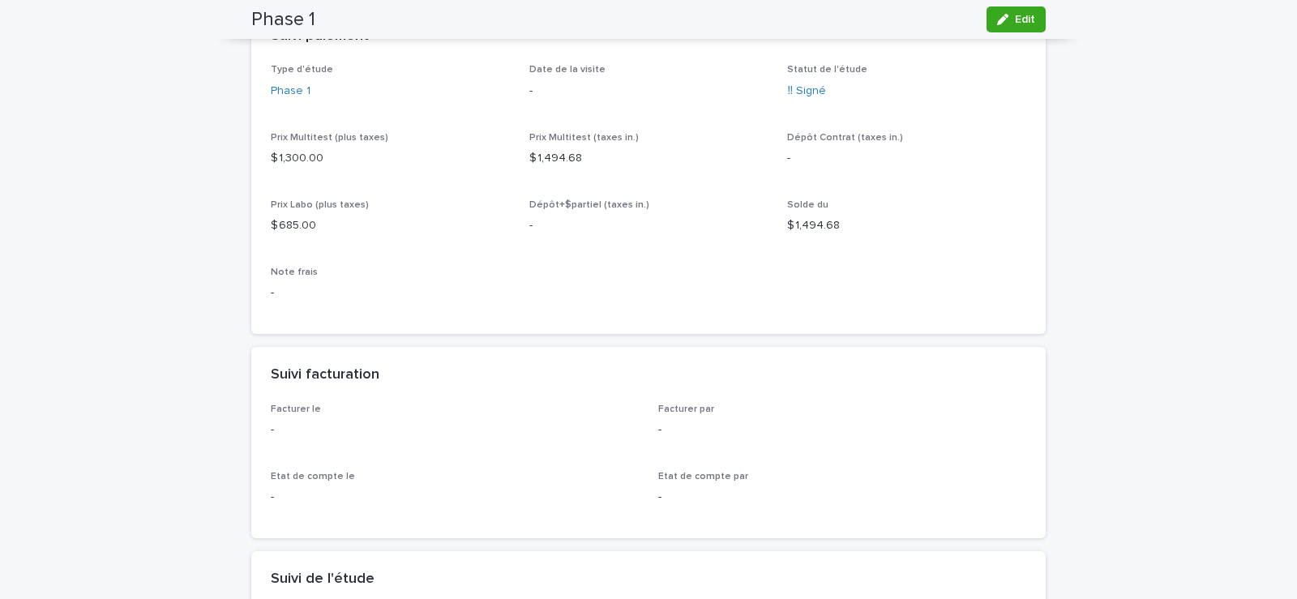
drag, startPoint x: 997, startPoint y: 22, endPoint x: 577, endPoint y: 356, distance: 536.7
click at [997, 22] on icon "button" at bounding box center [1002, 19] width 11 height 11
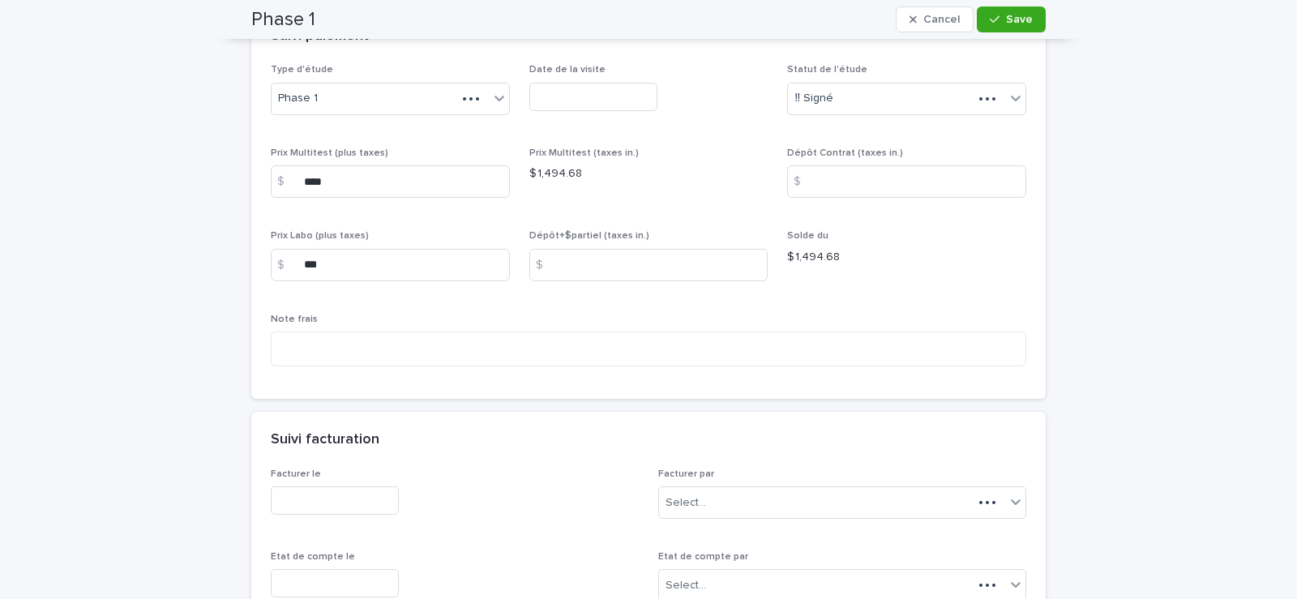
scroll to position [242, 0]
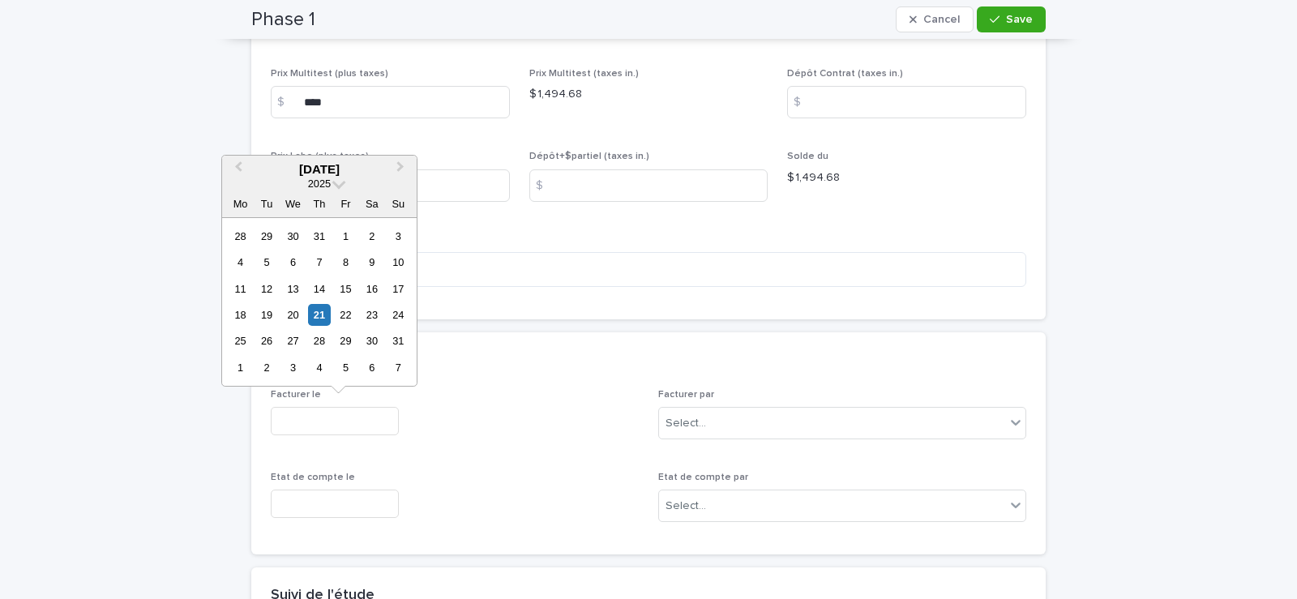
click at [361, 430] on input "text" at bounding box center [335, 421] width 128 height 28
drag, startPoint x: 313, startPoint y: 319, endPoint x: 358, endPoint y: 316, distance: 45.5
click at [314, 318] on div "21" at bounding box center [319, 315] width 22 height 22
type input "**********"
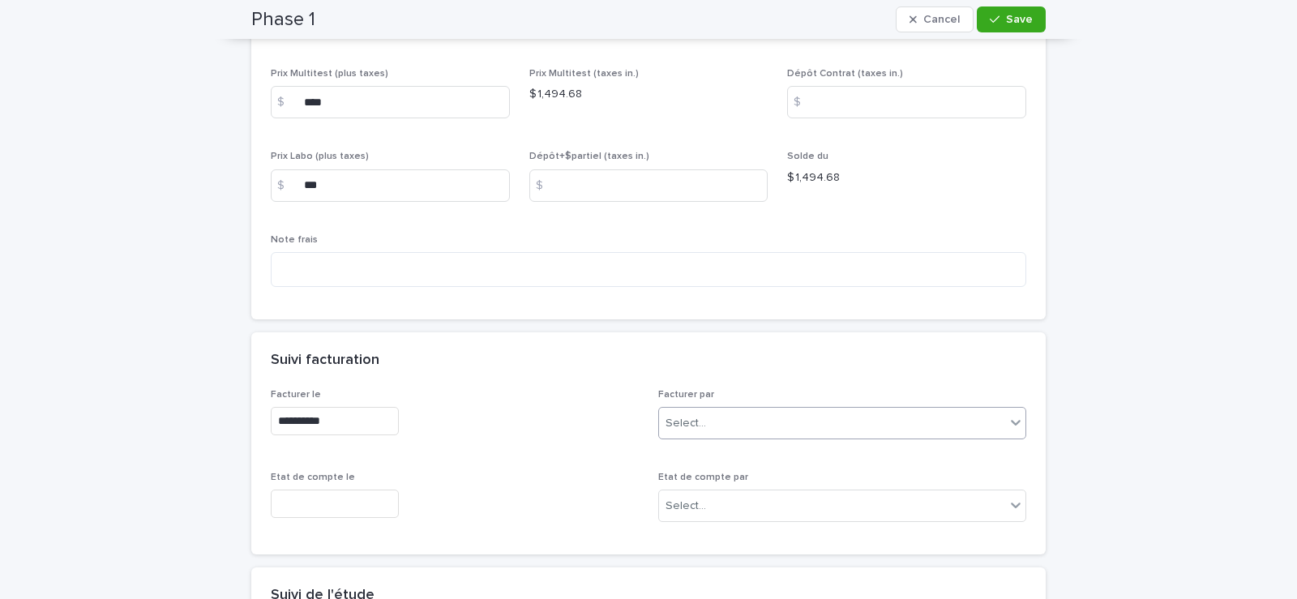
click at [724, 426] on div "Select..." at bounding box center [832, 423] width 346 height 27
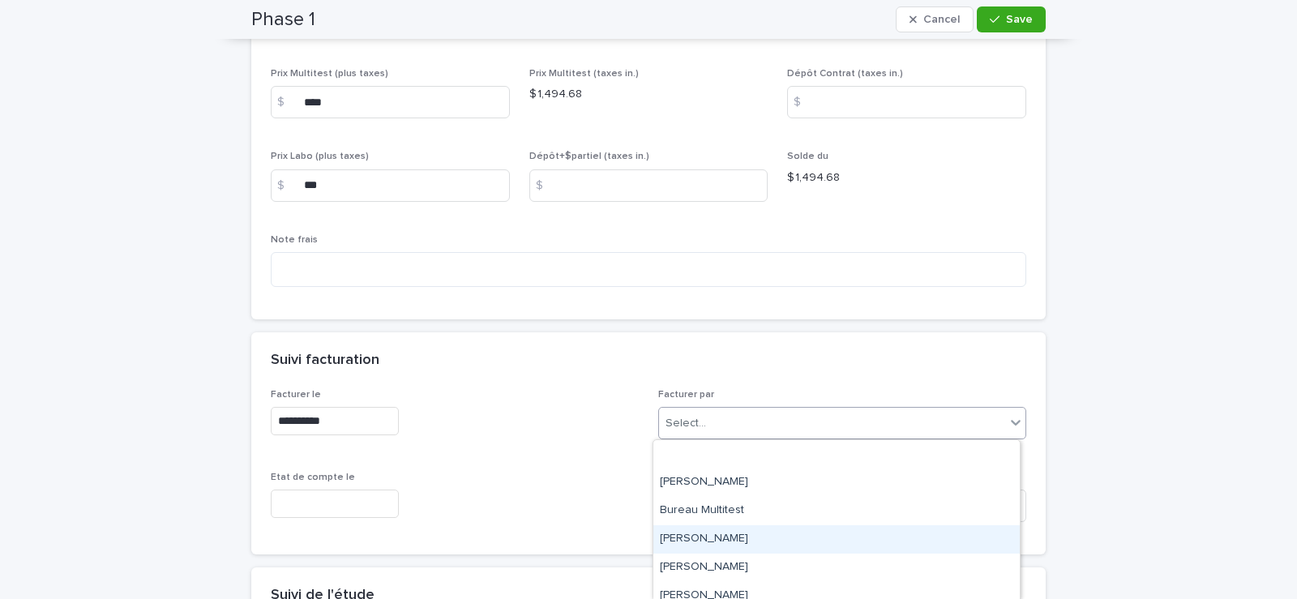
scroll to position [81, 0]
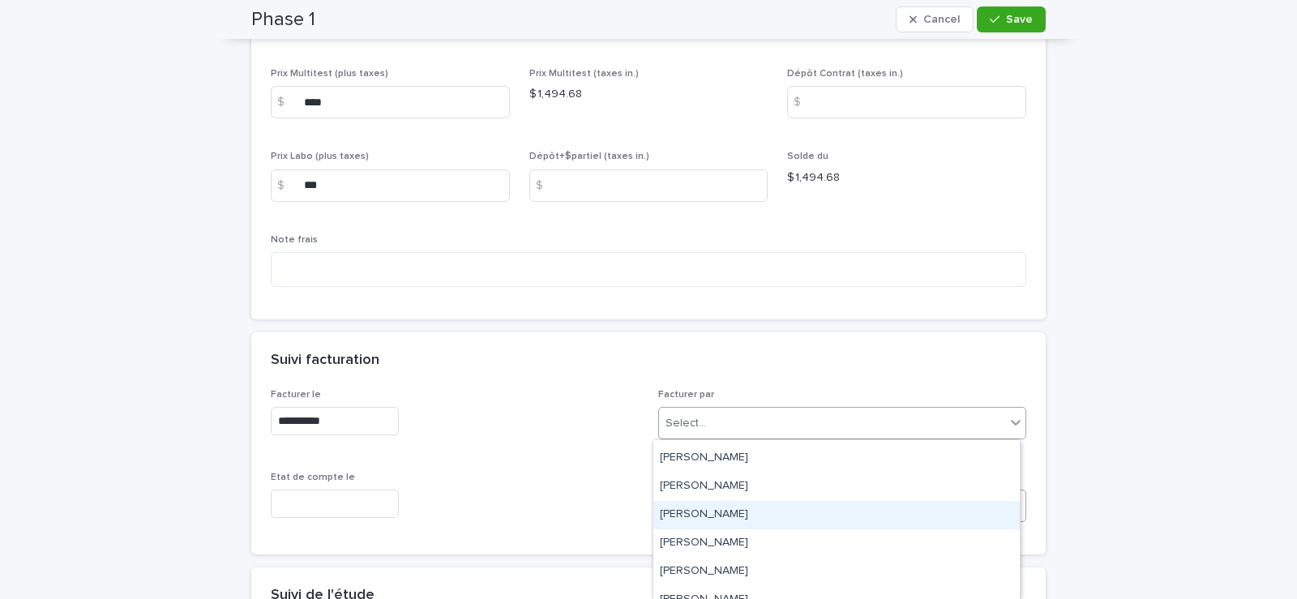
drag, startPoint x: 707, startPoint y: 491, endPoint x: 699, endPoint y: 495, distance: 9.5
click at [708, 516] on div "Isabelle David" at bounding box center [837, 515] width 366 height 28
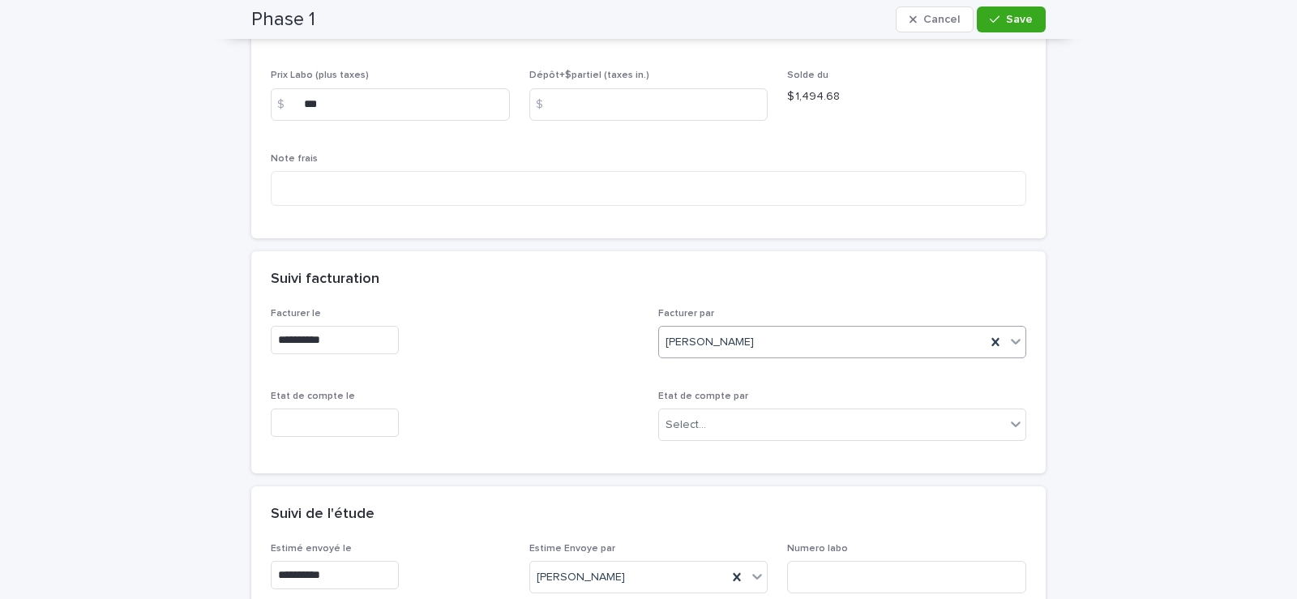
scroll to position [485, 0]
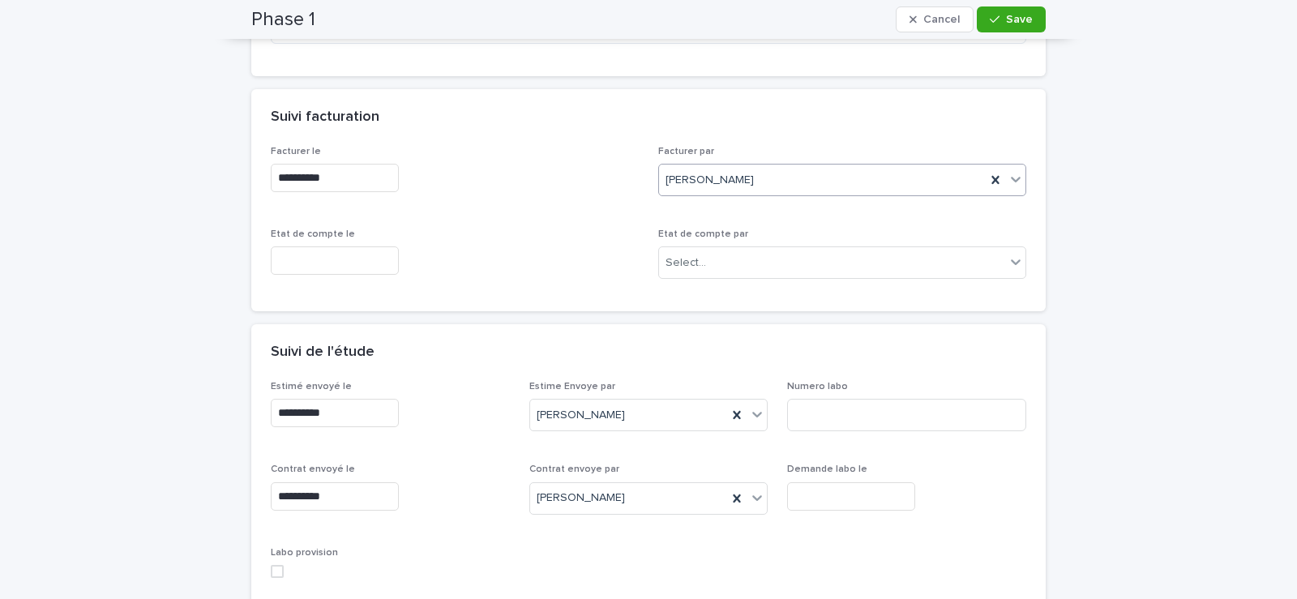
click at [271, 575] on span at bounding box center [277, 571] width 13 height 13
click at [1017, 19] on span "Save" at bounding box center [1019, 19] width 27 height 11
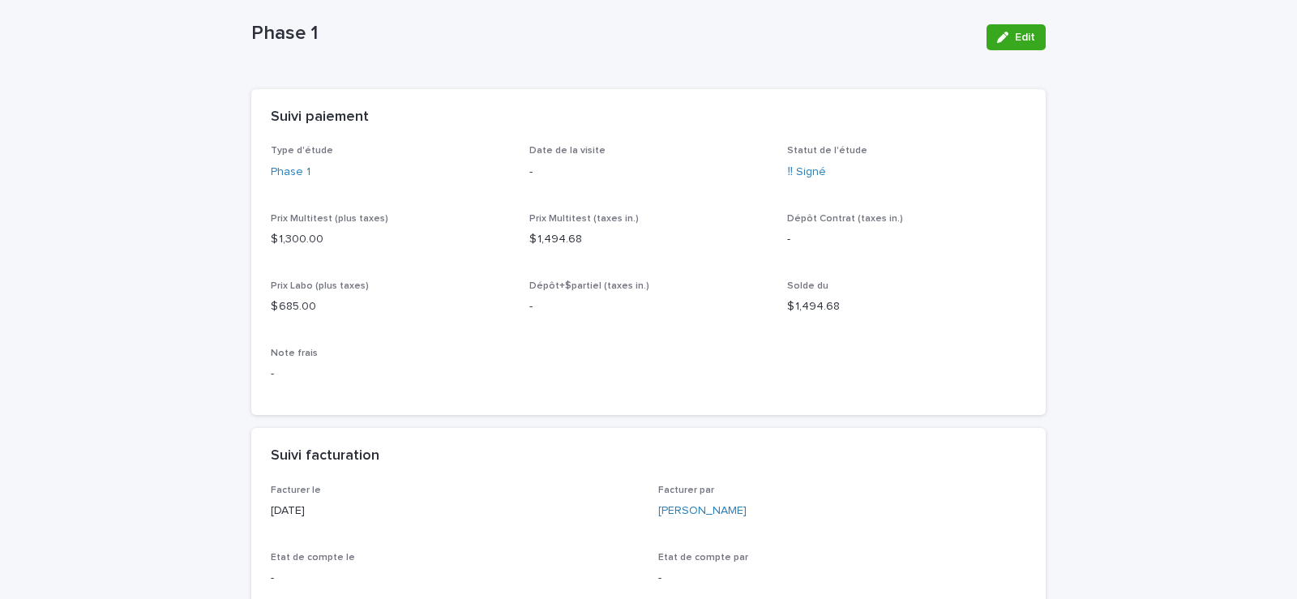
scroll to position [0, 0]
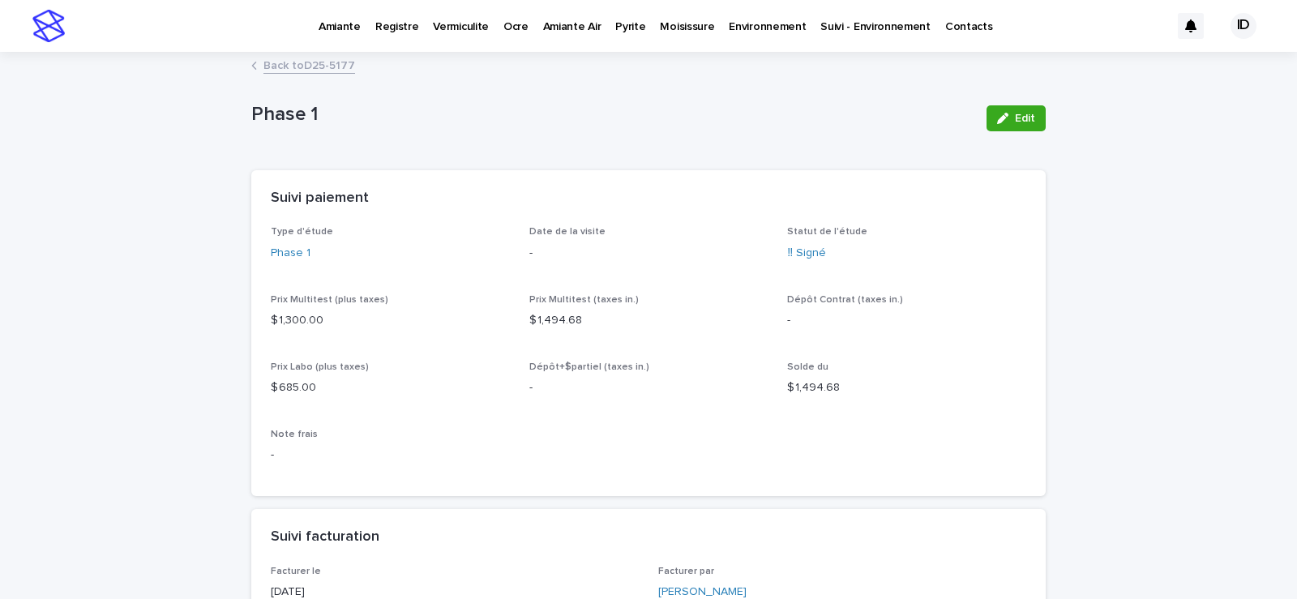
click at [311, 63] on link "Back to D25-5177" at bounding box center [310, 64] width 92 height 19
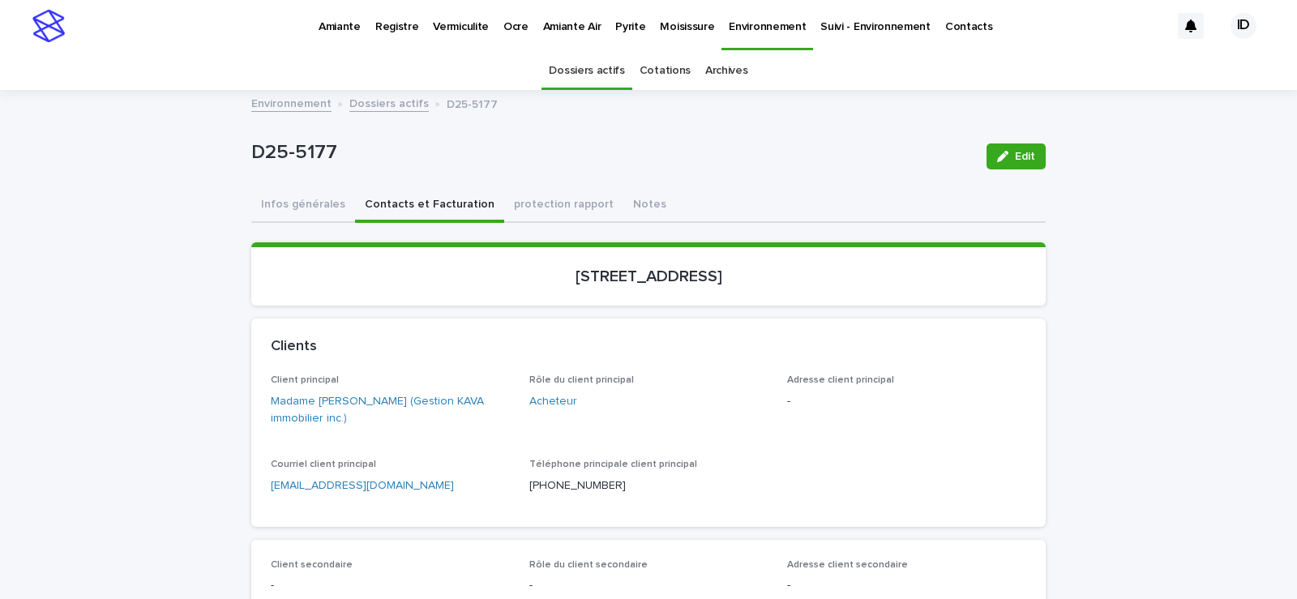
scroll to position [52, 0]
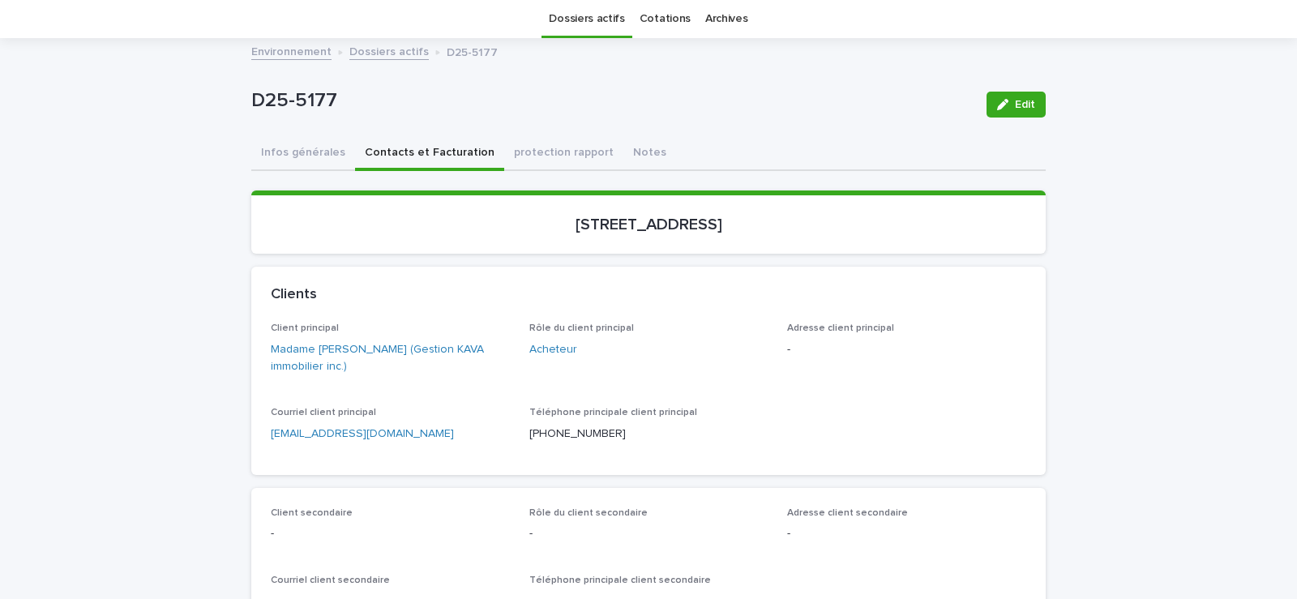
drag, startPoint x: 508, startPoint y: 223, endPoint x: 701, endPoint y: 228, distance: 193.8
click at [701, 228] on p "2579-2583, rue Saint-Louis, Gatineau" at bounding box center [649, 224] width 756 height 19
copy p "2579-2583, rue Saint-Louis"
click at [327, 353] on link "Madame Karine Vachon (Gestion KAVA immobilier inc.)" at bounding box center [390, 358] width 239 height 34
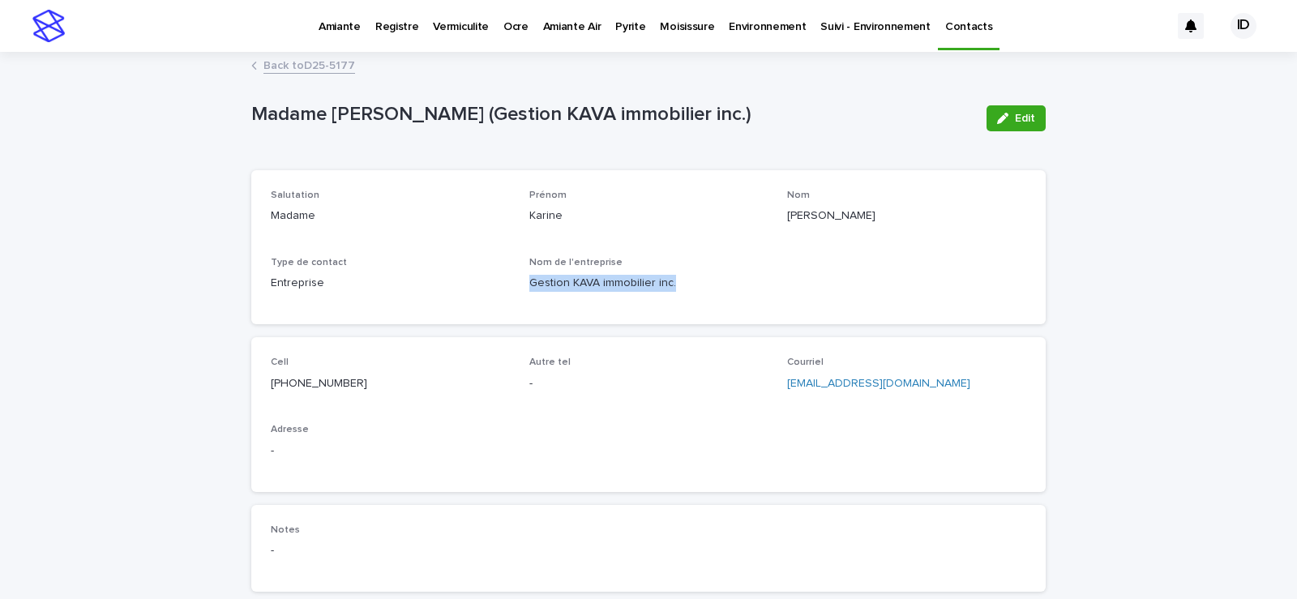
drag, startPoint x: 524, startPoint y: 280, endPoint x: 711, endPoint y: 287, distance: 187.4
click at [711, 287] on p "Gestion KAVA immobilier inc." at bounding box center [648, 283] width 239 height 17
copy p "Gestion KAVA immobilier inc."
click at [300, 59] on link "Back to D25-5177" at bounding box center [310, 64] width 92 height 19
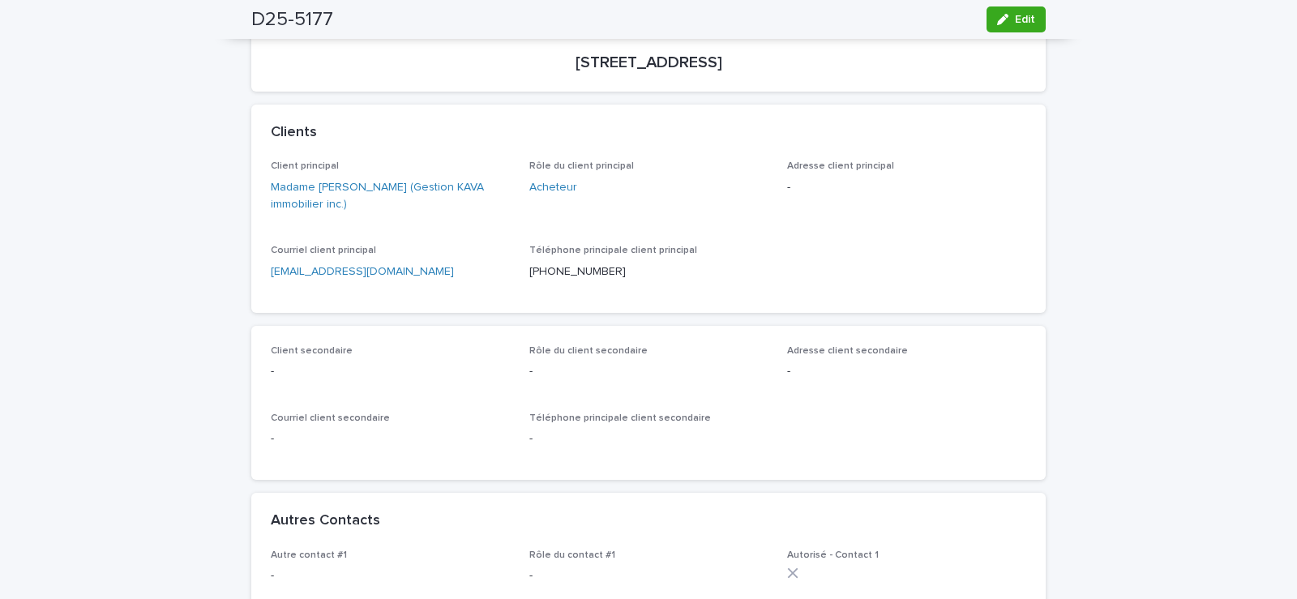
scroll to position [133, 0]
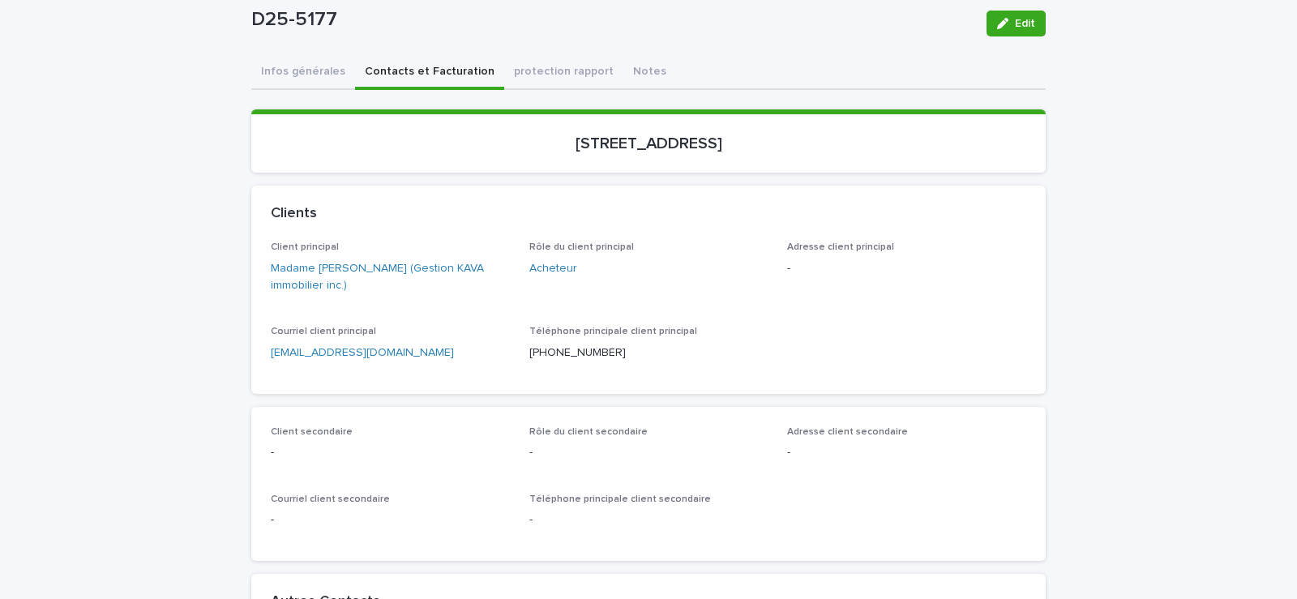
drag, startPoint x: 505, startPoint y: 139, endPoint x: 795, endPoint y: 138, distance: 289.5
click at [840, 140] on p "2579-2583, rue Saint-Louis, Gatineau" at bounding box center [649, 143] width 756 height 19
copy p "2579-2583, rue Saint-Louis, Gatineau"
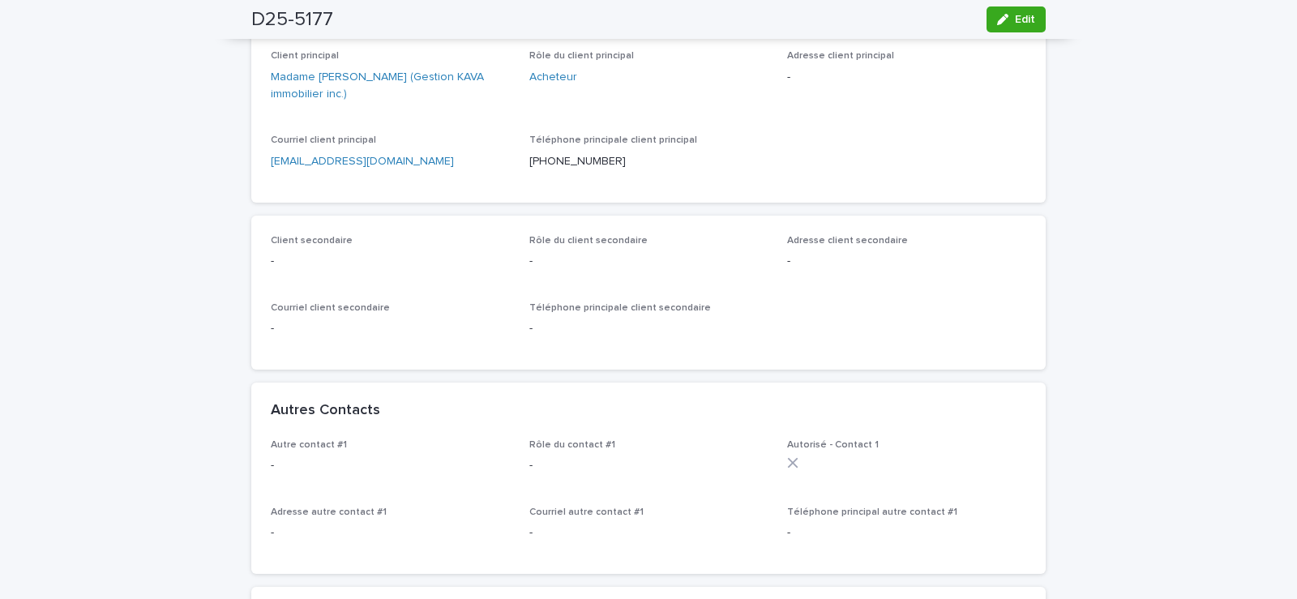
scroll to position [81, 0]
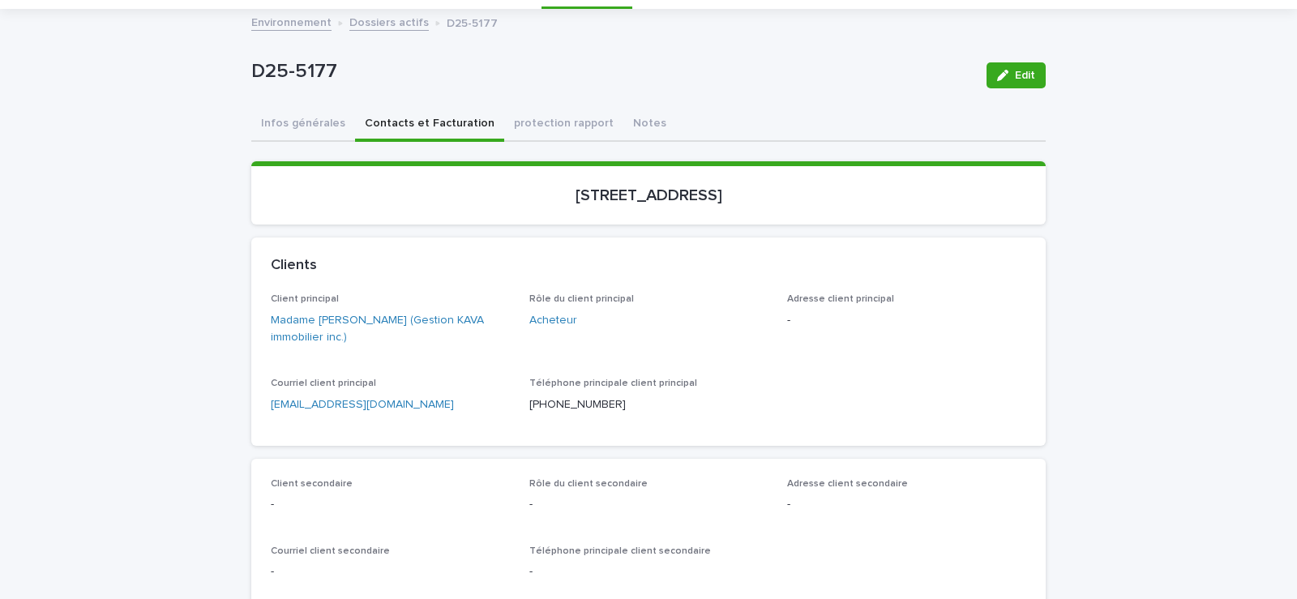
click at [381, 27] on link "Dossiers actifs" at bounding box center [388, 21] width 79 height 19
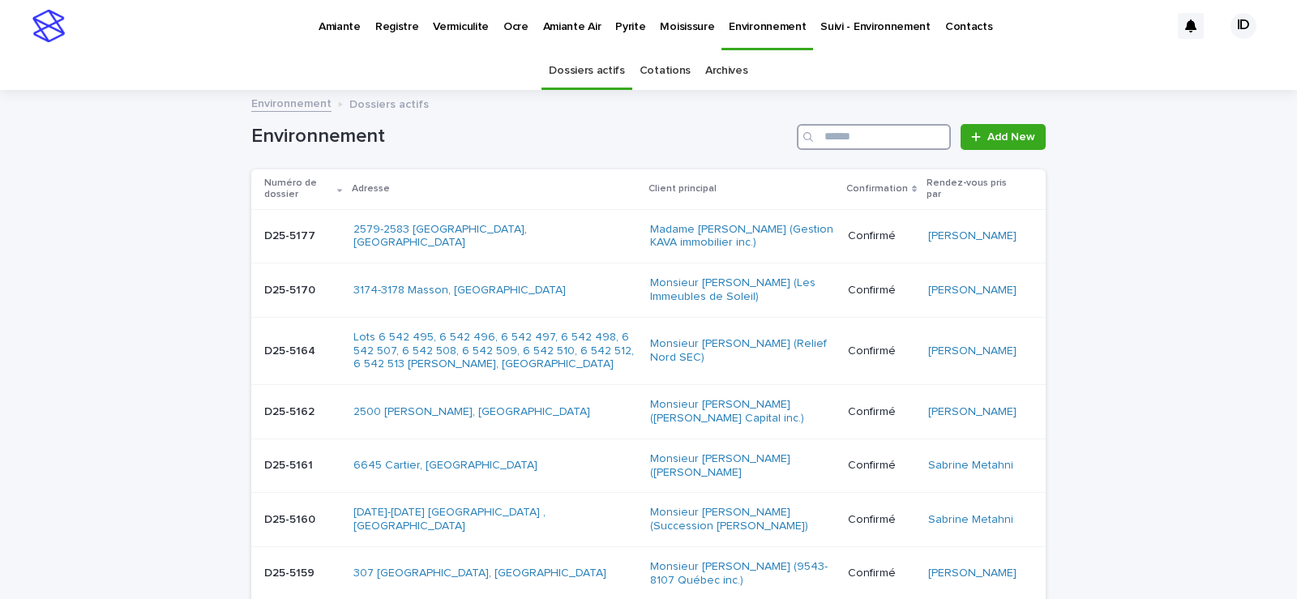
click at [845, 142] on input "Search" at bounding box center [874, 137] width 154 height 26
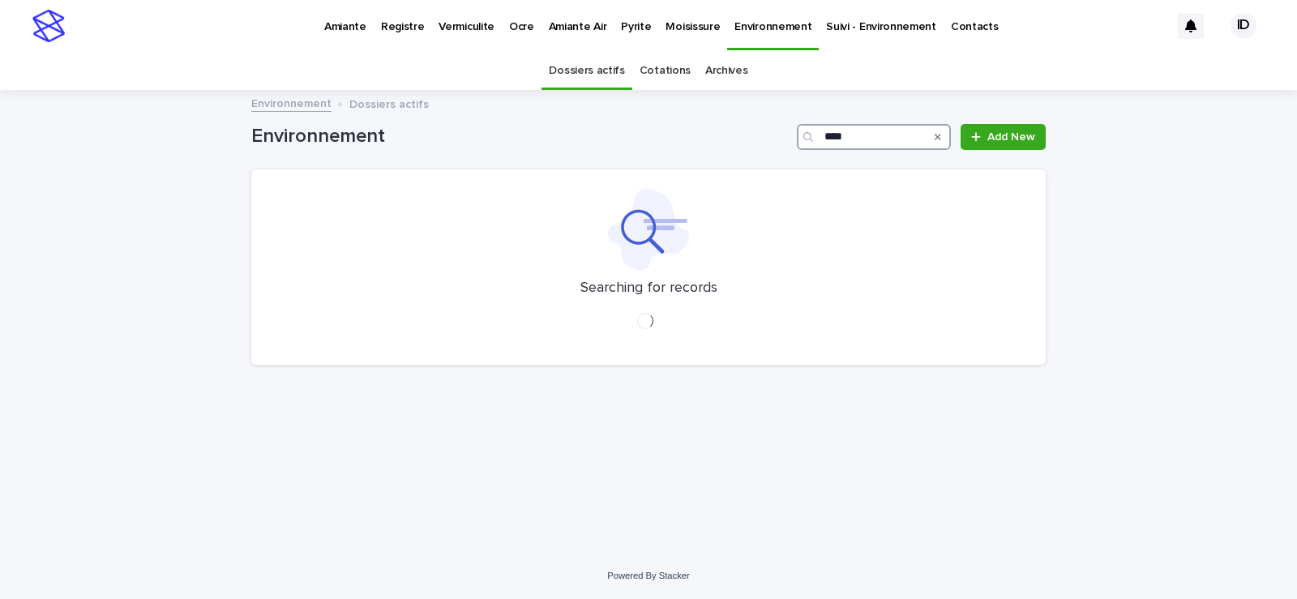
type input "****"
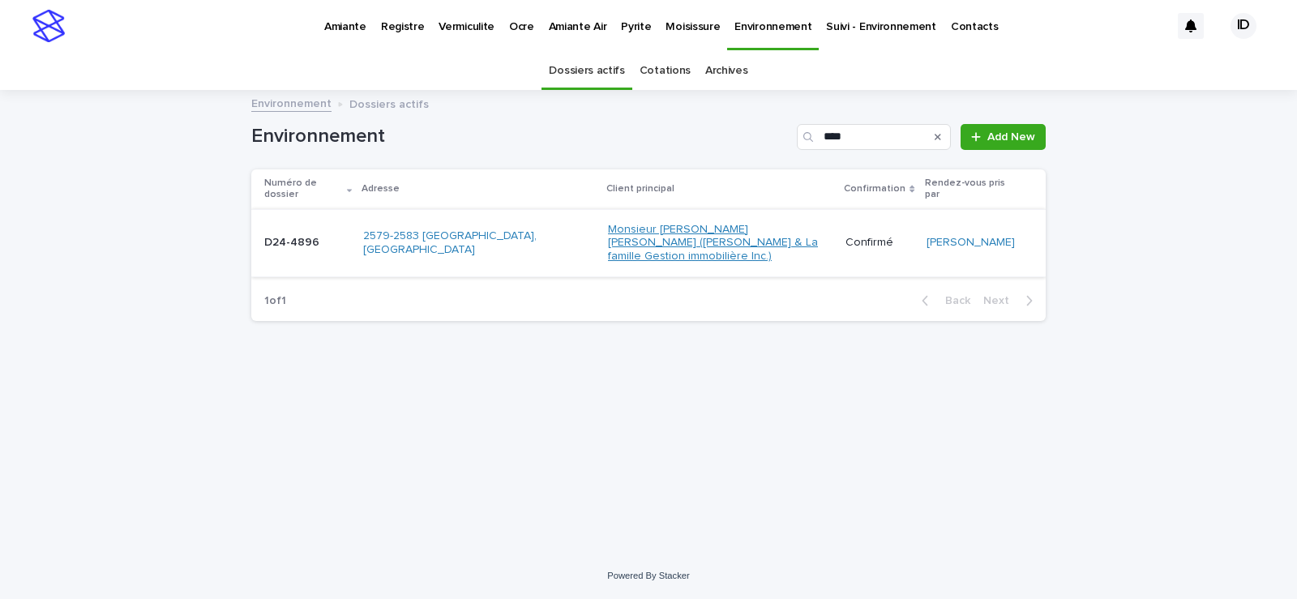
click at [718, 237] on link "Monsieur Shakif Mikhail (Mikhail & La famille Gestion immobilière Inc.)" at bounding box center [720, 243] width 225 height 41
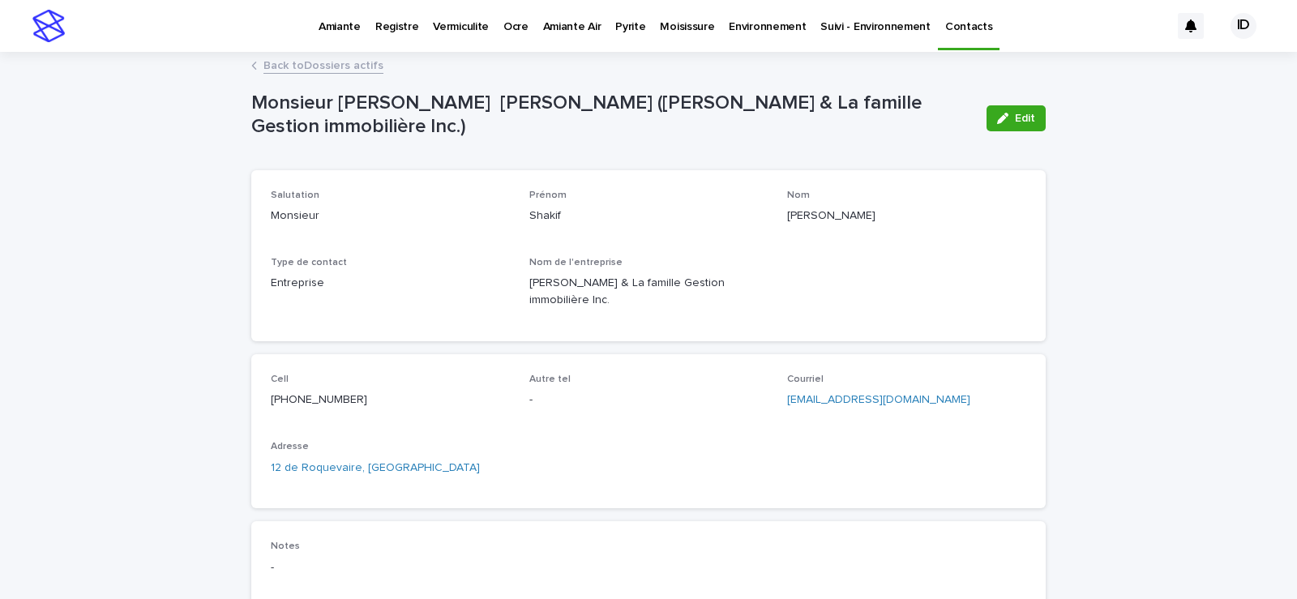
click at [280, 58] on link "Back to Dossiers actifs" at bounding box center [324, 64] width 120 height 19
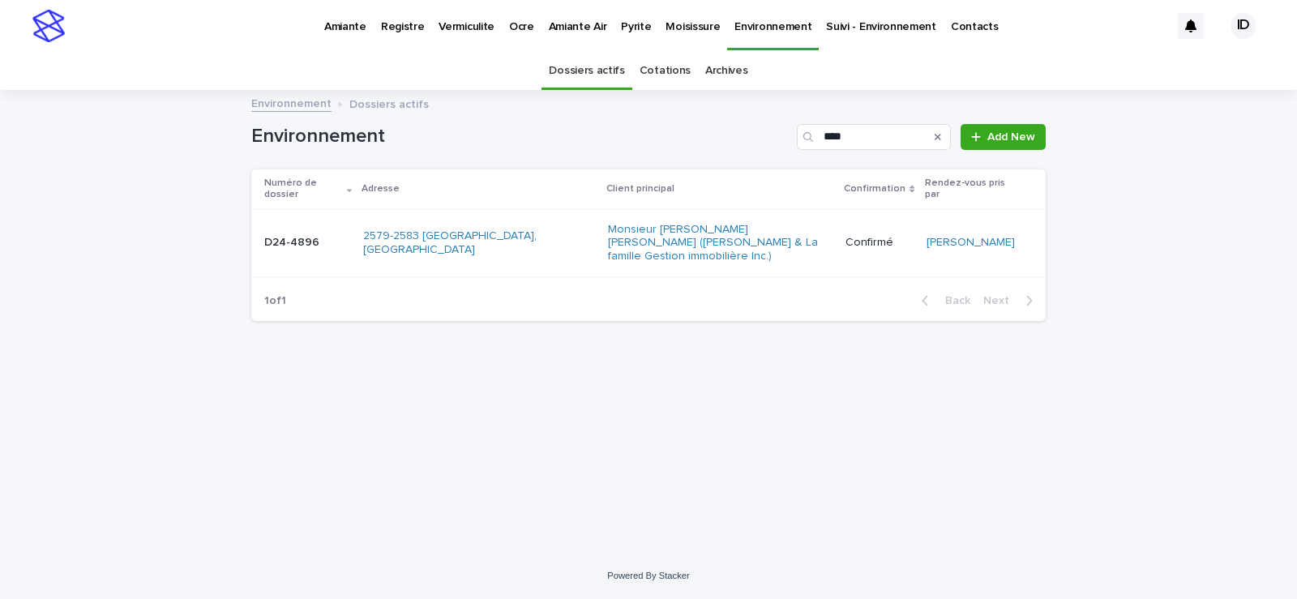
click at [375, 249] on td "2579-2583 Saint-Louis, Gatineau" at bounding box center [479, 242] width 245 height 67
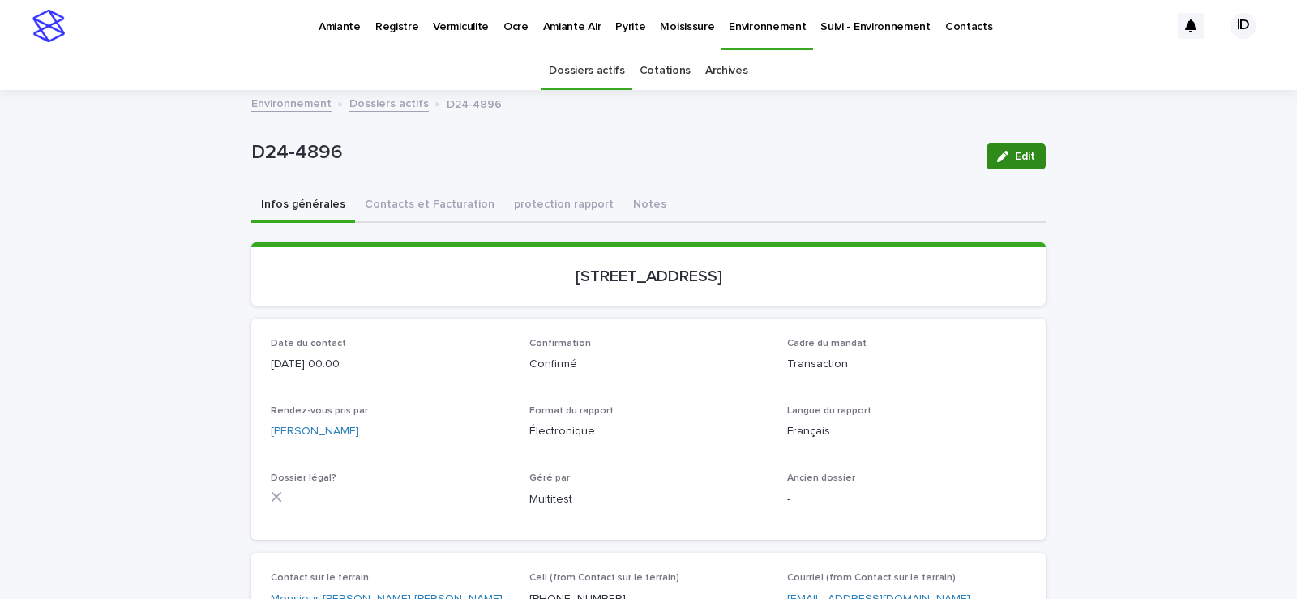
click at [1029, 154] on span "Edit" at bounding box center [1025, 156] width 20 height 11
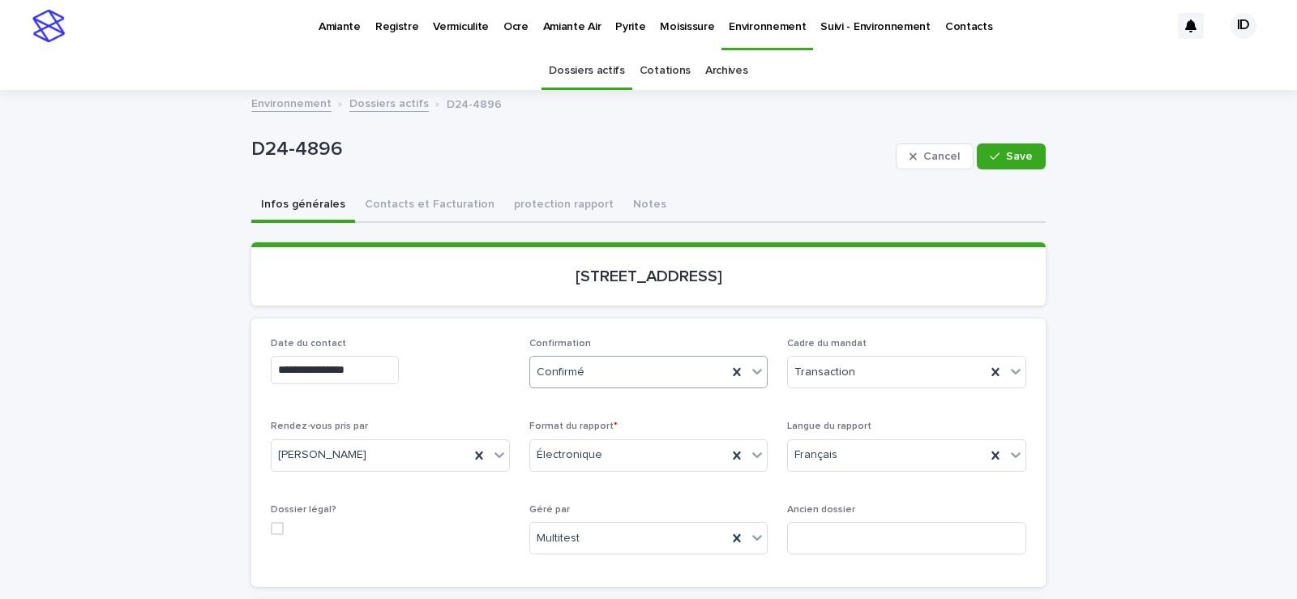
click at [753, 371] on icon at bounding box center [758, 372] width 10 height 6
click at [582, 576] on div "Archivé" at bounding box center [643, 573] width 238 height 28
click at [1006, 156] on span "Save" at bounding box center [1019, 156] width 27 height 11
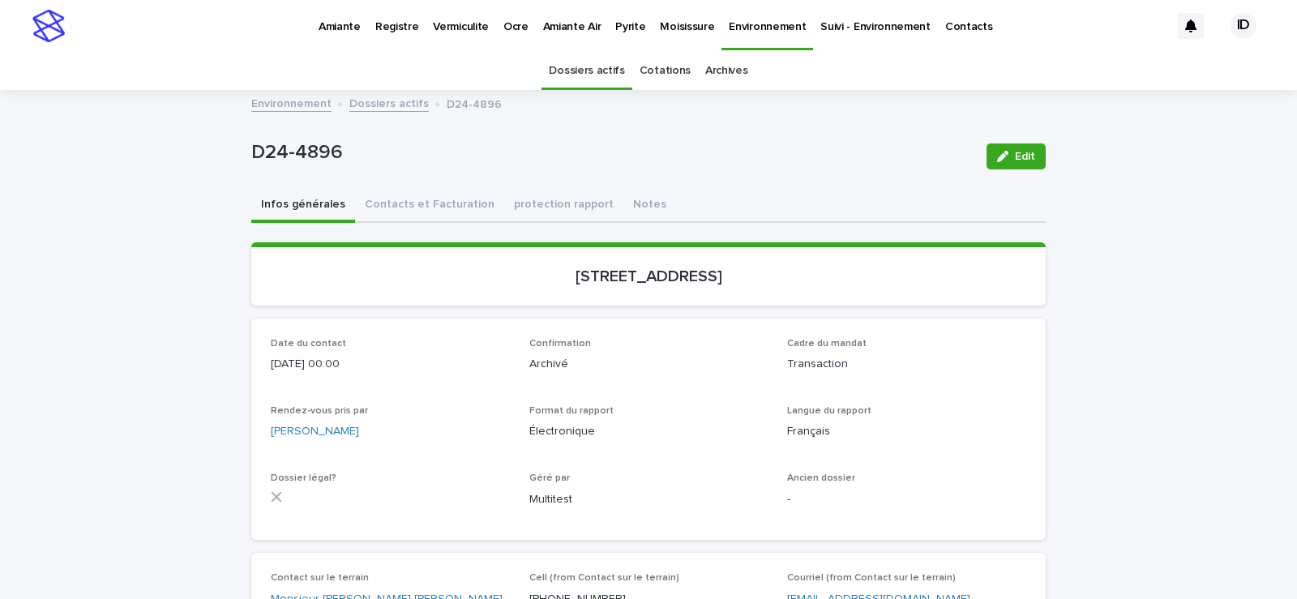
click at [460, 24] on p "Vermiculite" at bounding box center [461, 17] width 56 height 34
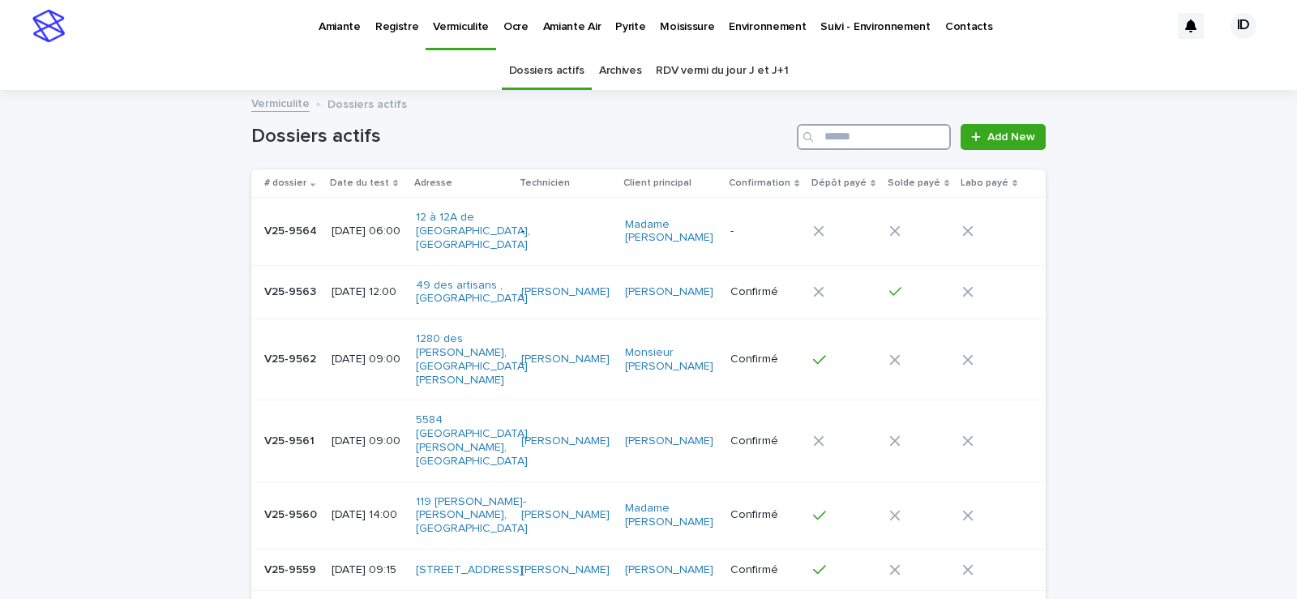
click at [845, 134] on input "Search" at bounding box center [874, 137] width 154 height 26
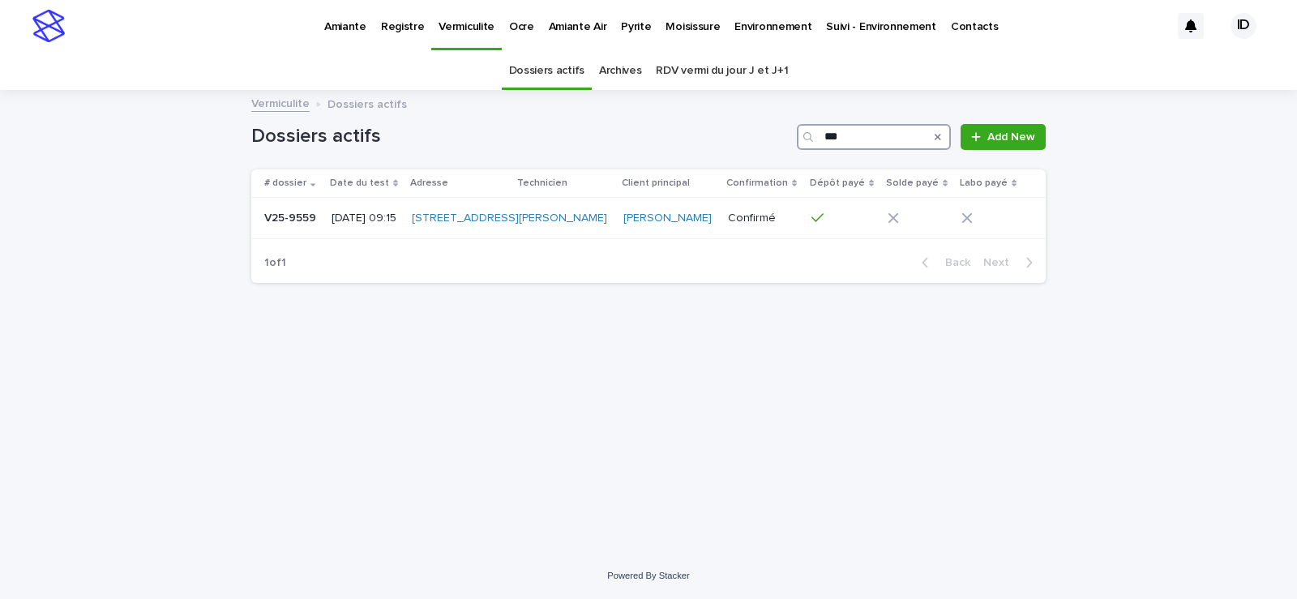
type input "***"
click at [474, 232] on div "[STREET_ADDRESS]" at bounding box center [458, 218] width 93 height 27
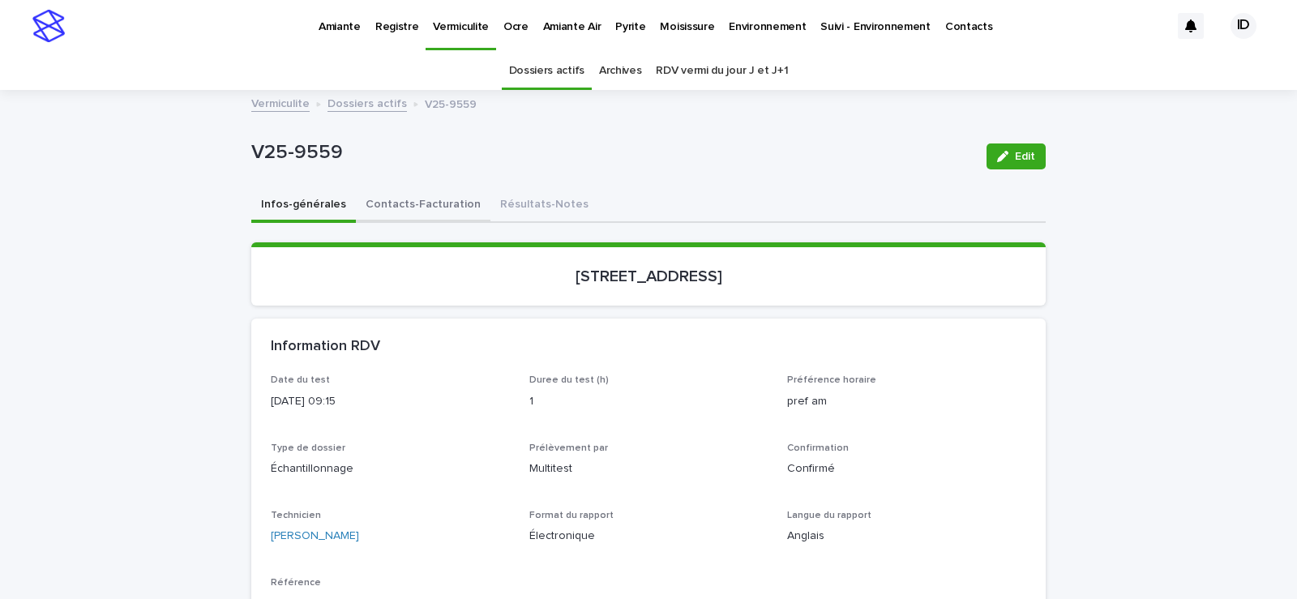
click at [448, 201] on button "Contacts-Facturation" at bounding box center [423, 206] width 135 height 34
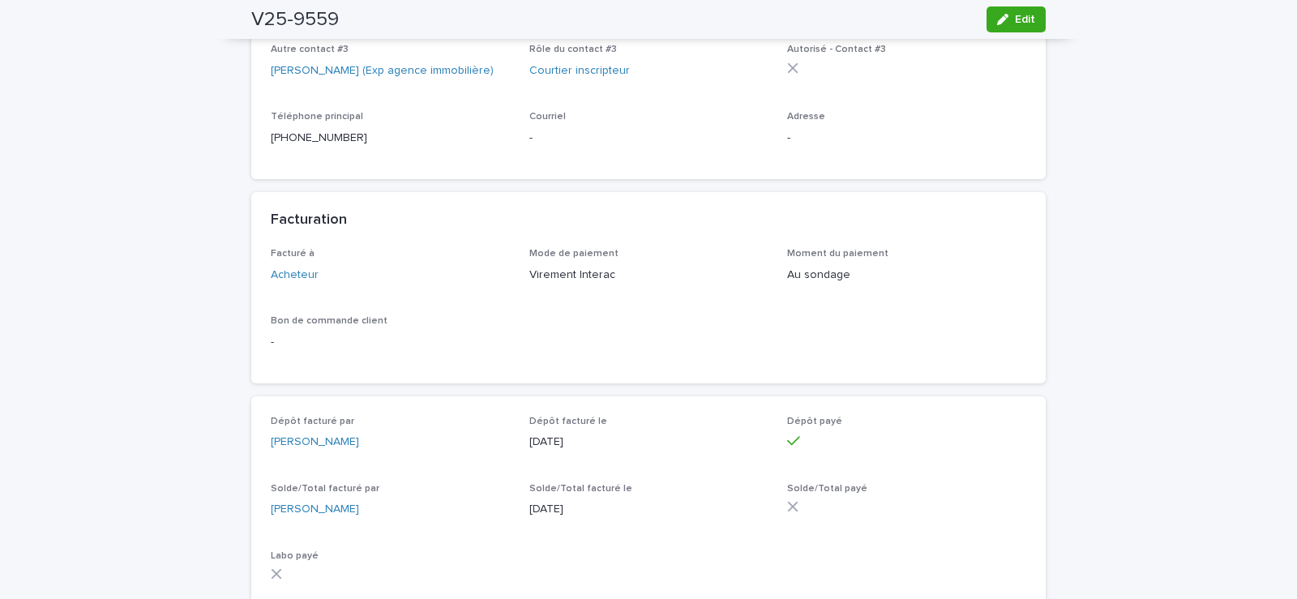
scroll to position [1378, 0]
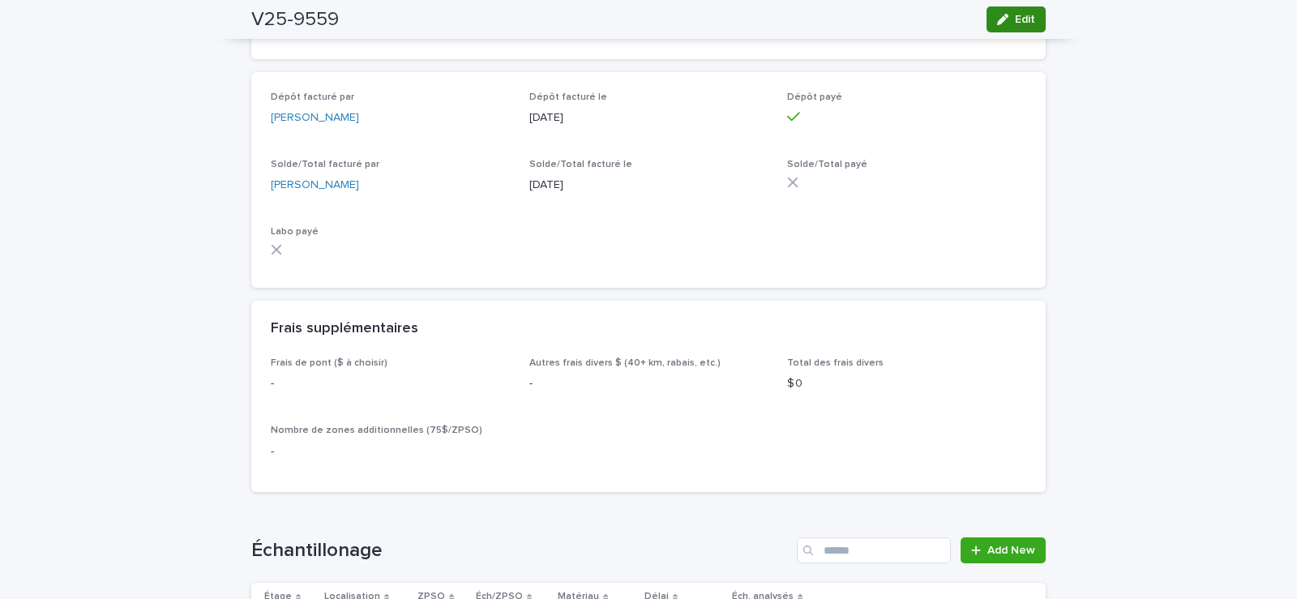
click at [1012, 15] on button "Edit" at bounding box center [1016, 19] width 59 height 26
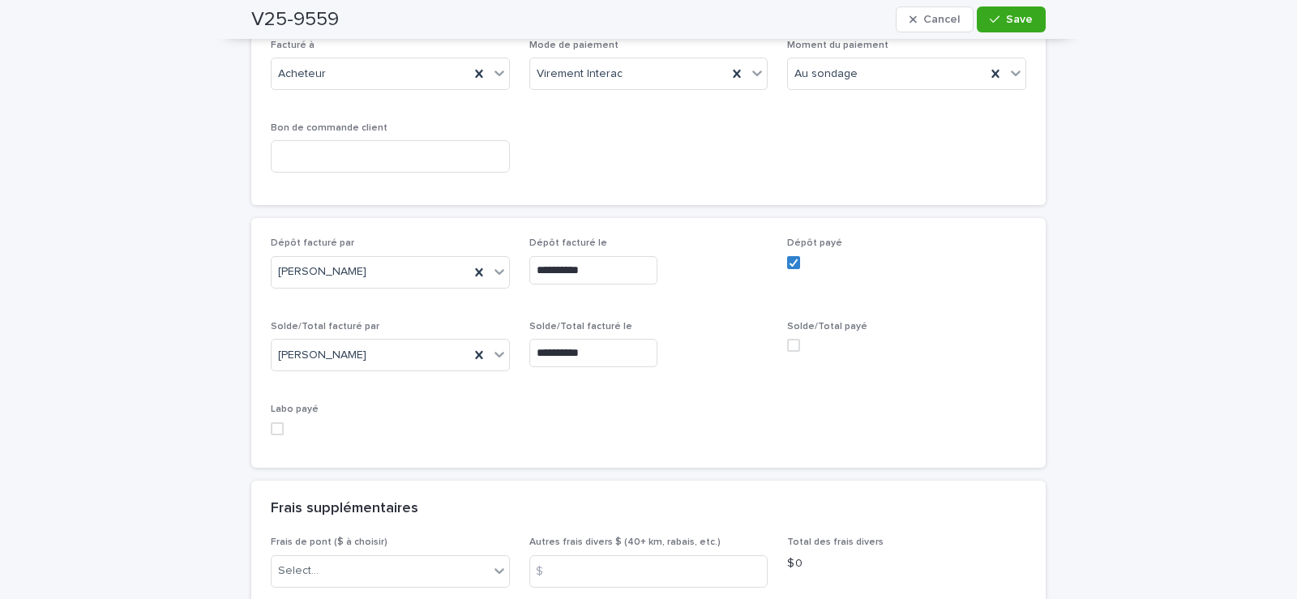
scroll to position [1562, 0]
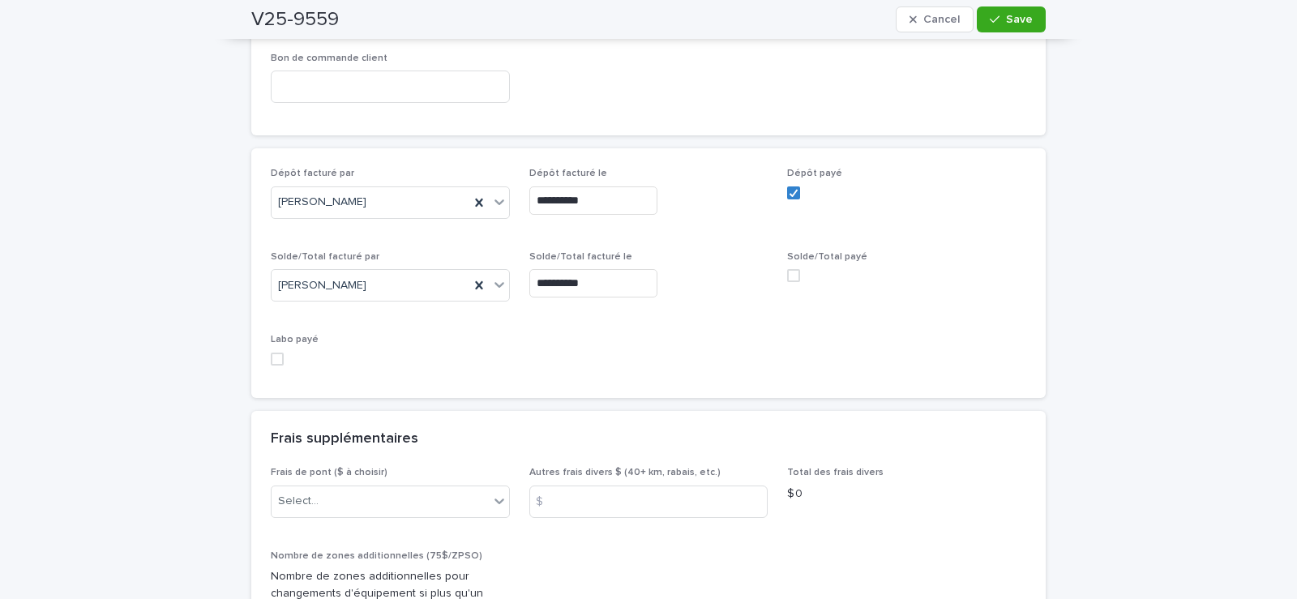
click at [787, 269] on span at bounding box center [793, 275] width 13 height 13
click at [1011, 16] on span "Save" at bounding box center [1019, 19] width 27 height 11
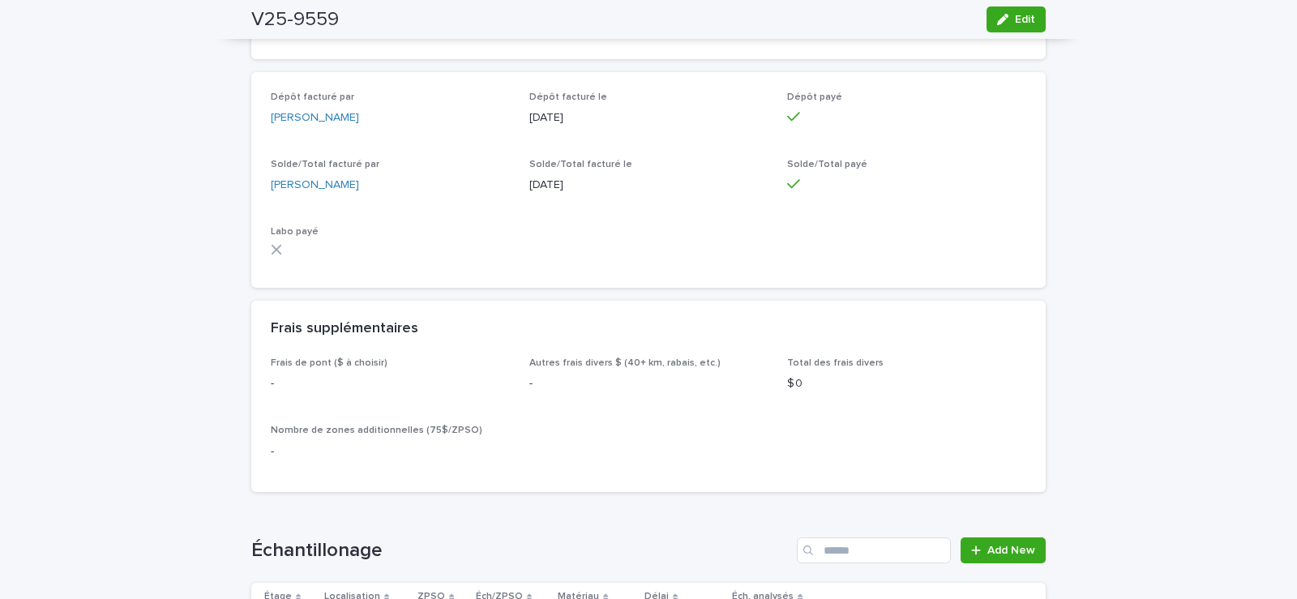
scroll to position [1054, 0]
